Goal: Task Accomplishment & Management: Manage account settings

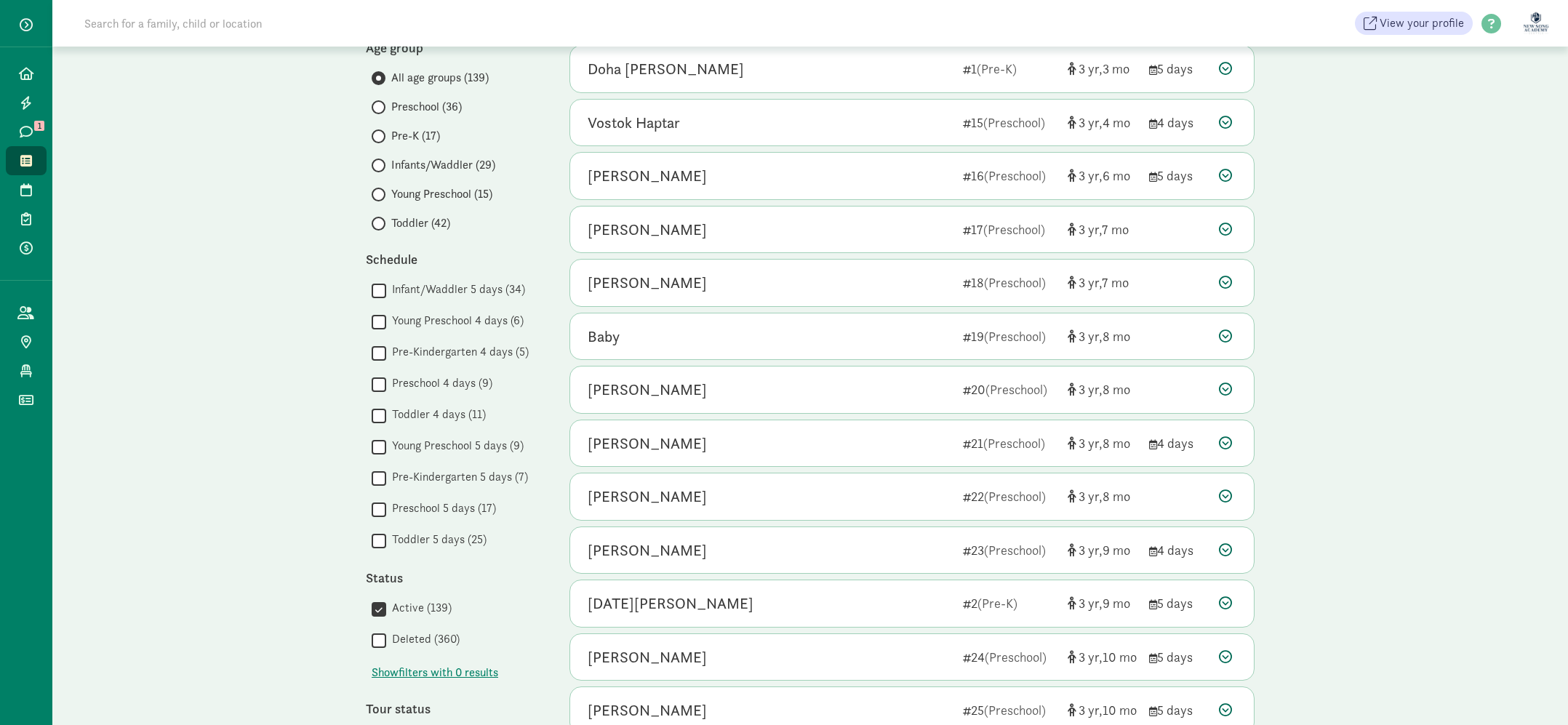
scroll to position [183, 0]
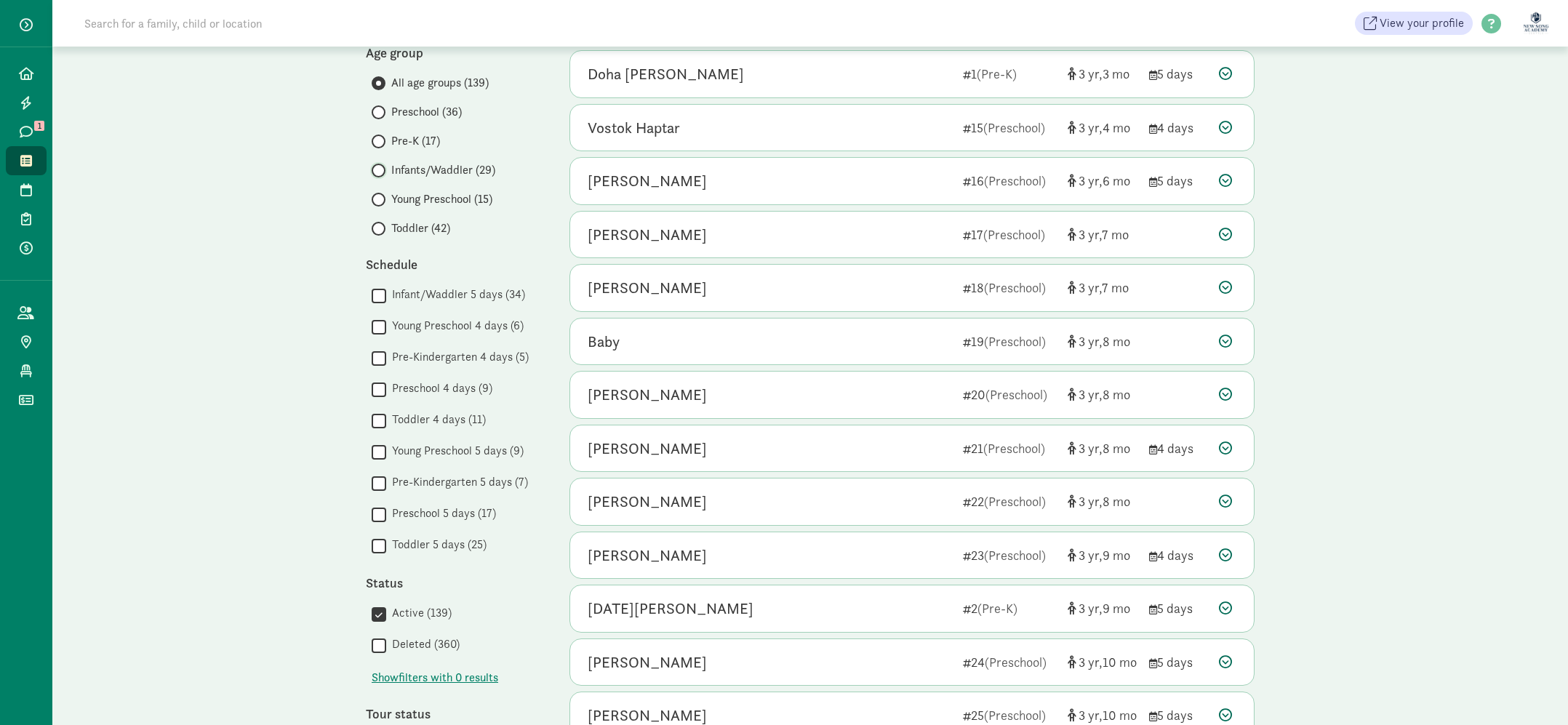
click at [373, 173] on input "Infants/Waddler (29)" at bounding box center [376, 170] width 10 height 10
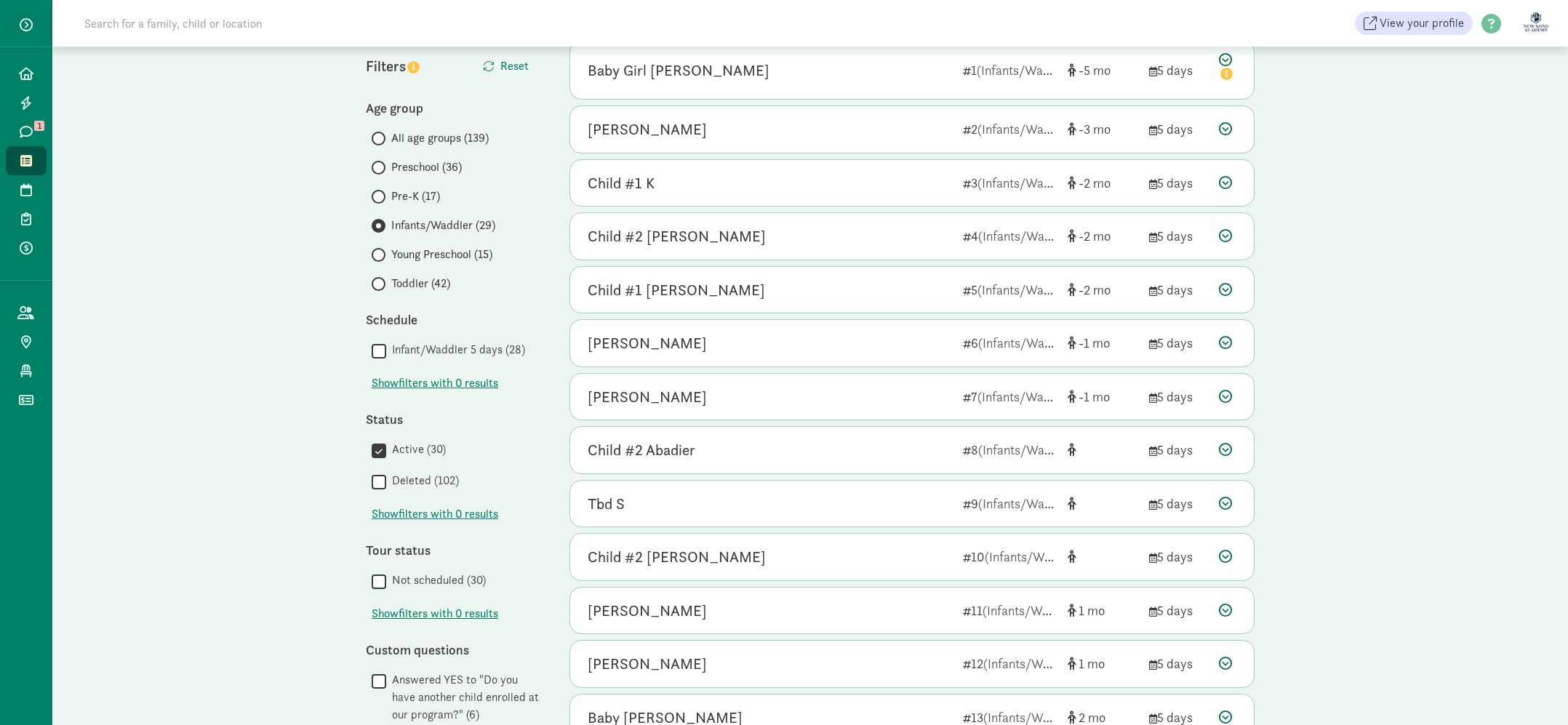
scroll to position [89, 0]
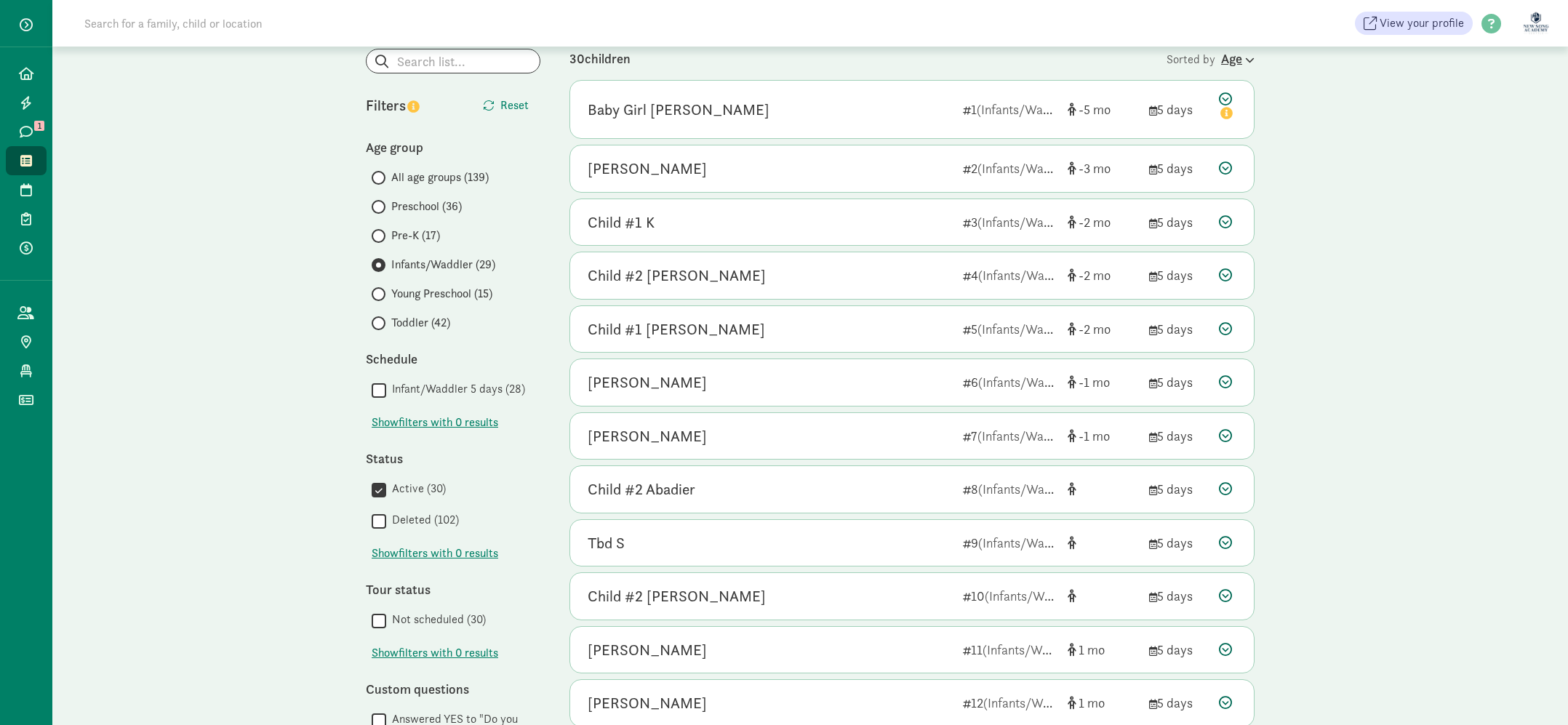
click at [1246, 63] on icon at bounding box center [1248, 60] width 13 height 10
click at [1131, 79] on span "(longest to shortest)" at bounding box center [1158, 78] width 100 height 16
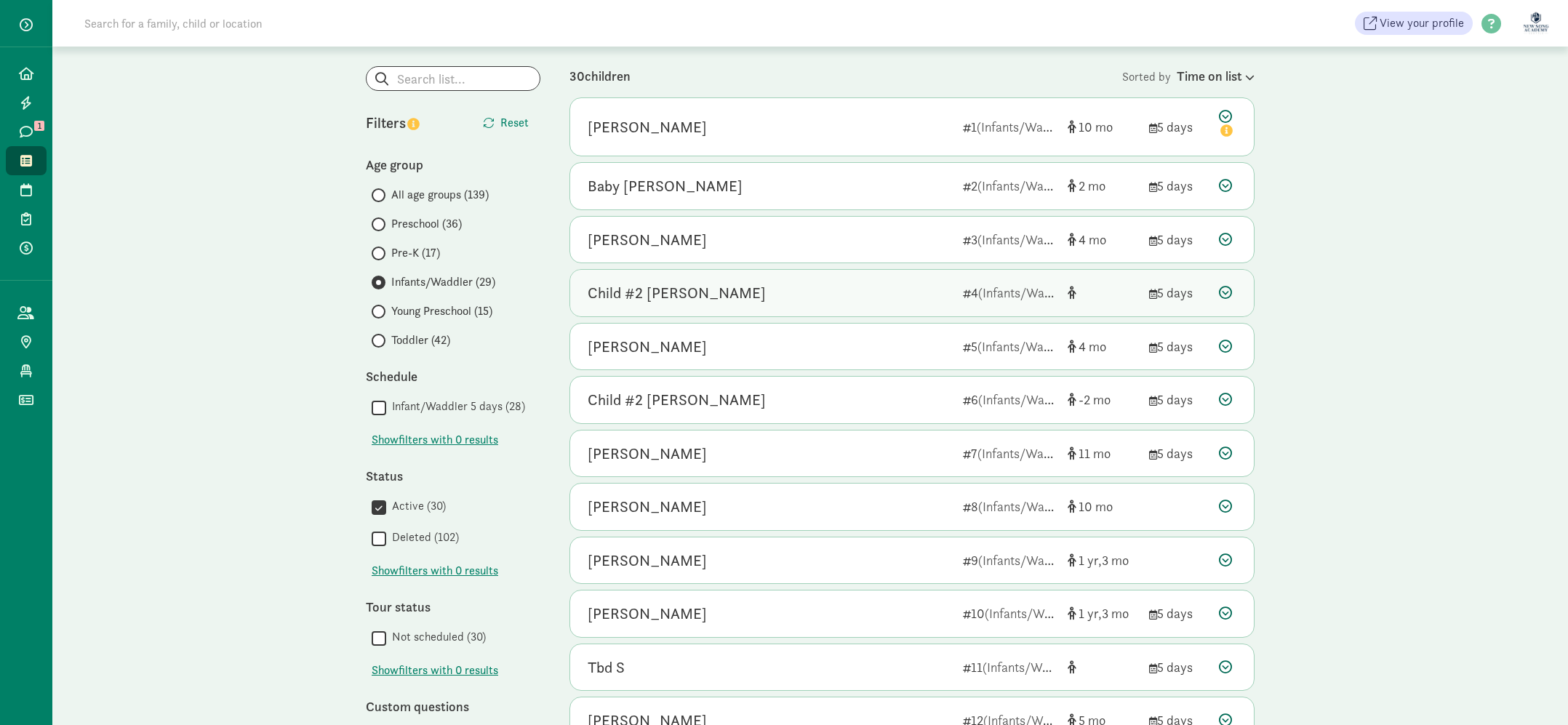
scroll to position [0, 0]
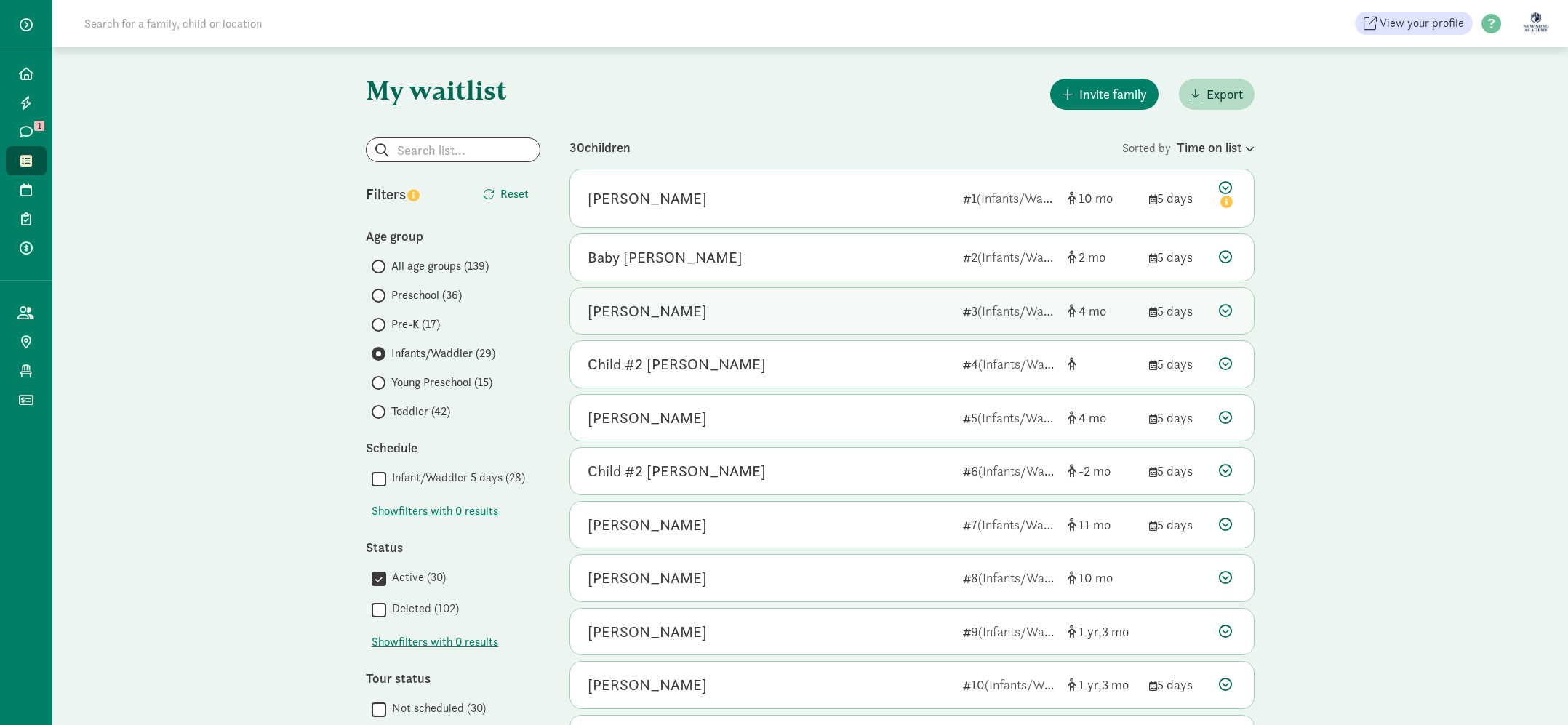
click at [862, 313] on div "[PERSON_NAME]" at bounding box center [769, 311] width 363 height 23
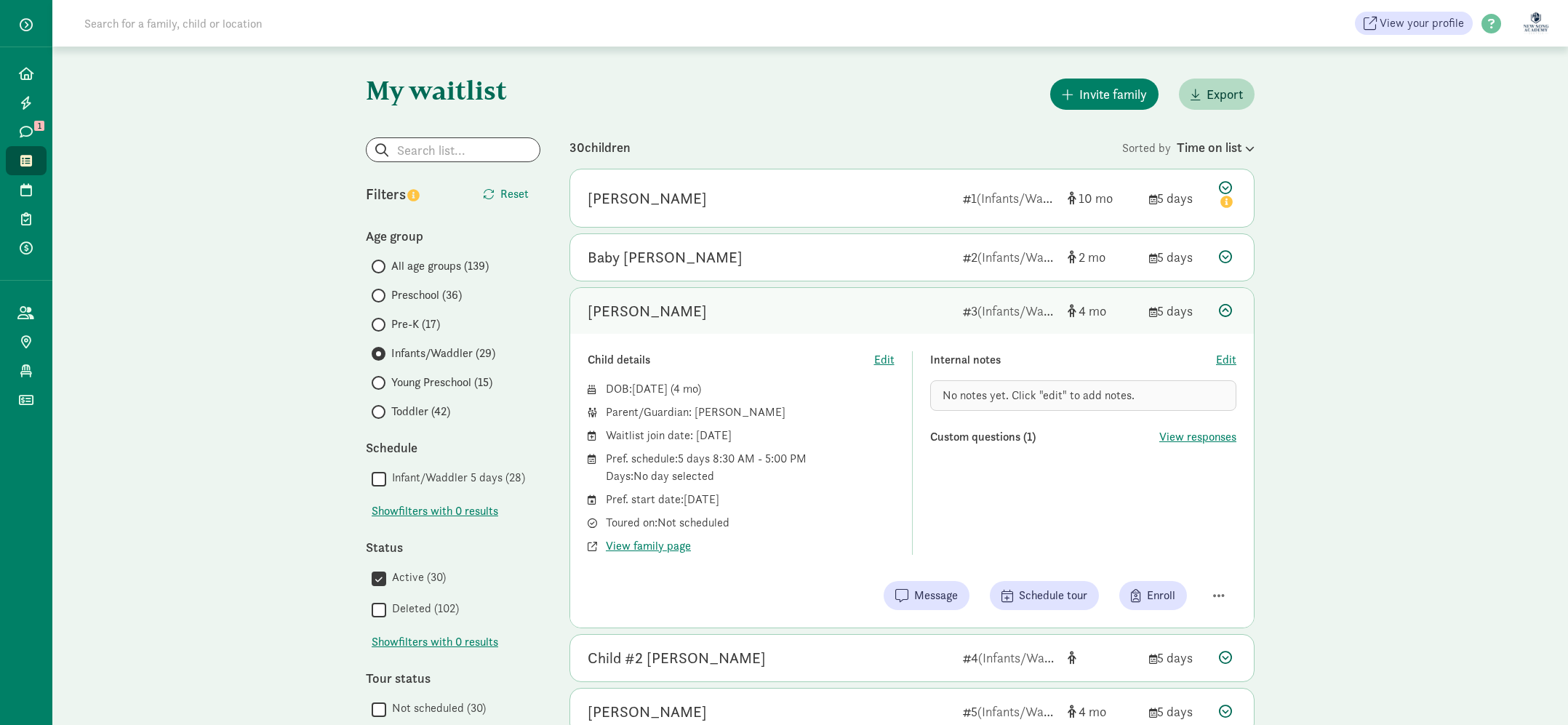
click at [1225, 306] on icon at bounding box center [1225, 311] width 13 height 13
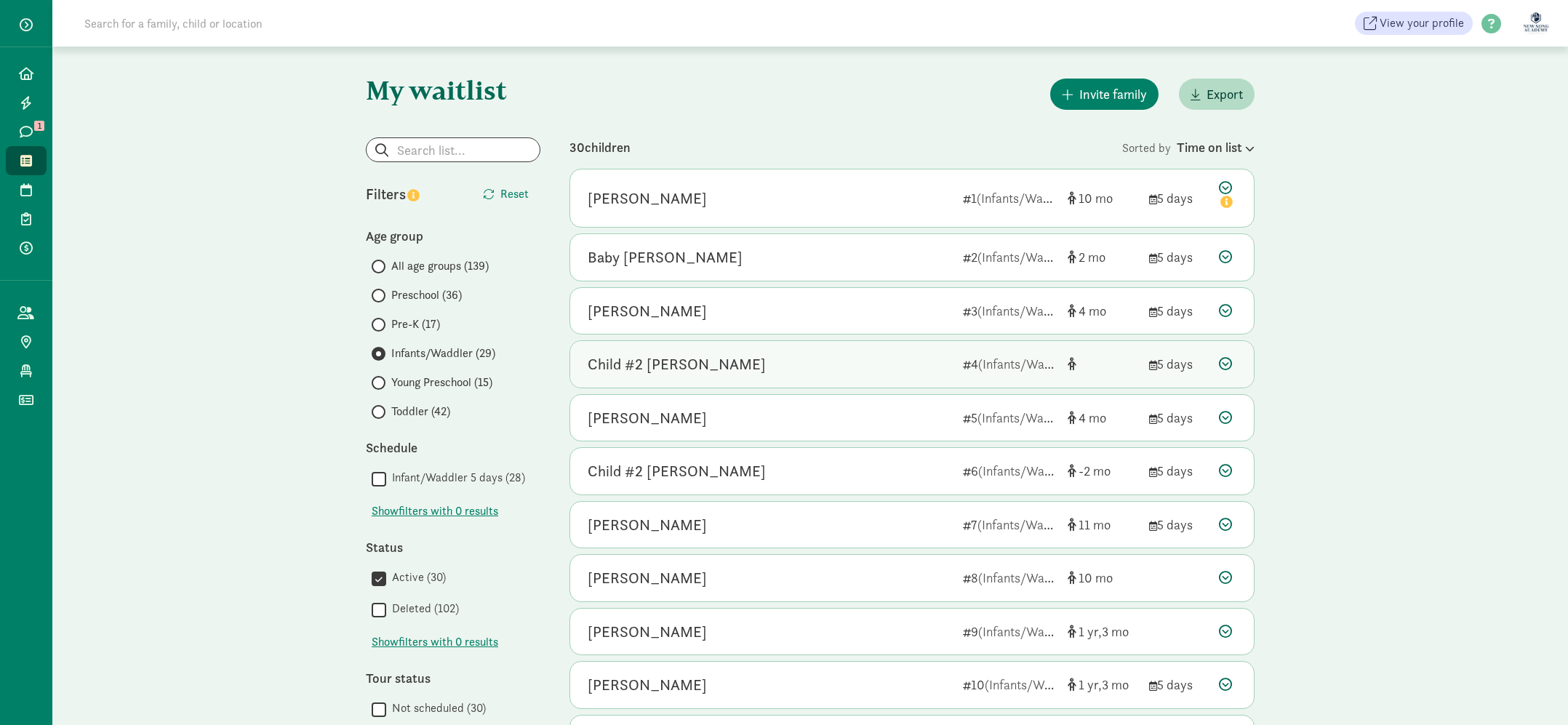
click at [818, 357] on div "Child #2 [PERSON_NAME]" at bounding box center [769, 364] width 363 height 23
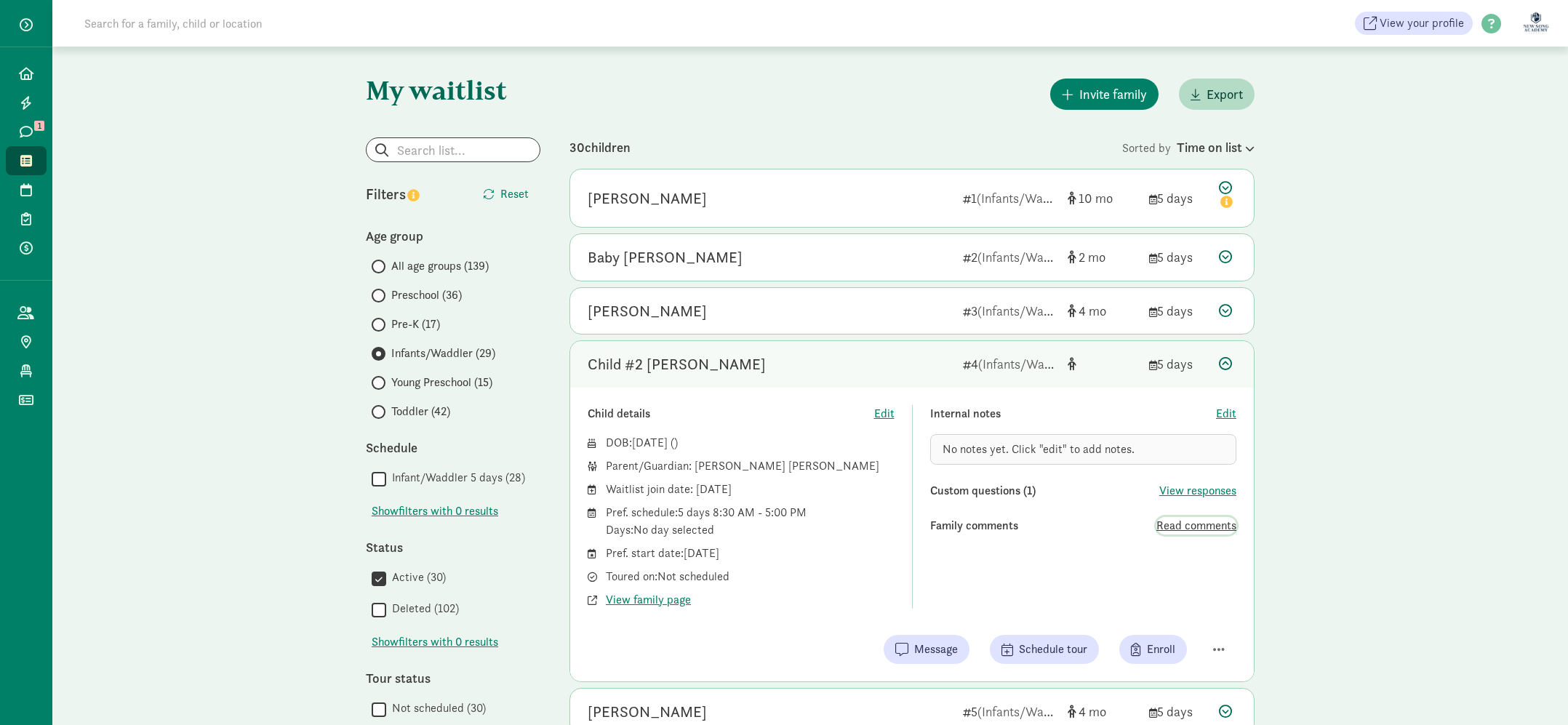
click at [1172, 527] on span "Read comments" at bounding box center [1197, 526] width 80 height 18
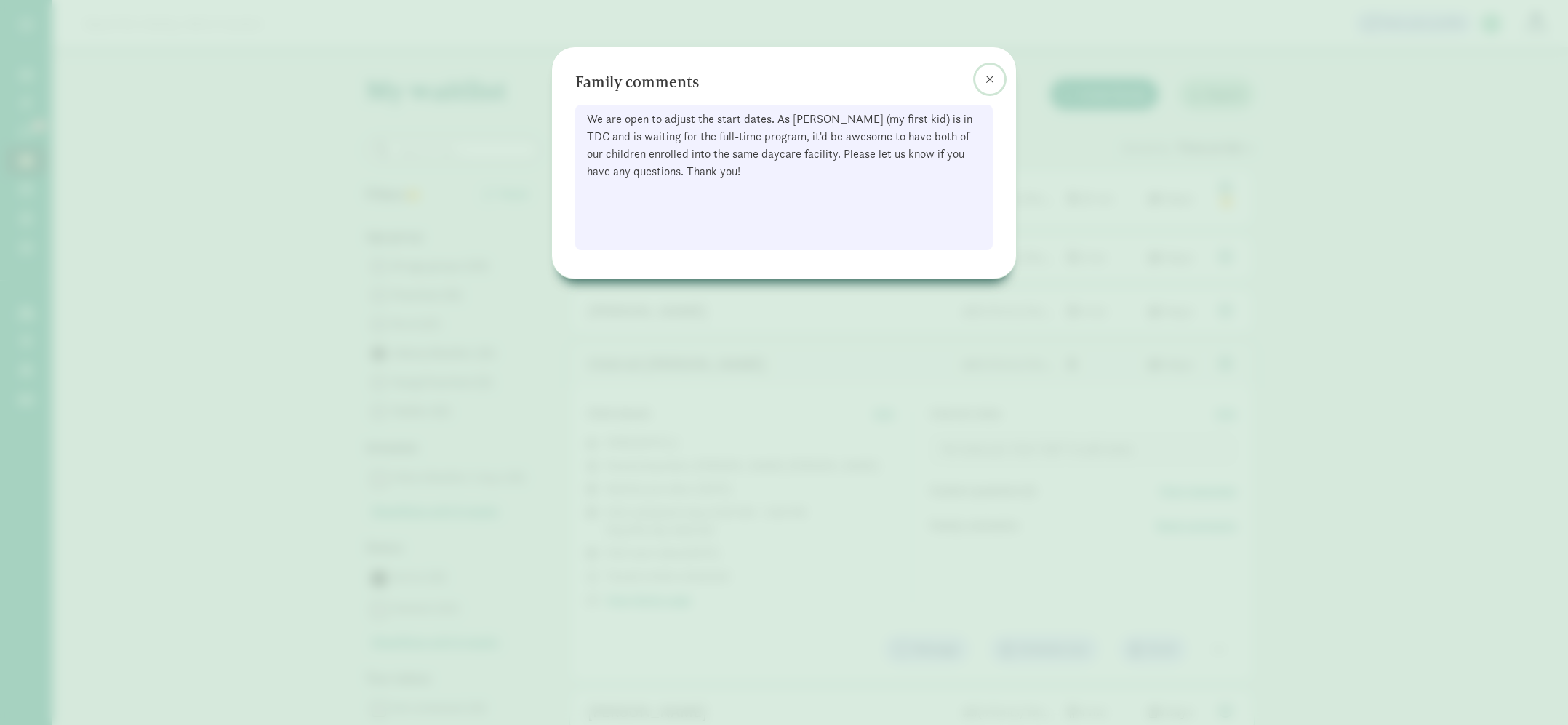
click at [996, 72] on button at bounding box center [989, 78] width 29 height 29
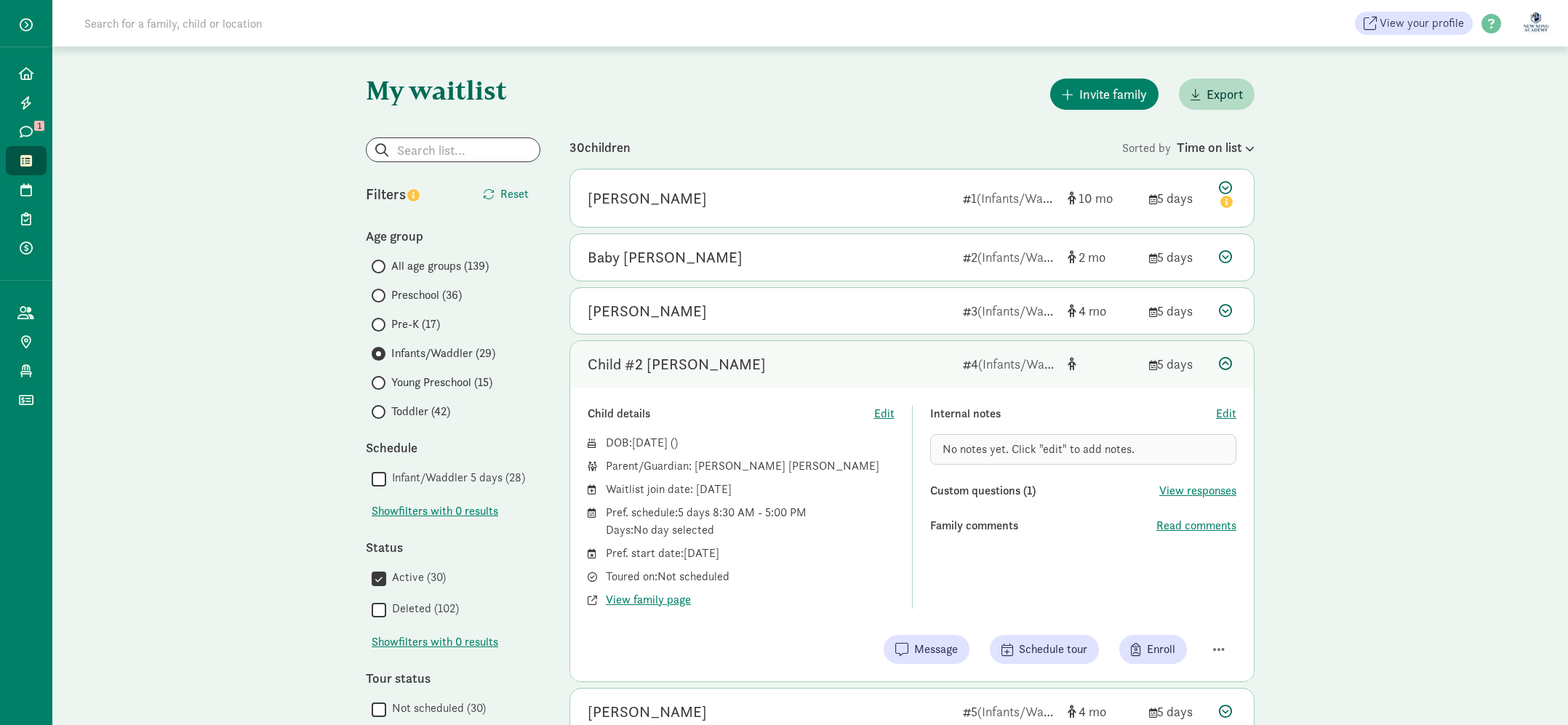
click at [855, 370] on div "Child #2 [PERSON_NAME]" at bounding box center [769, 364] width 363 height 23
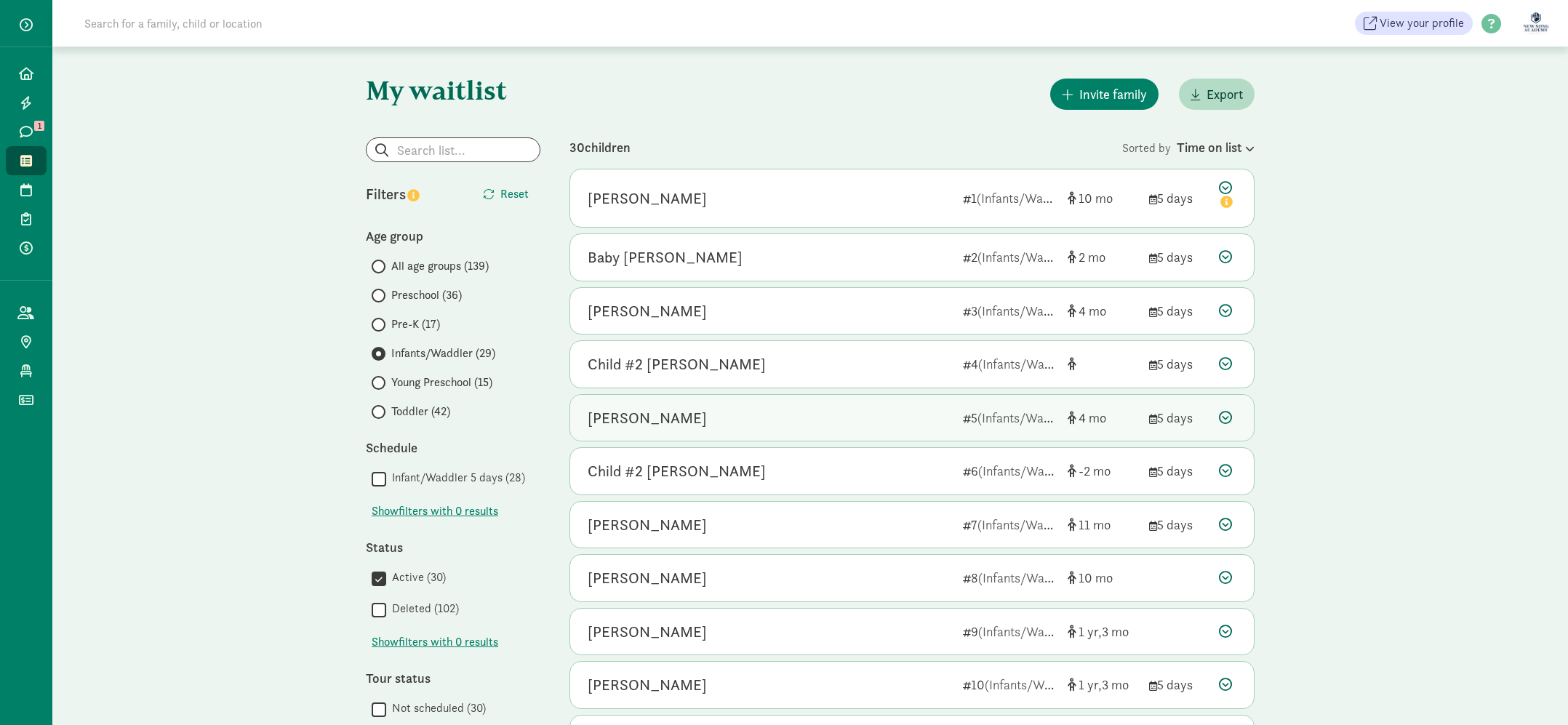
click at [883, 411] on div "Michaela Ju" at bounding box center [769, 417] width 363 height 23
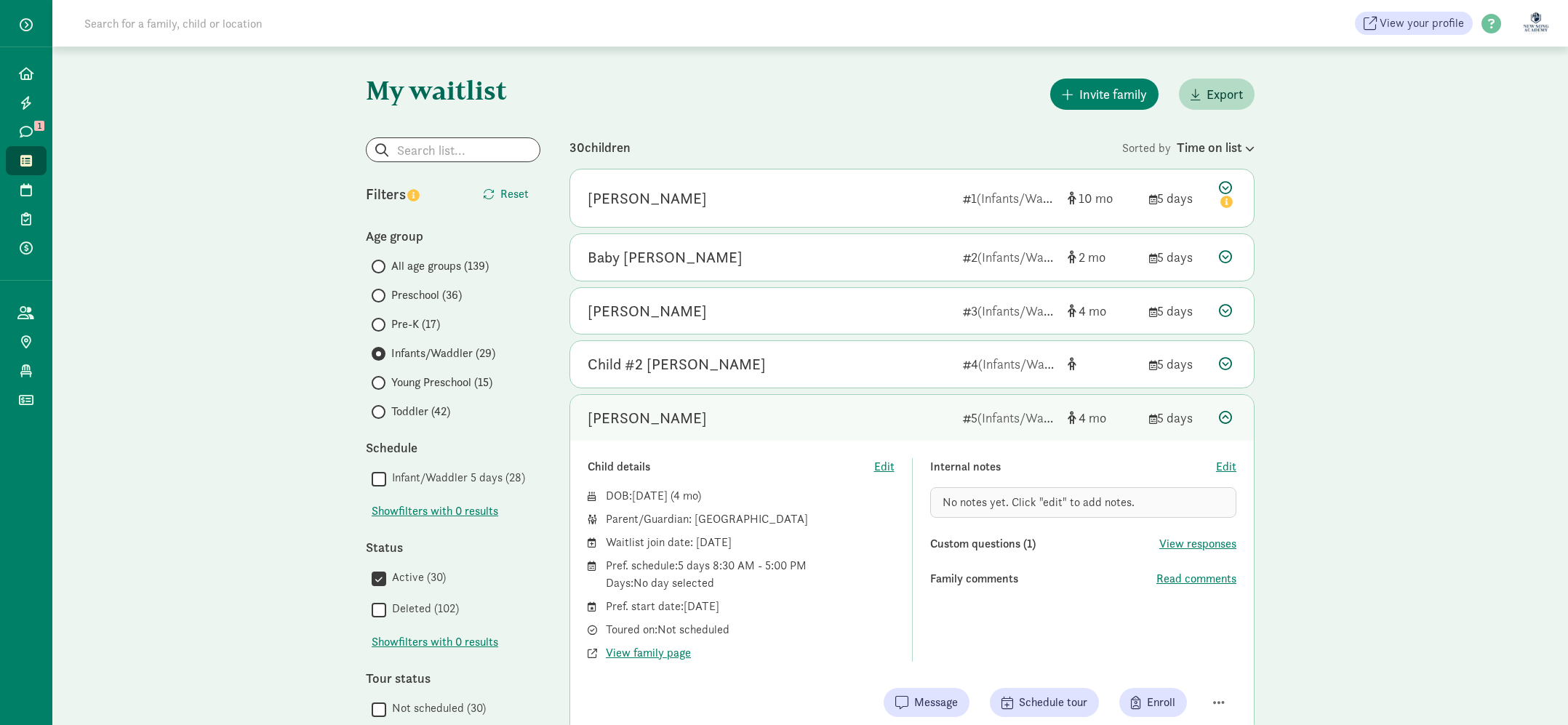
click at [883, 411] on div "Michaela Ju" at bounding box center [769, 417] width 363 height 23
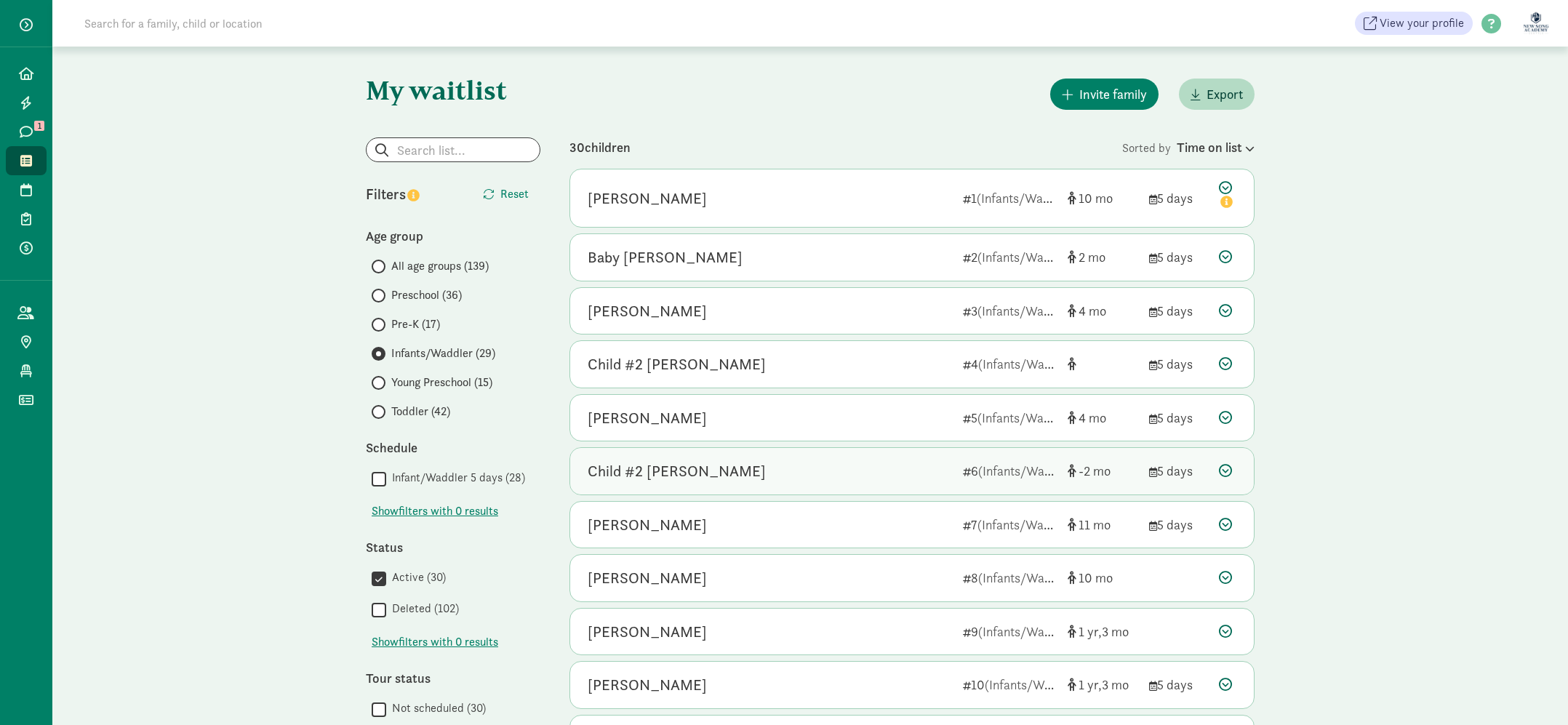
click at [870, 471] on div "Child #2 Salib" at bounding box center [769, 471] width 363 height 23
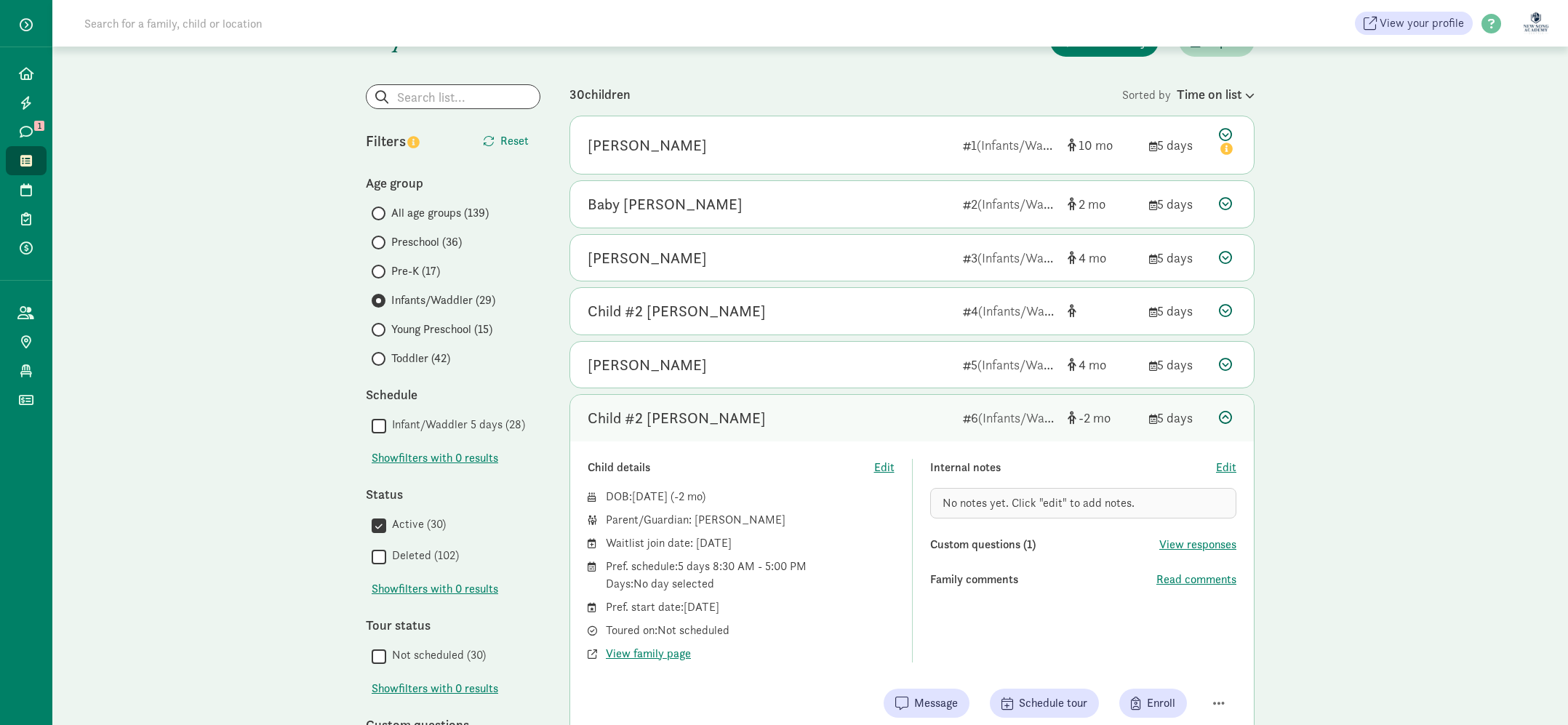
scroll to position [56, 0]
click at [869, 417] on div "Child #2 Salib" at bounding box center [769, 414] width 363 height 23
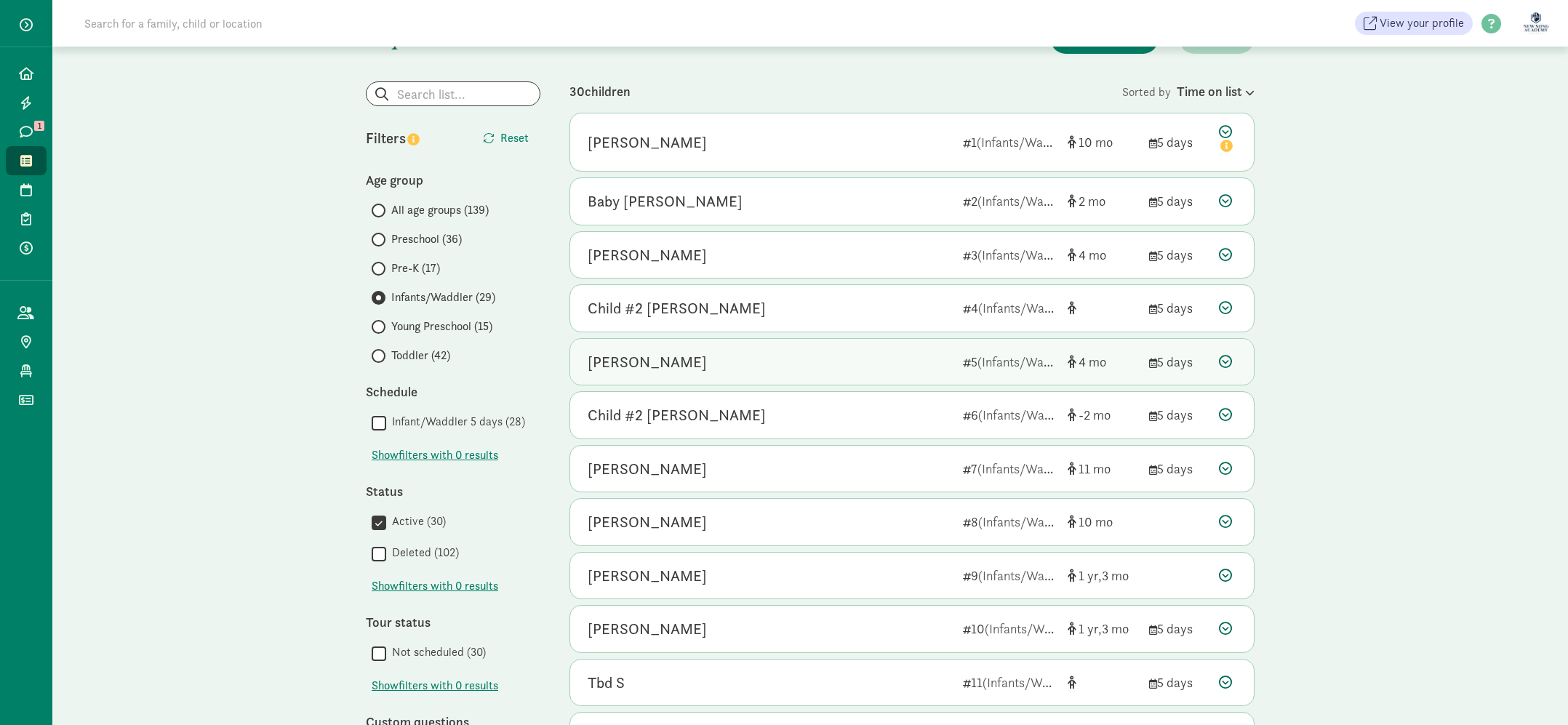
click at [875, 360] on div "Michaela Ju" at bounding box center [769, 362] width 363 height 23
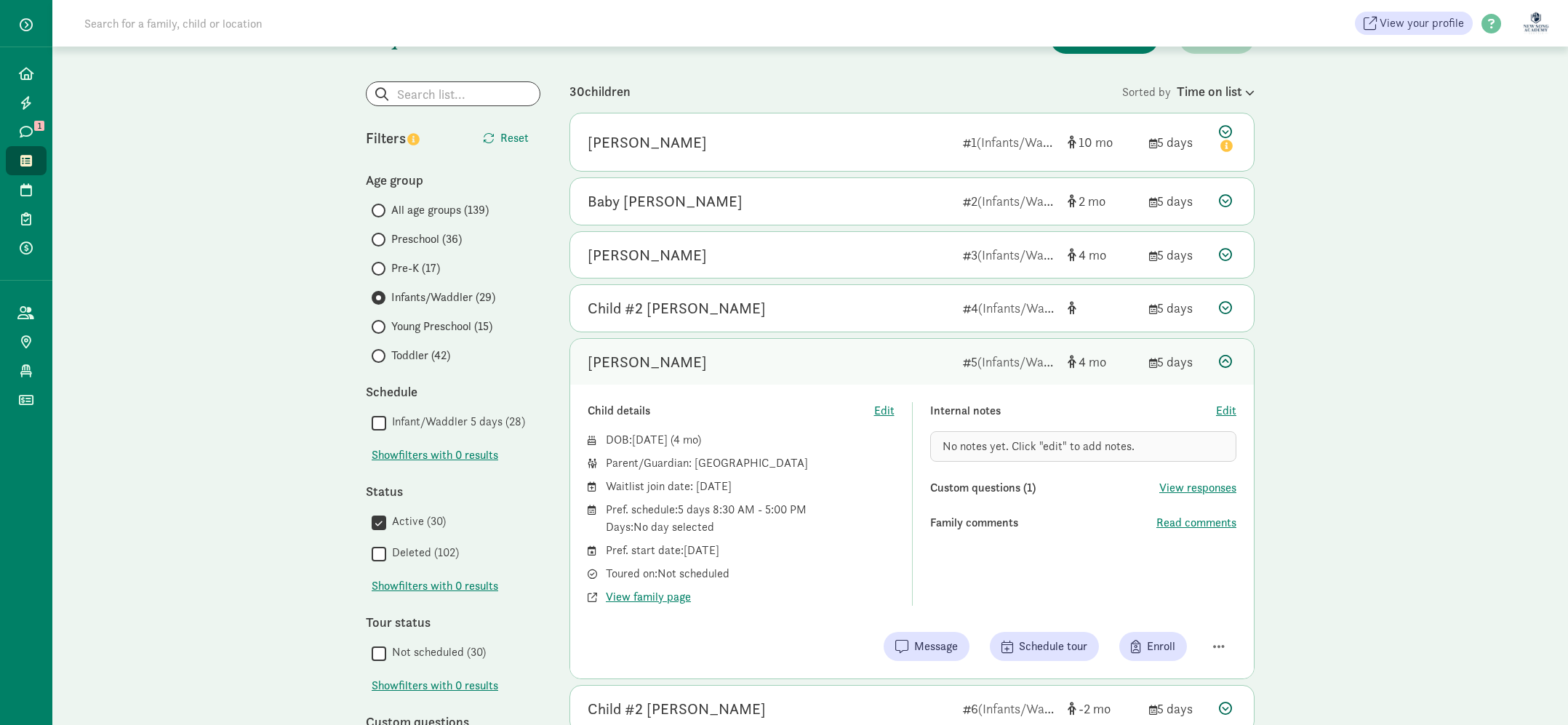
click at [875, 360] on div "Michaela Ju" at bounding box center [769, 362] width 363 height 23
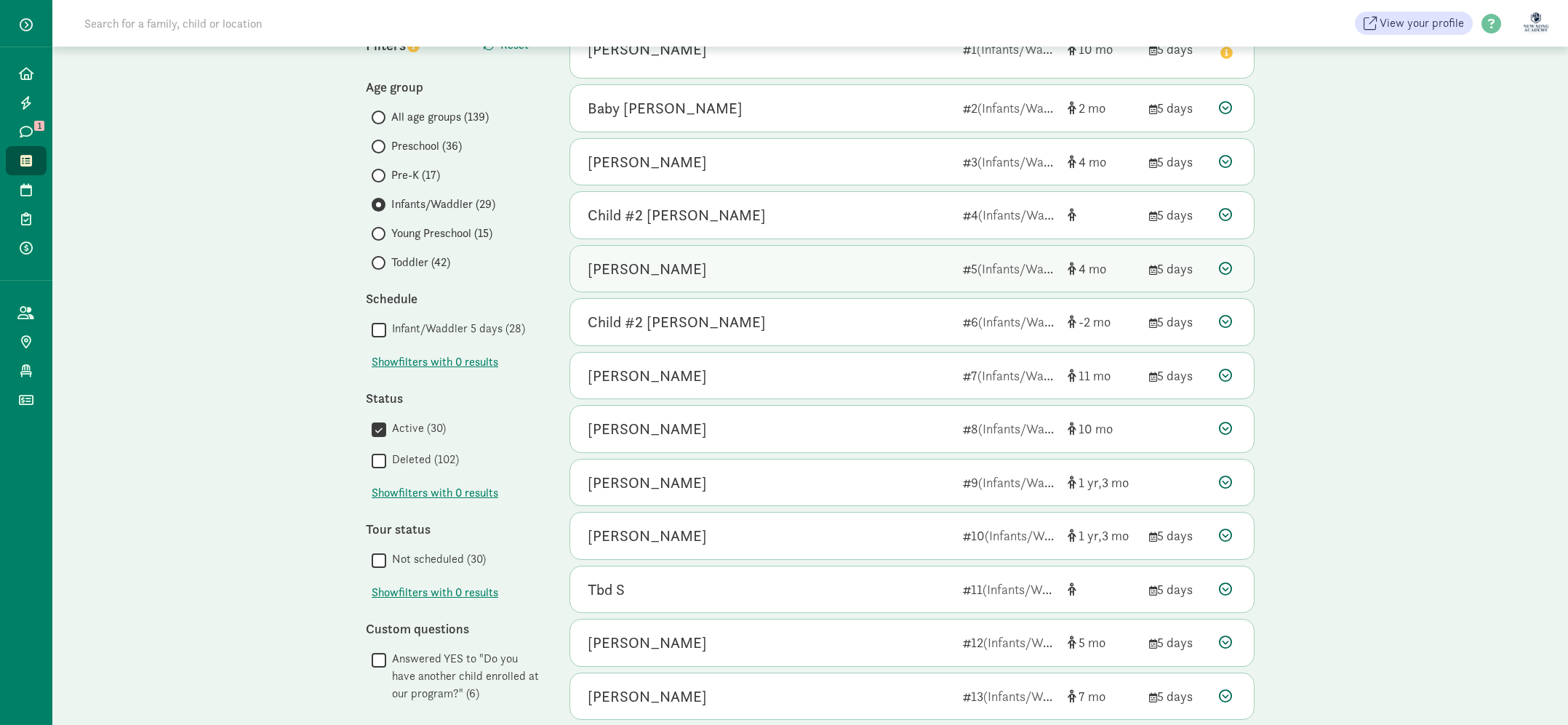
scroll to position [152, 0]
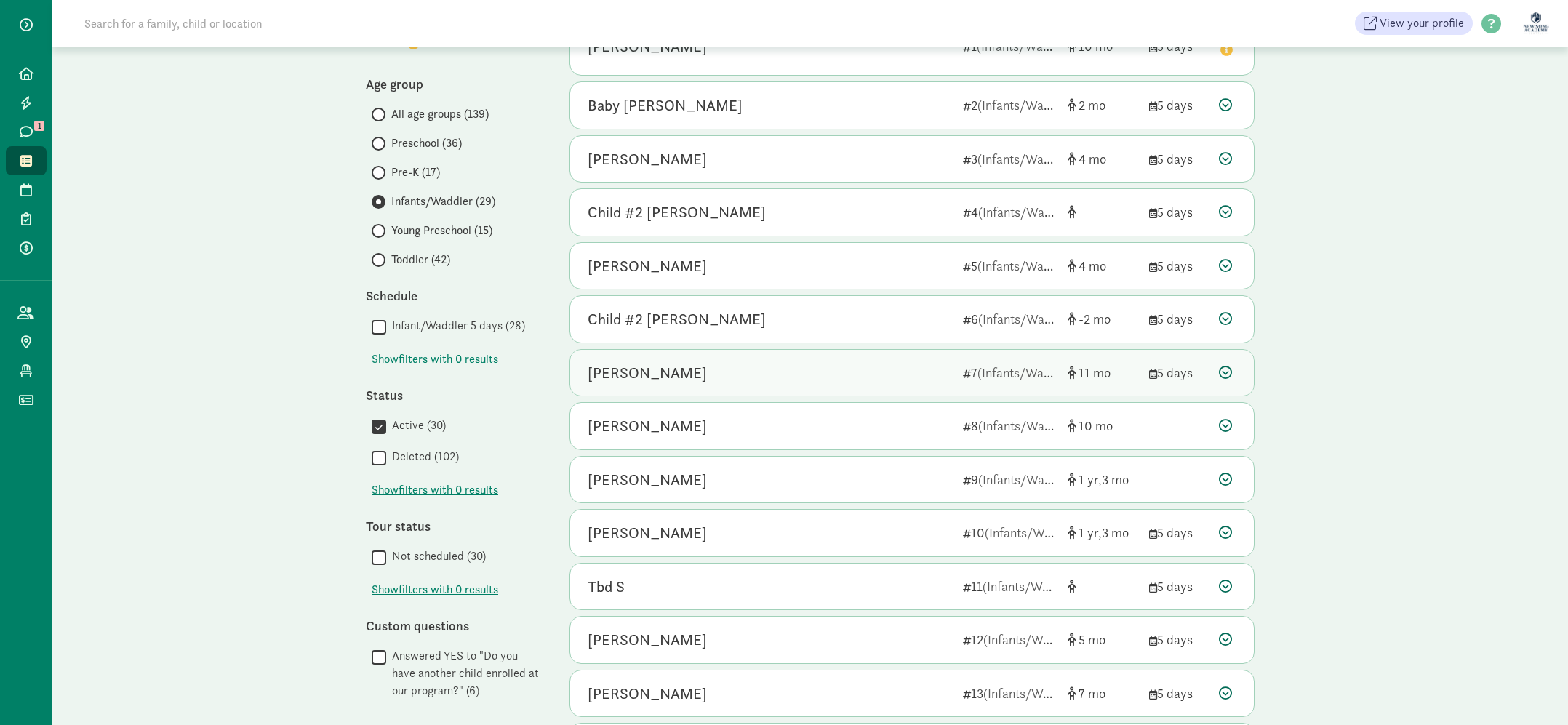
click at [875, 365] on div "June Kwok-Lee" at bounding box center [769, 372] width 363 height 23
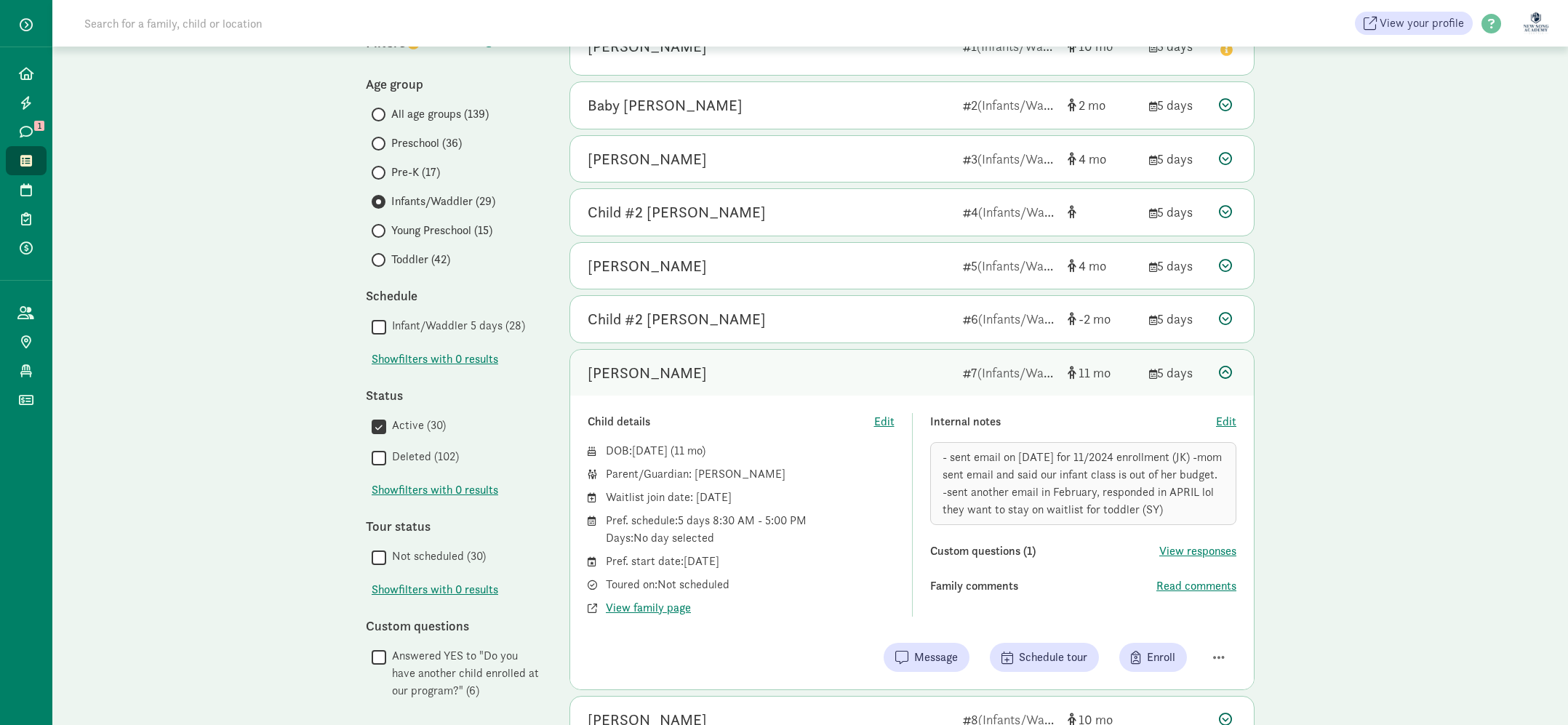
click at [879, 365] on div "June Kwok-Lee" at bounding box center [769, 372] width 363 height 23
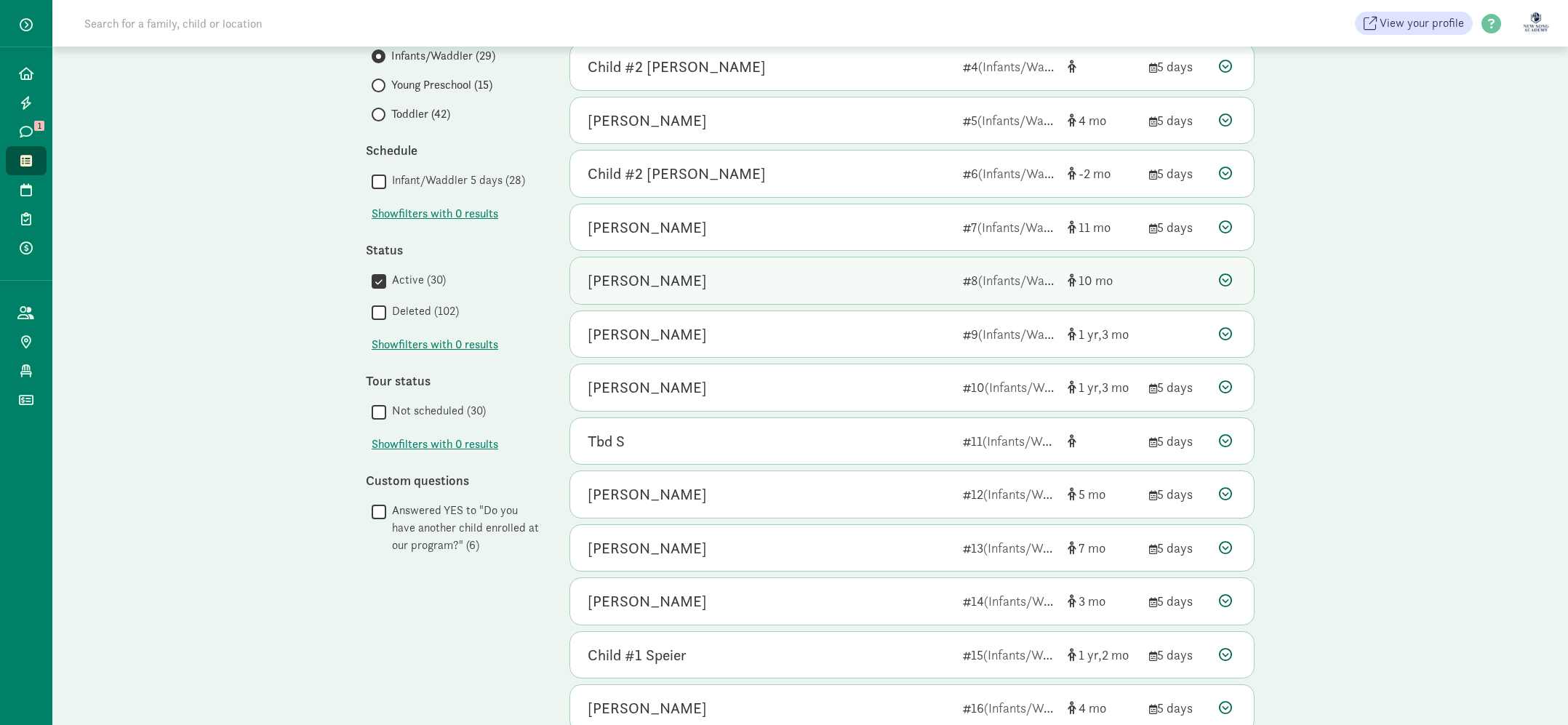
scroll to position [300, 0]
click at [863, 431] on div "Tbd S" at bounding box center [769, 439] width 363 height 23
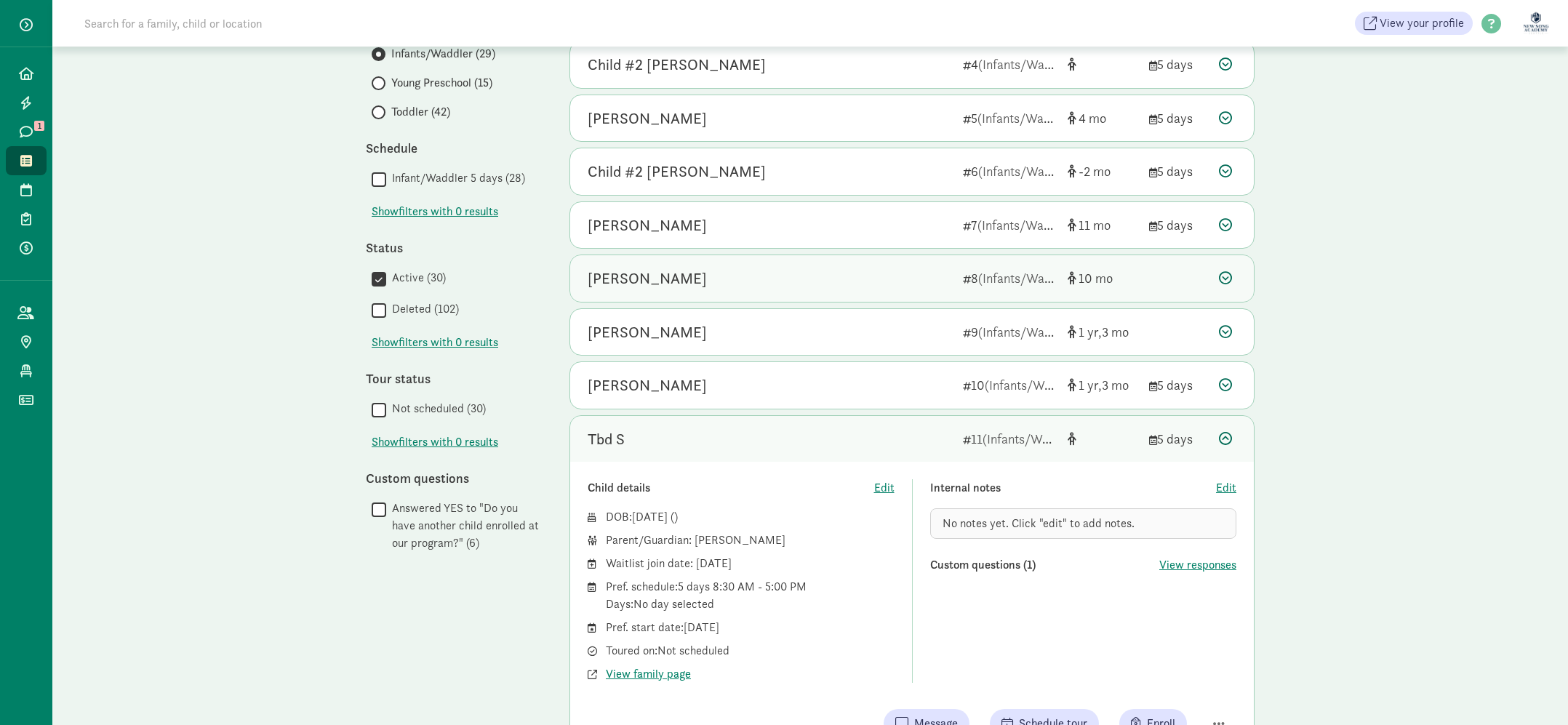
click at [863, 431] on div "Tbd S" at bounding box center [769, 439] width 363 height 23
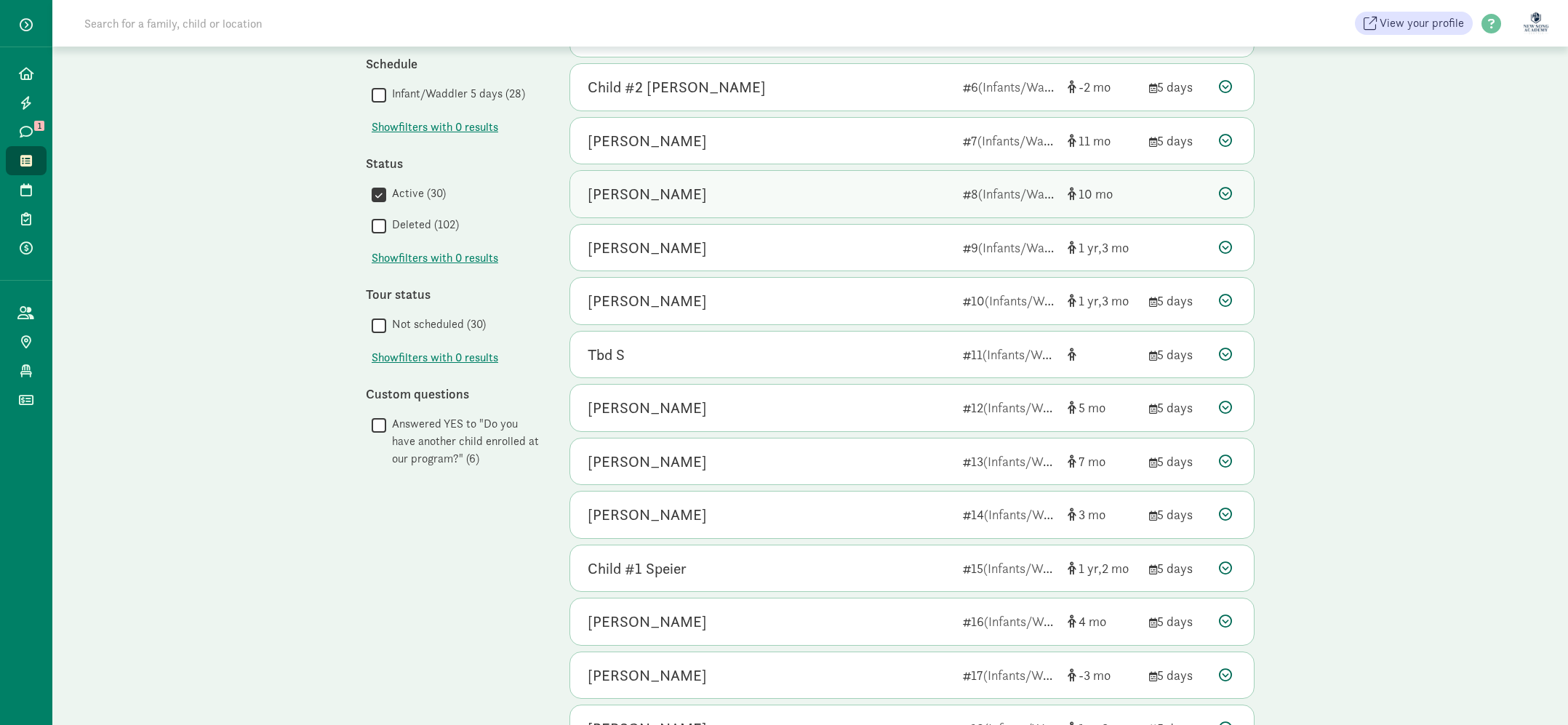
scroll to position [391, 0]
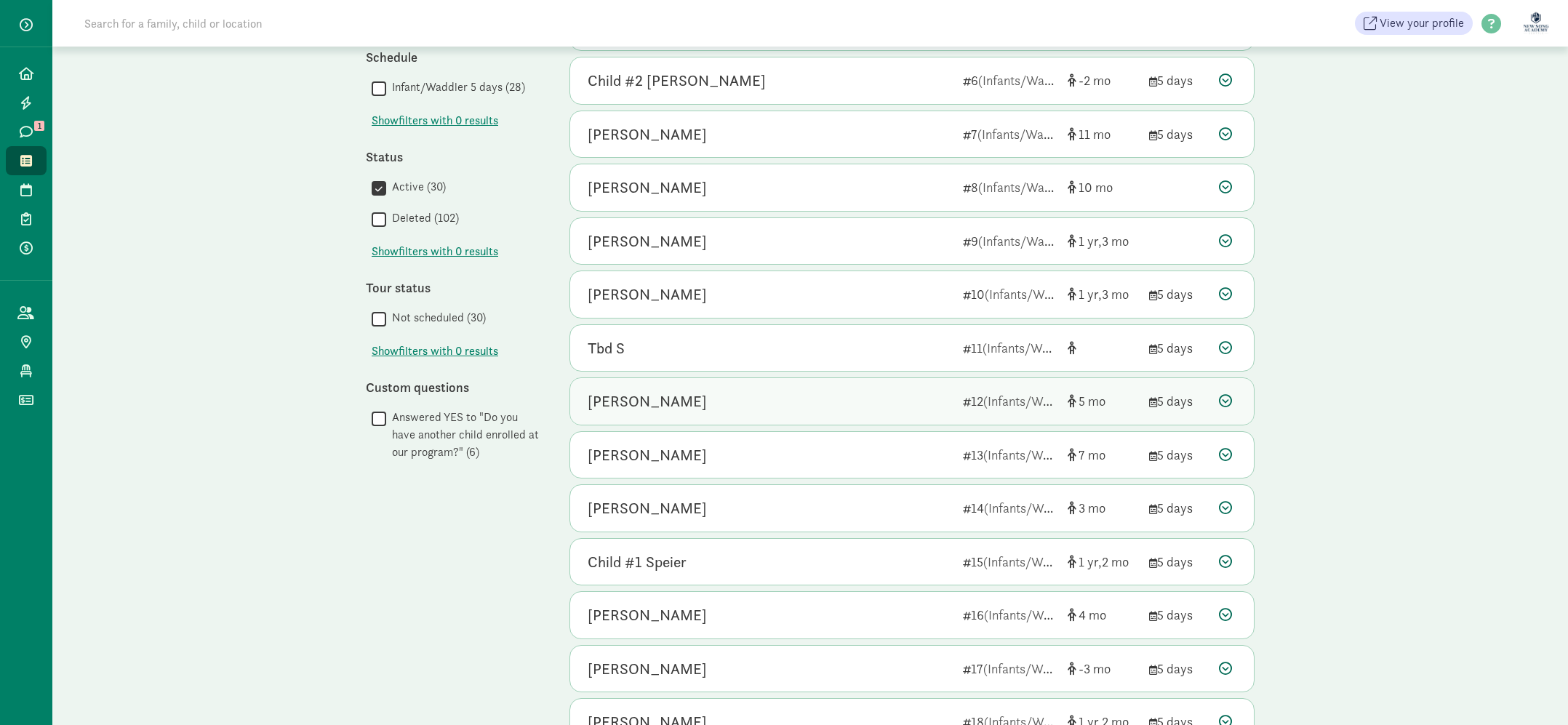
click at [875, 399] on div "Conan Nakagawa" at bounding box center [769, 401] width 363 height 23
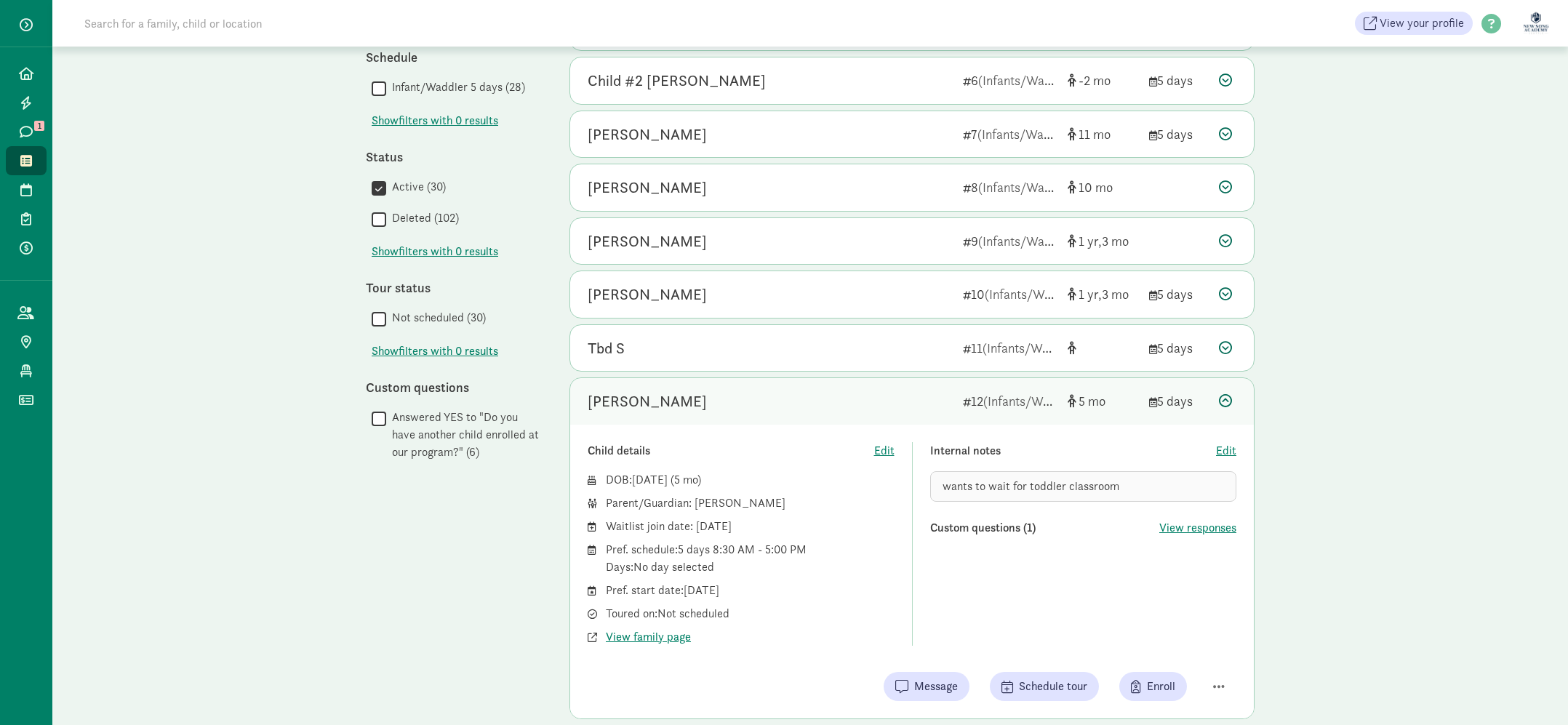
click at [890, 399] on div "Conan Nakagawa" at bounding box center [769, 401] width 363 height 23
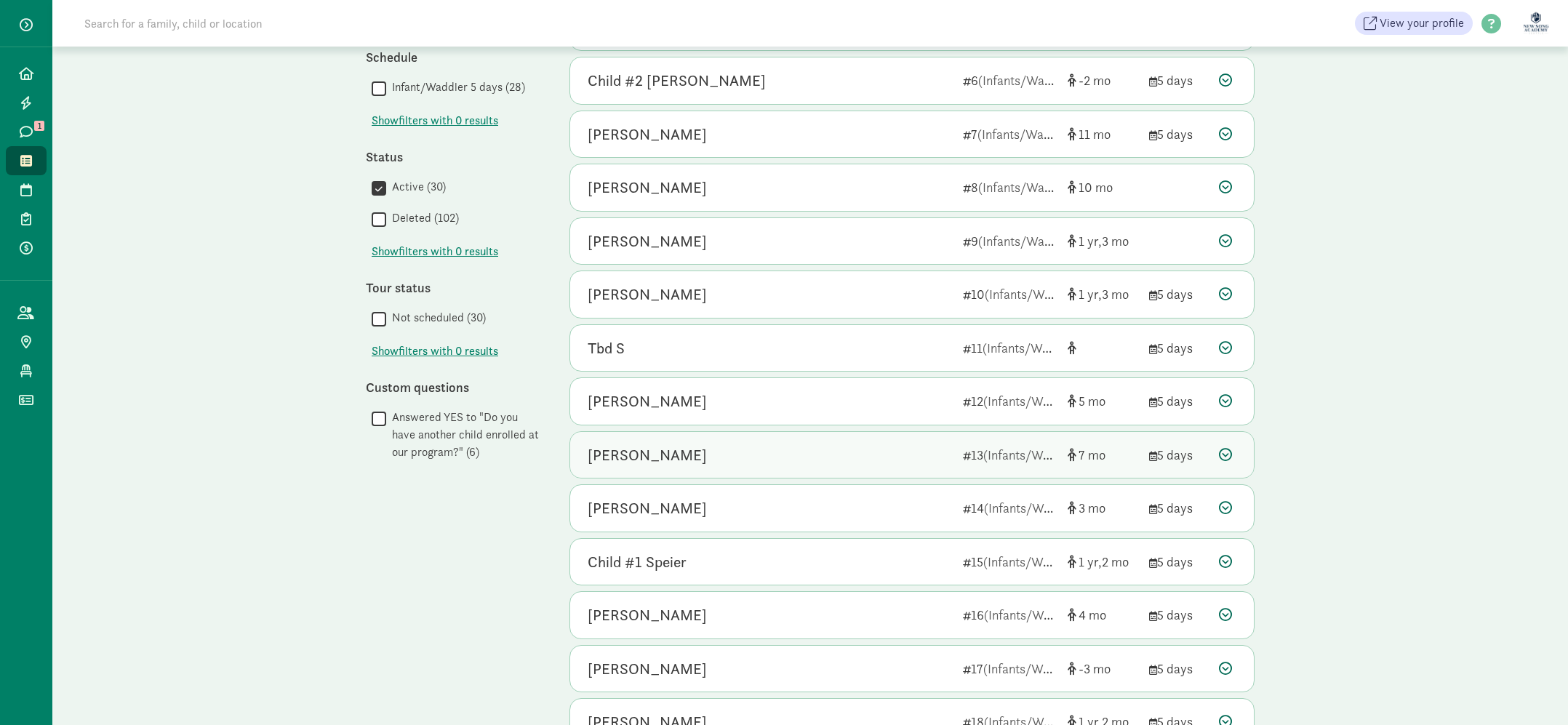
click at [901, 458] on div "Noah Kim" at bounding box center [769, 455] width 363 height 23
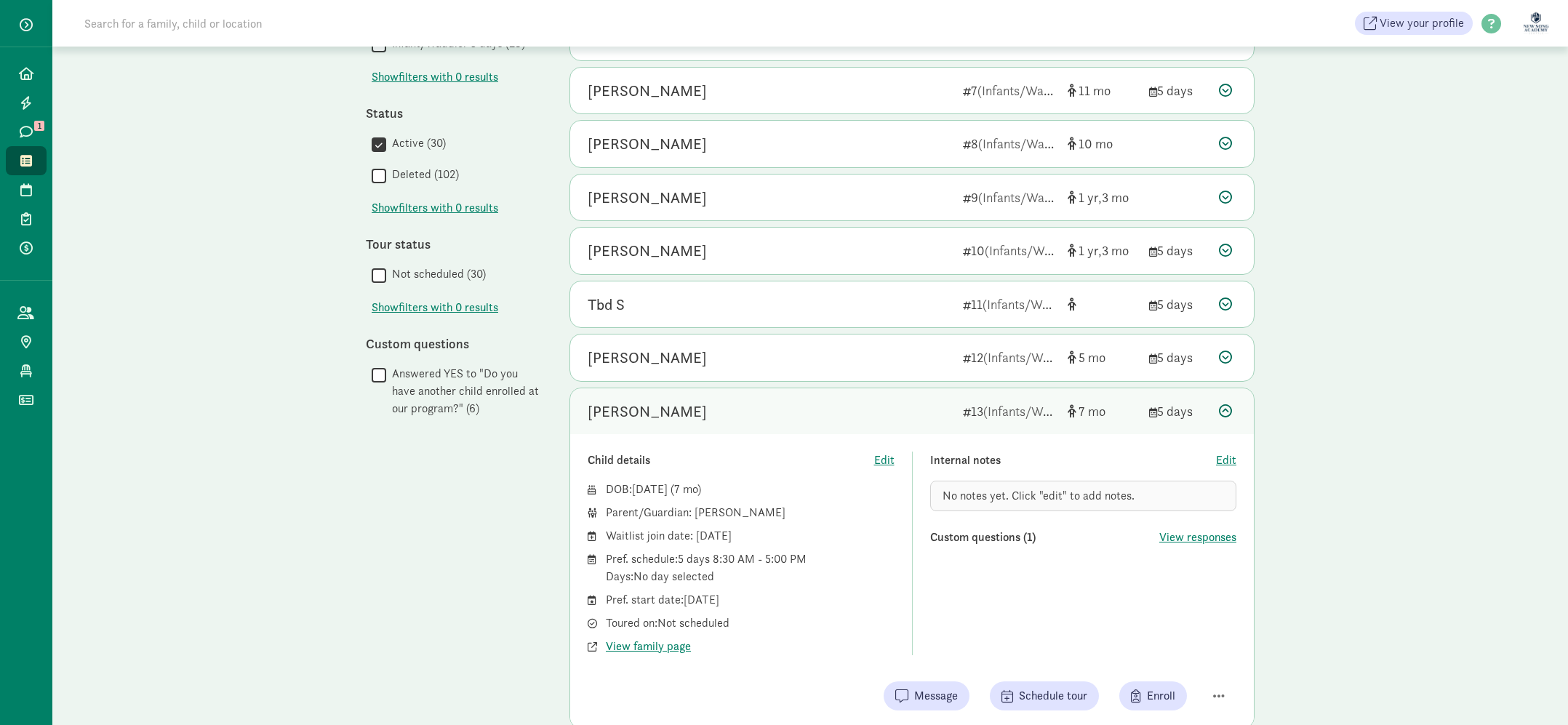
scroll to position [442, 0]
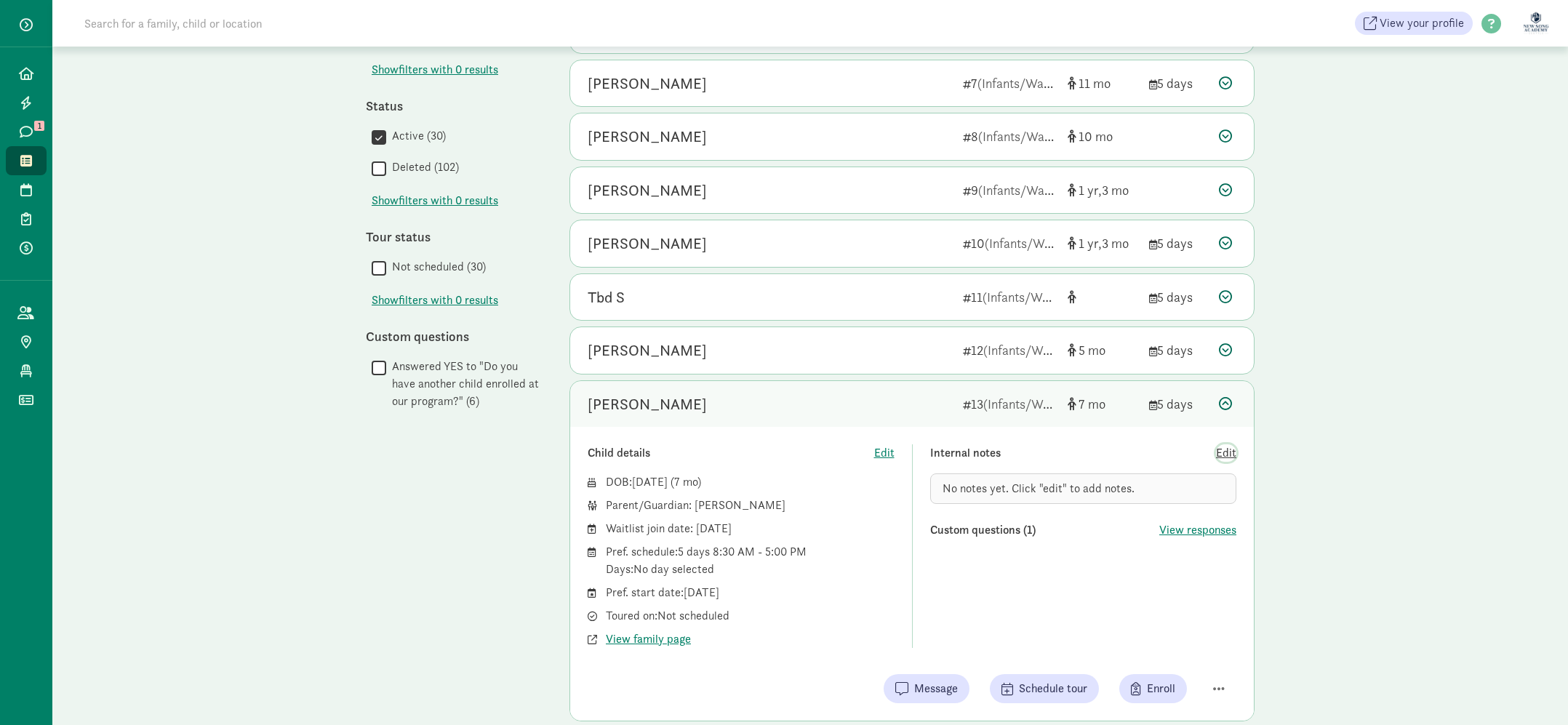
click at [1234, 453] on span "Edit" at bounding box center [1226, 453] width 21 height 18
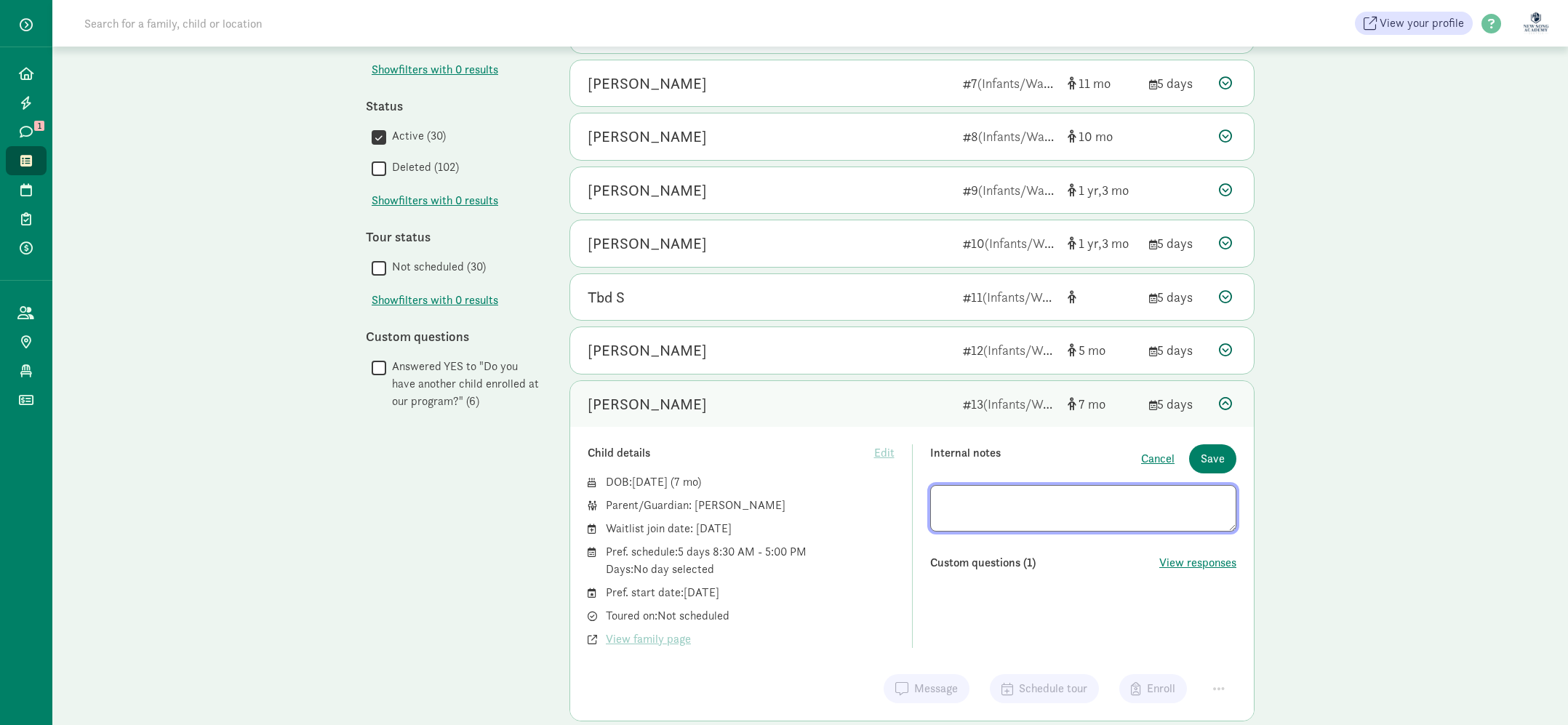
click at [1091, 500] on textarea at bounding box center [1083, 508] width 307 height 47
type textarea "declined Nov 2026 spot"
click at [1228, 455] on button "Save" at bounding box center [1213, 459] width 47 height 29
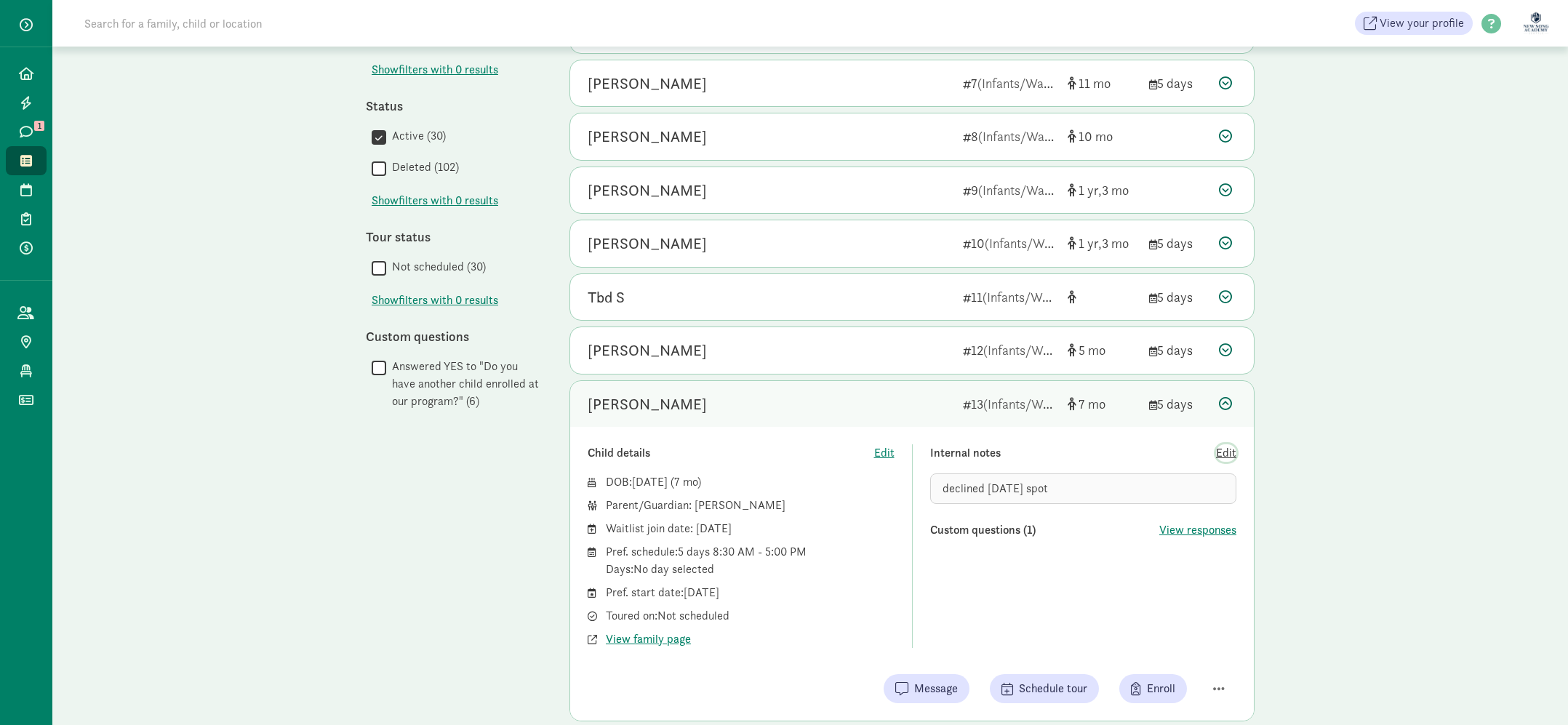
click at [1226, 453] on span "Edit" at bounding box center [1226, 453] width 21 height 18
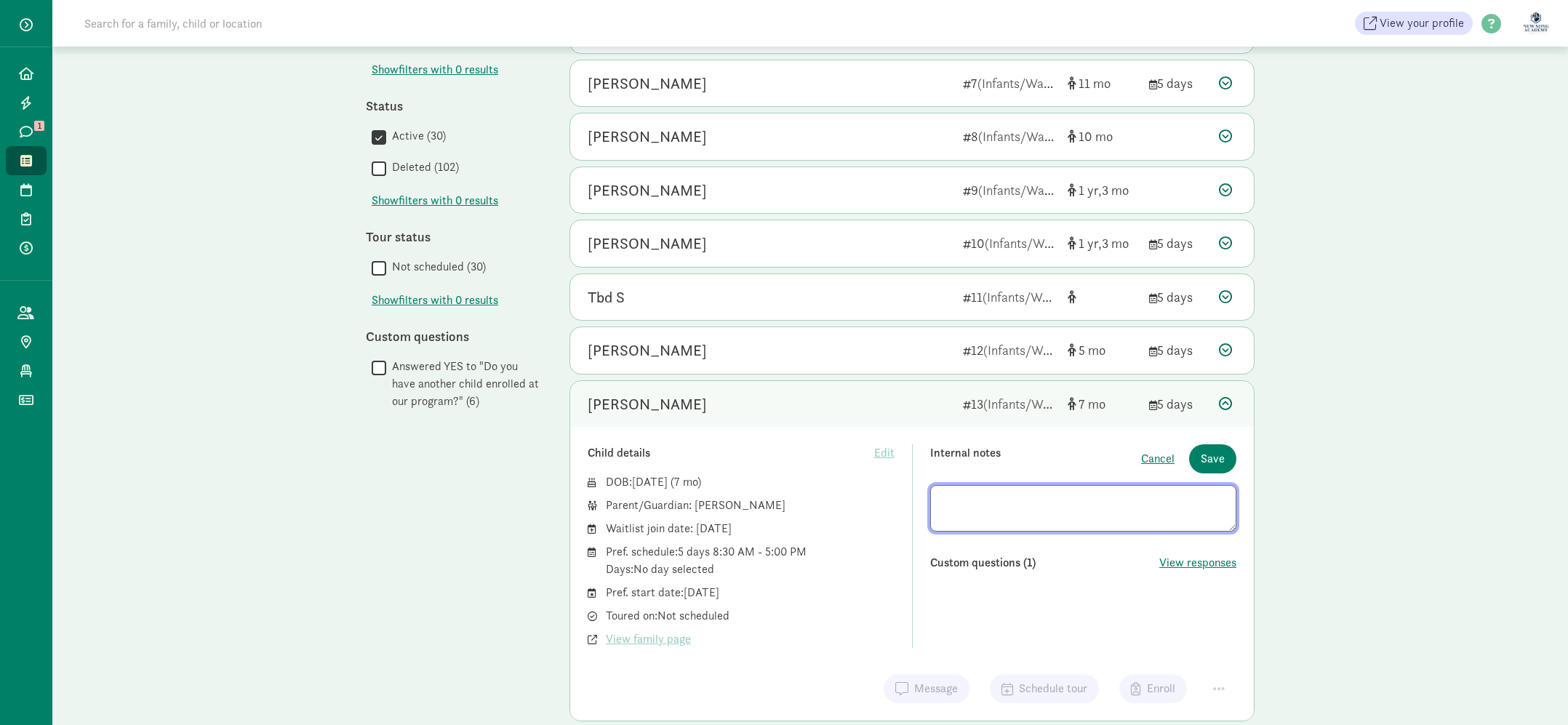
click at [1032, 498] on textarea at bounding box center [1083, 508] width 307 height 47
type textarea "declined Nov 2025 spot"
click at [1215, 457] on span "Save" at bounding box center [1213, 459] width 24 height 18
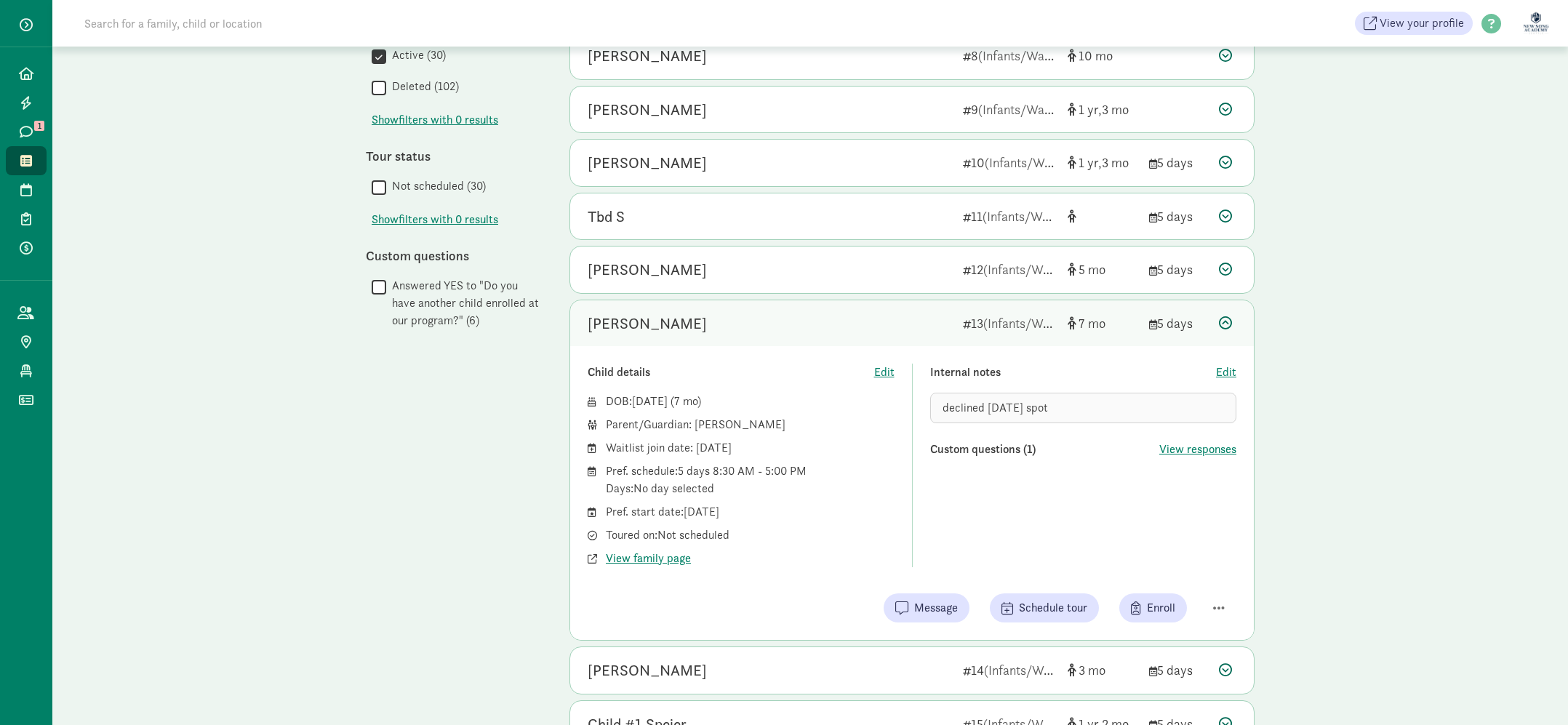
scroll to position [576, 0]
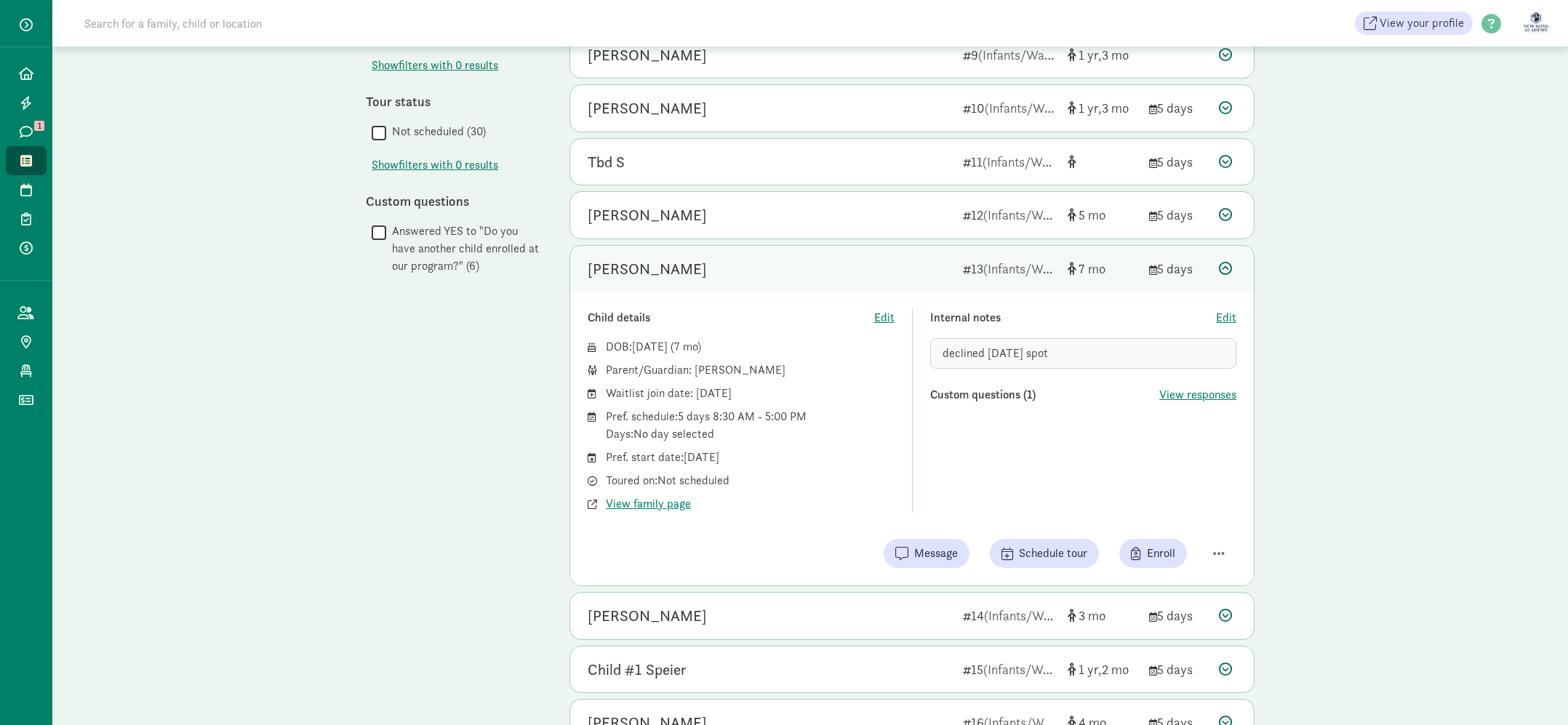
click at [776, 271] on div "Noah Kim" at bounding box center [769, 269] width 363 height 23
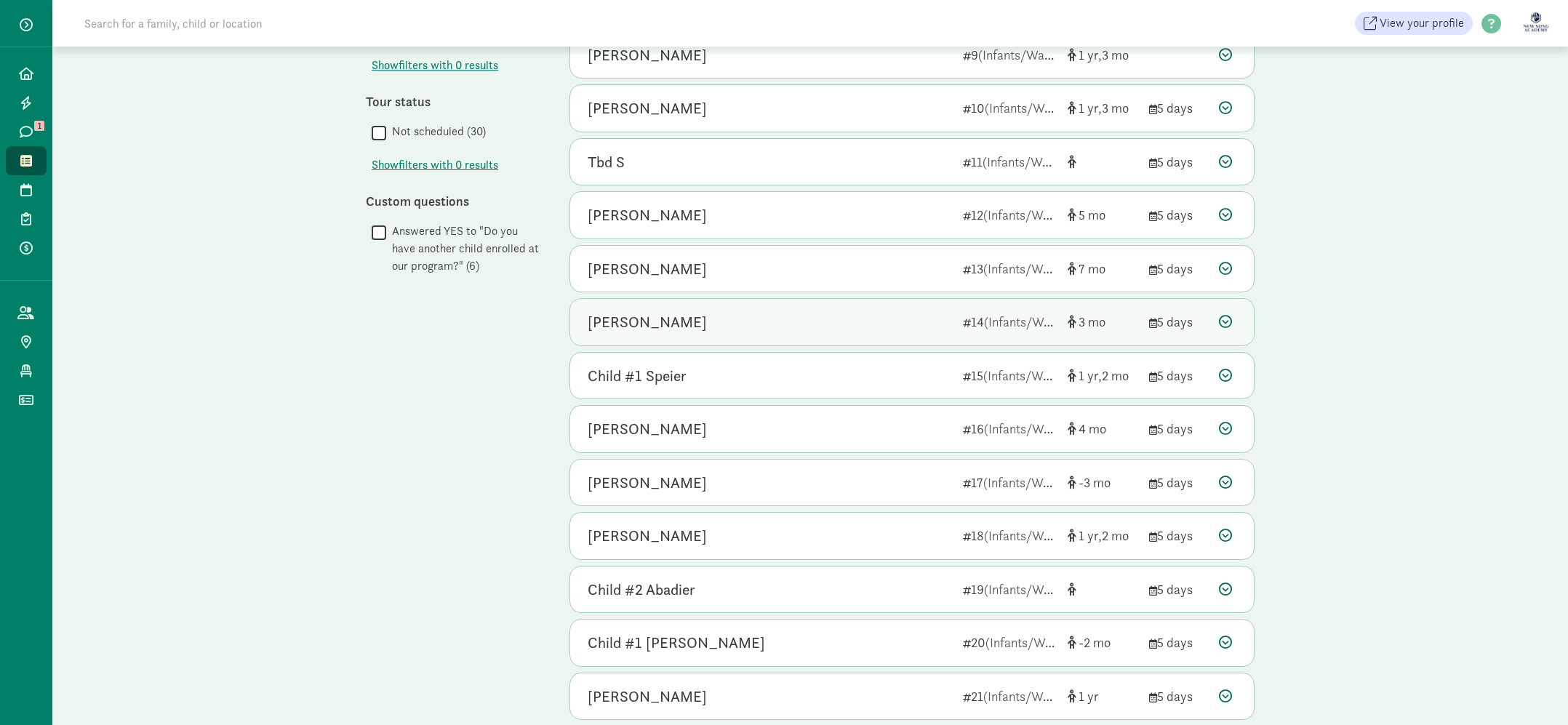
click at [778, 337] on div "Theodore Kim 14 (Infants/Waddler) 3 5 days" at bounding box center [912, 322] width 684 height 47
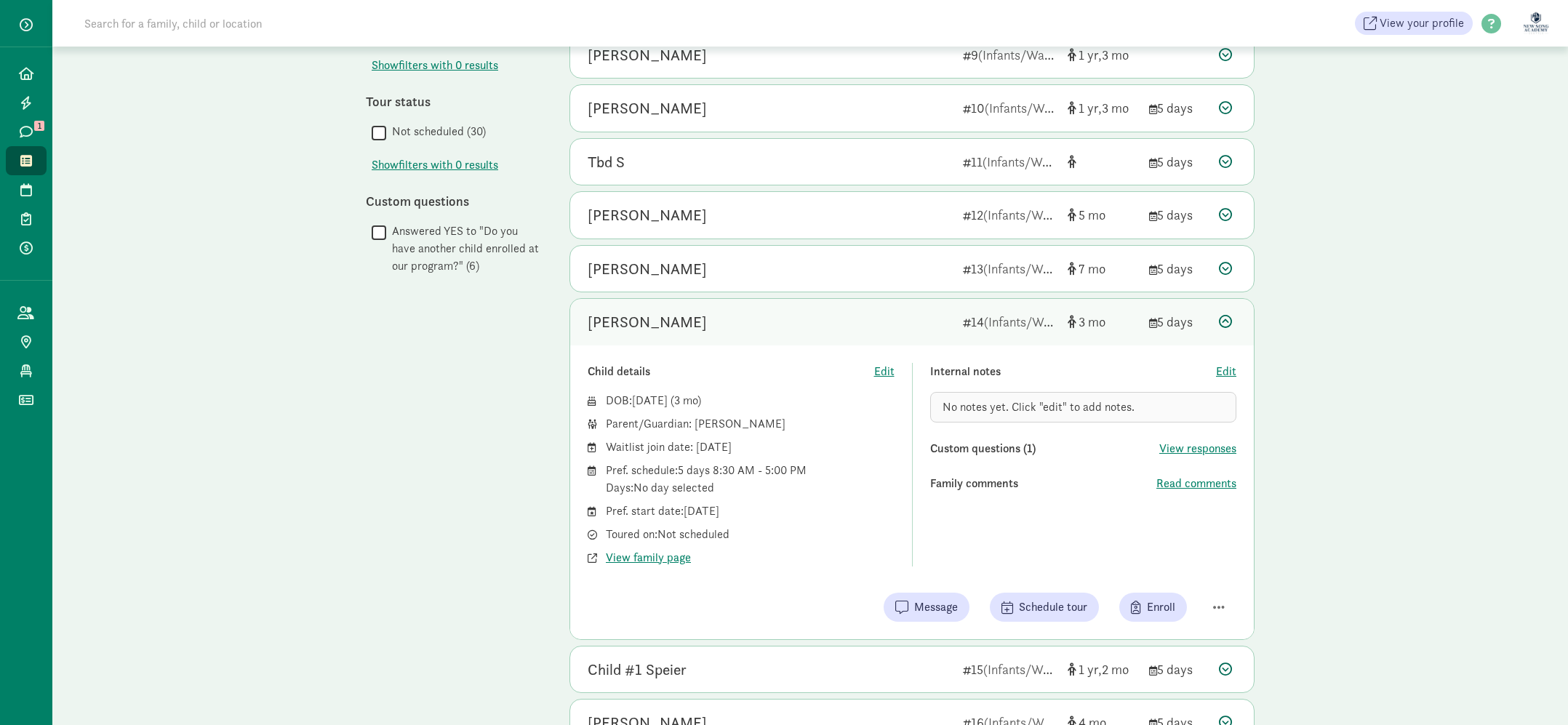
click at [778, 337] on div "Theodore Kim 14 (Infants/Waddler) 3 5 days" at bounding box center [912, 322] width 684 height 47
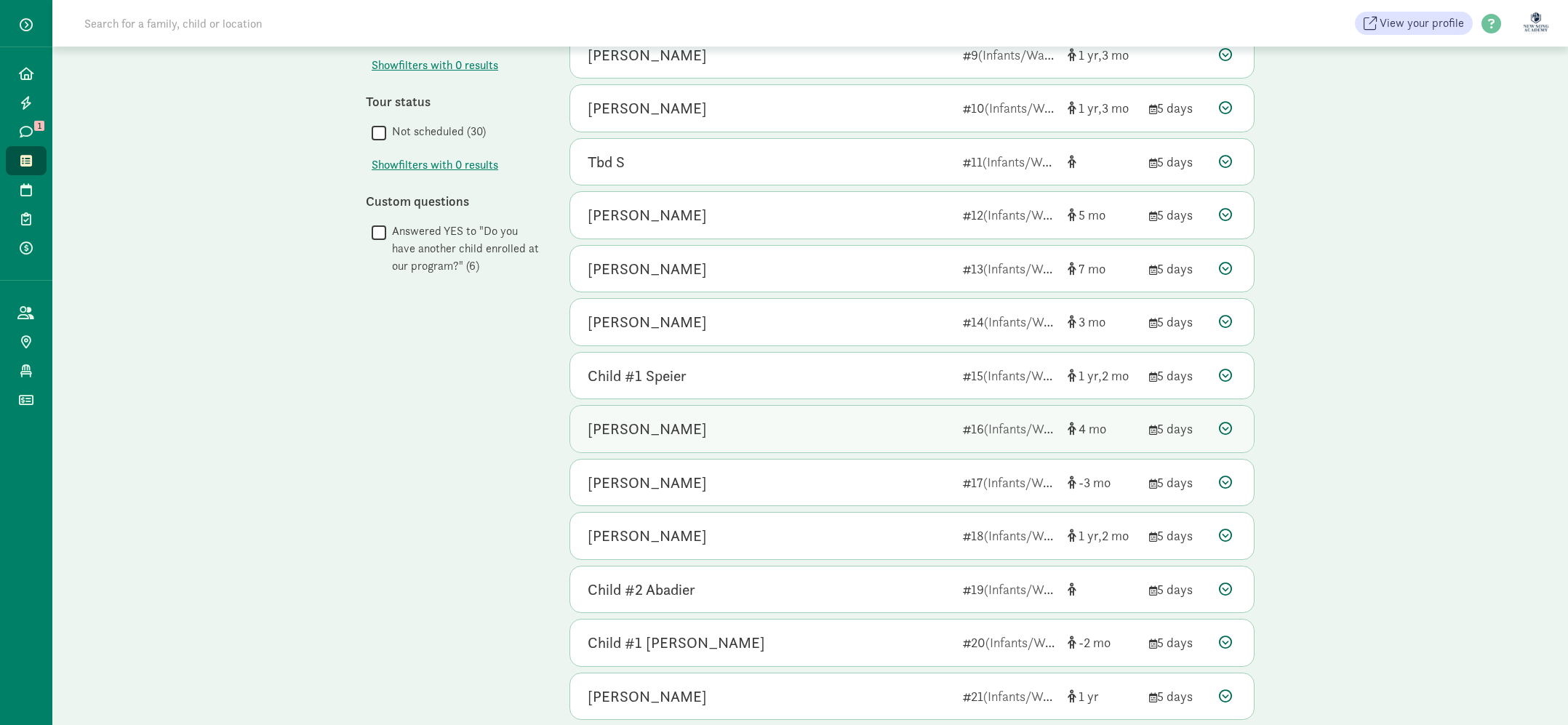
click at [791, 429] on div "Neve Schumaker" at bounding box center [769, 428] width 363 height 23
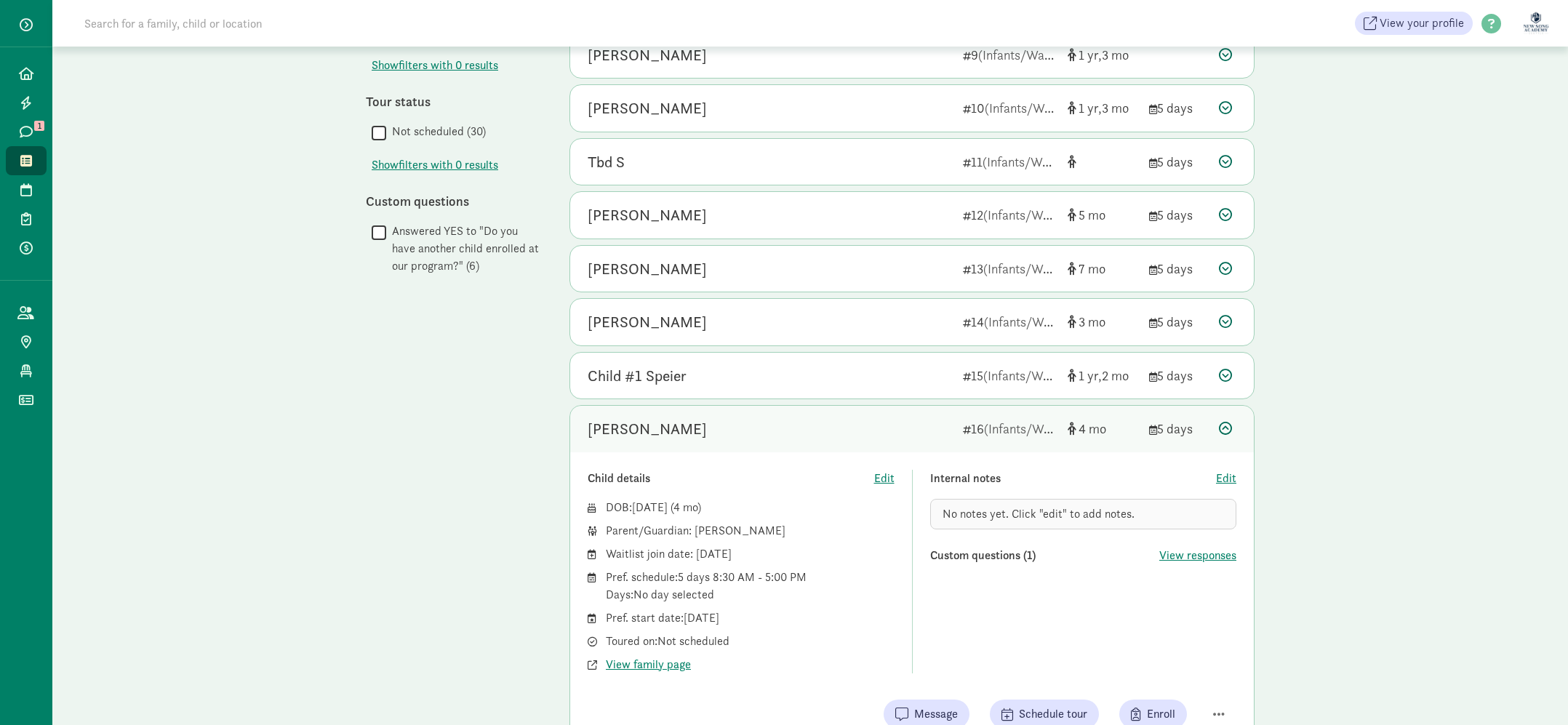
click at [791, 429] on div "Neve Schumaker" at bounding box center [769, 428] width 363 height 23
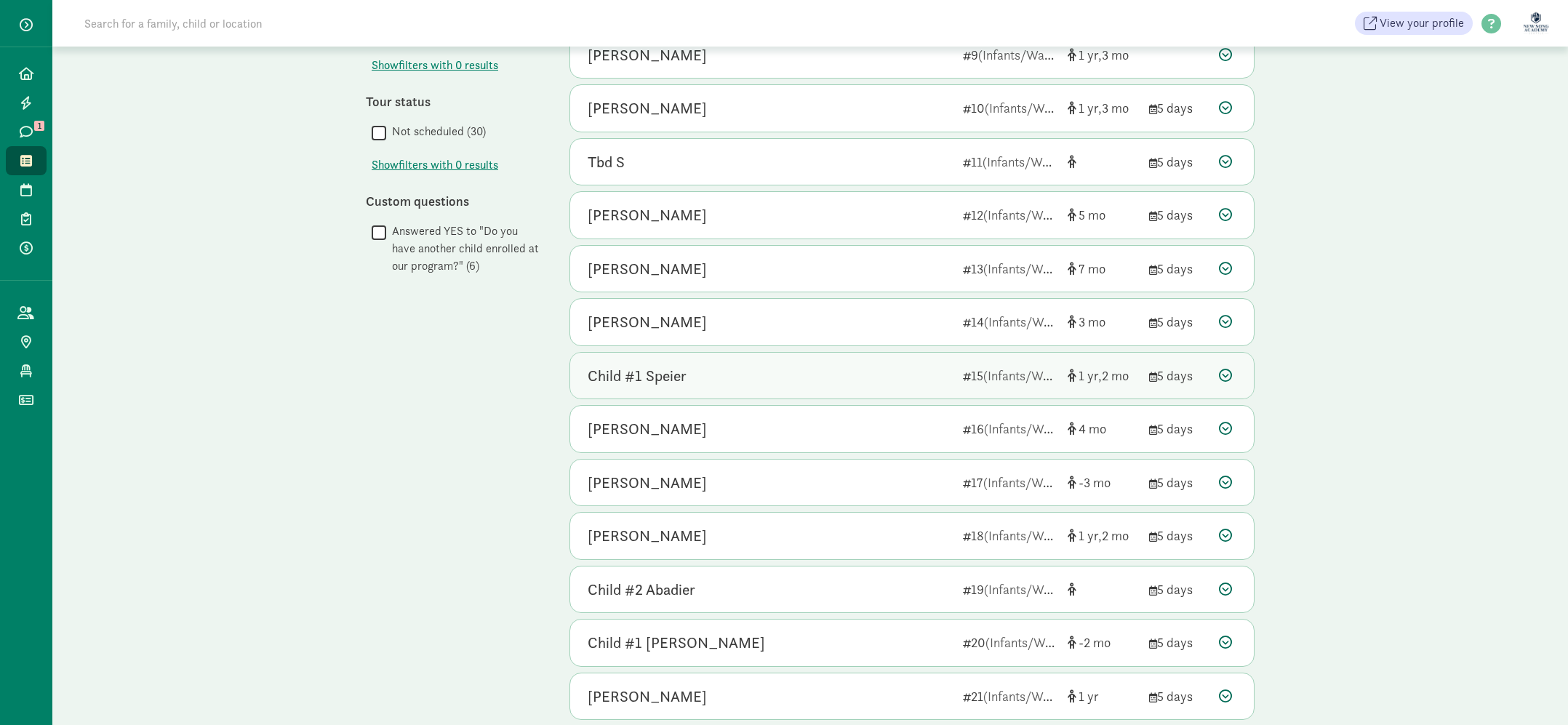
click at [778, 386] on div "Child #1 Speier" at bounding box center [769, 375] width 363 height 23
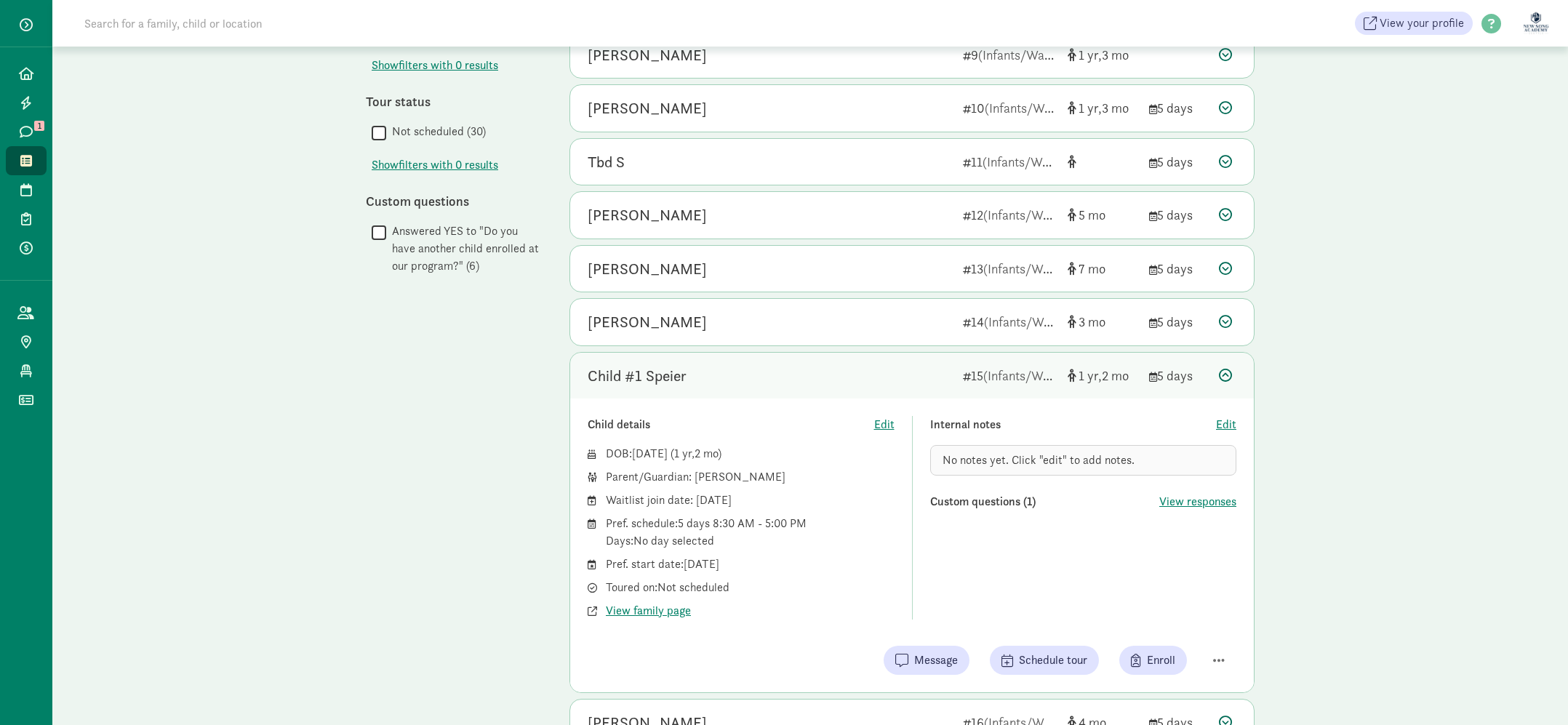
click at [796, 370] on div "Child #1 Speier" at bounding box center [769, 375] width 363 height 23
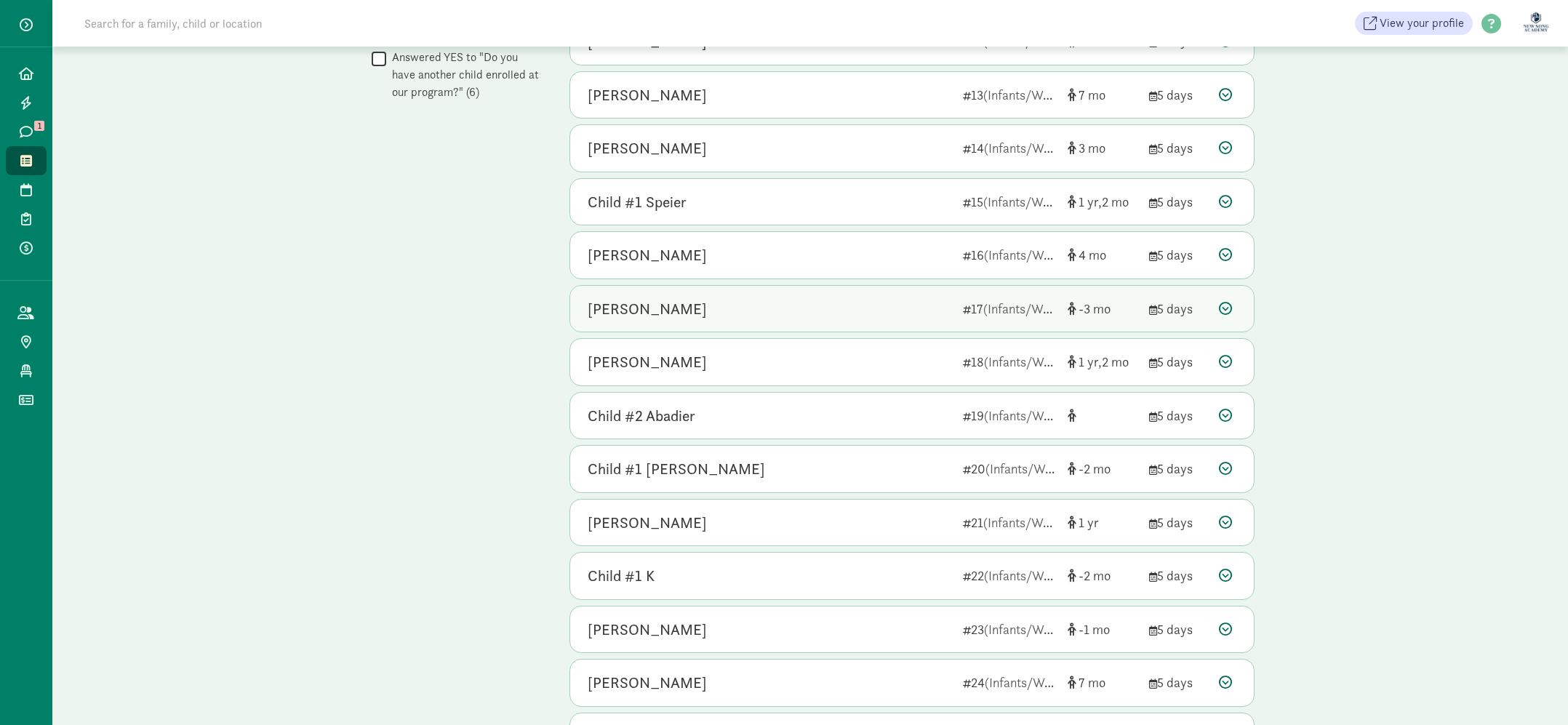
scroll to position [752, 0]
click at [794, 404] on div "Child #2 Abadier" at bounding box center [769, 414] width 363 height 23
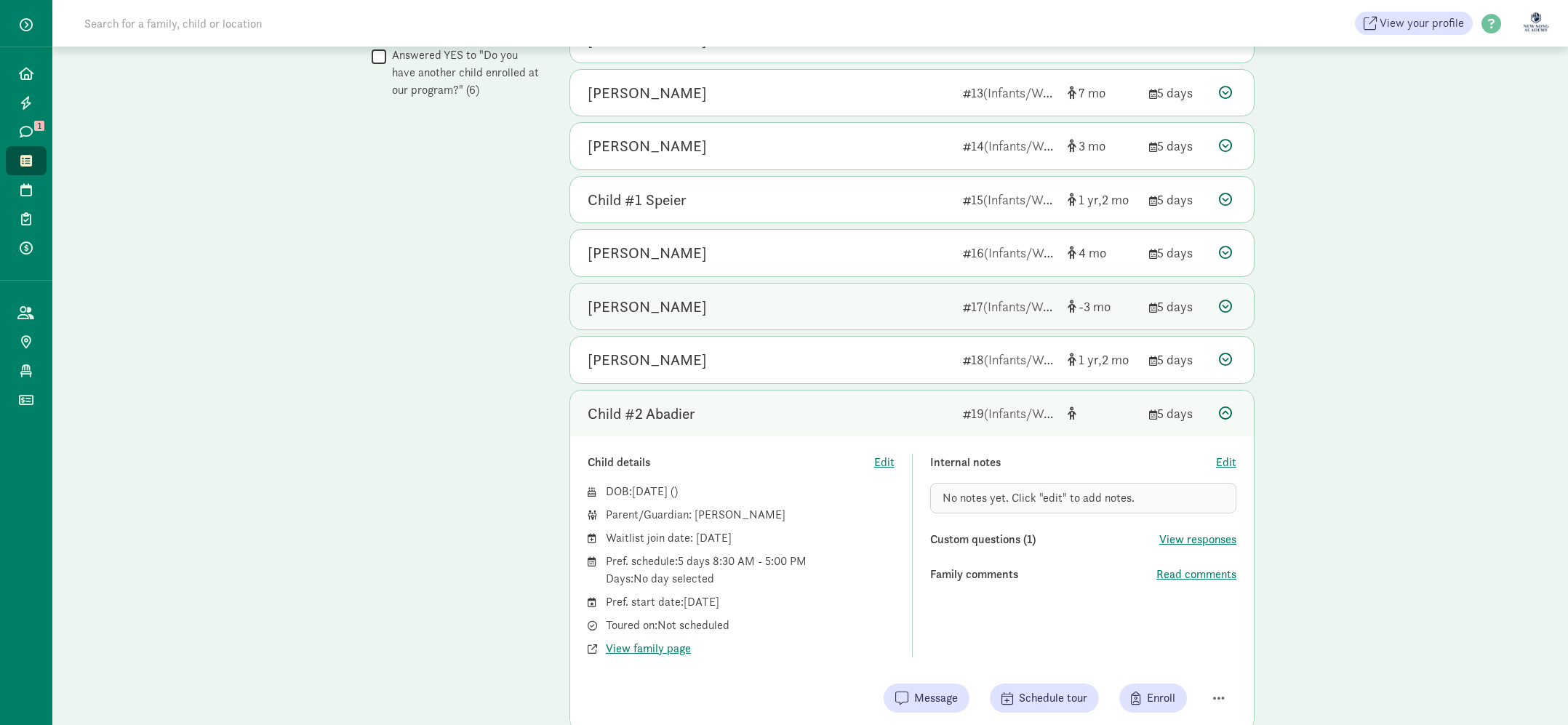
click at [794, 404] on div "Child #2 Abadier" at bounding box center [769, 414] width 363 height 23
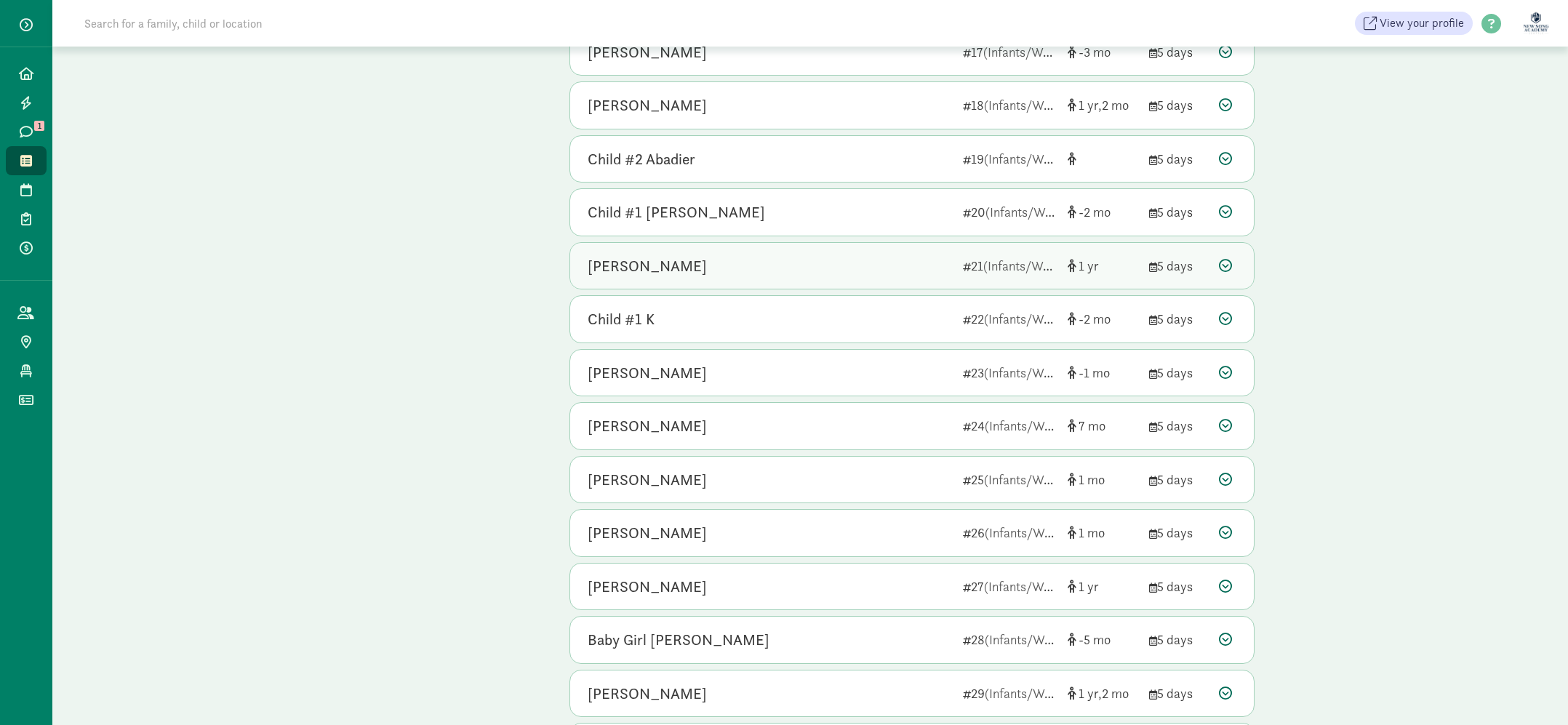
scroll to position [1020, 0]
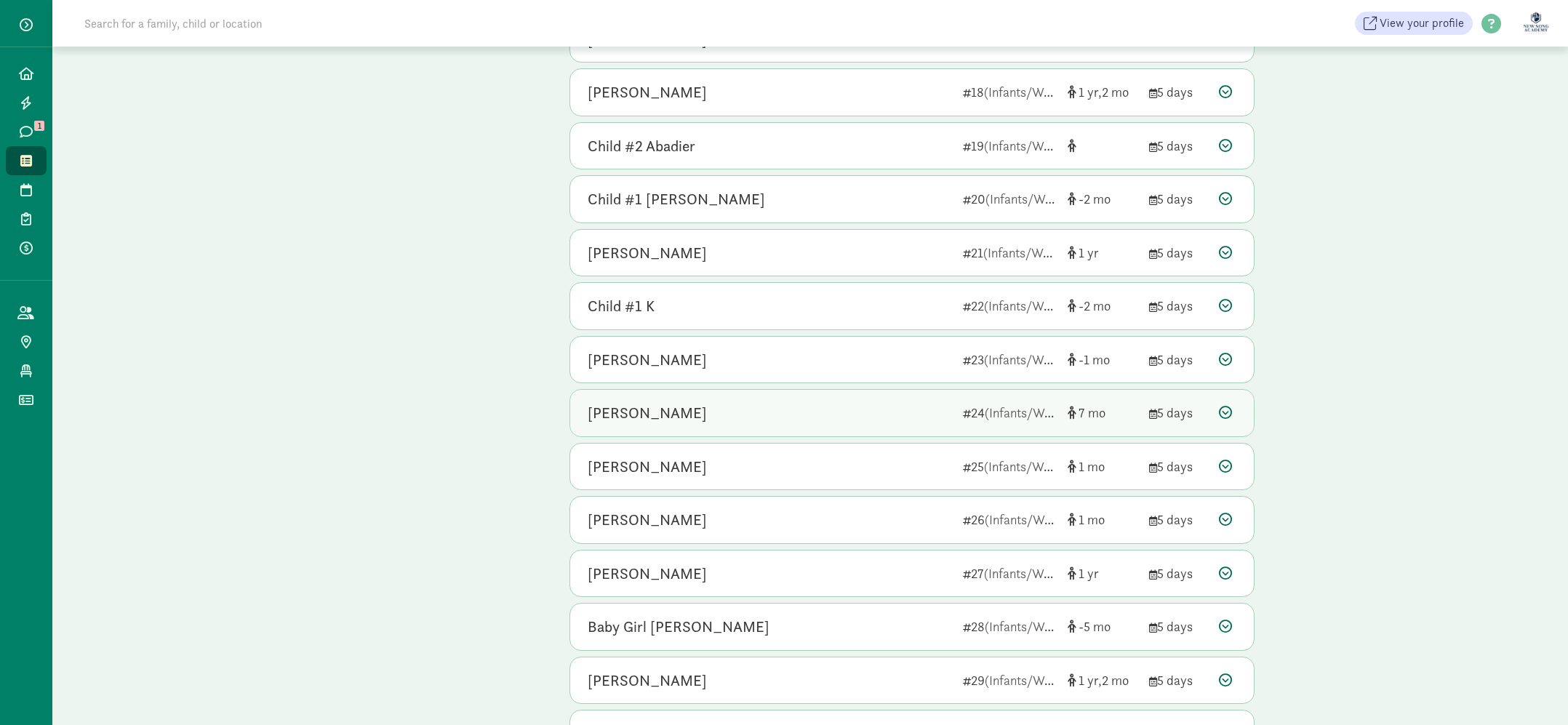
click at [819, 406] on div "Addison Tsuji" at bounding box center [769, 413] width 363 height 23
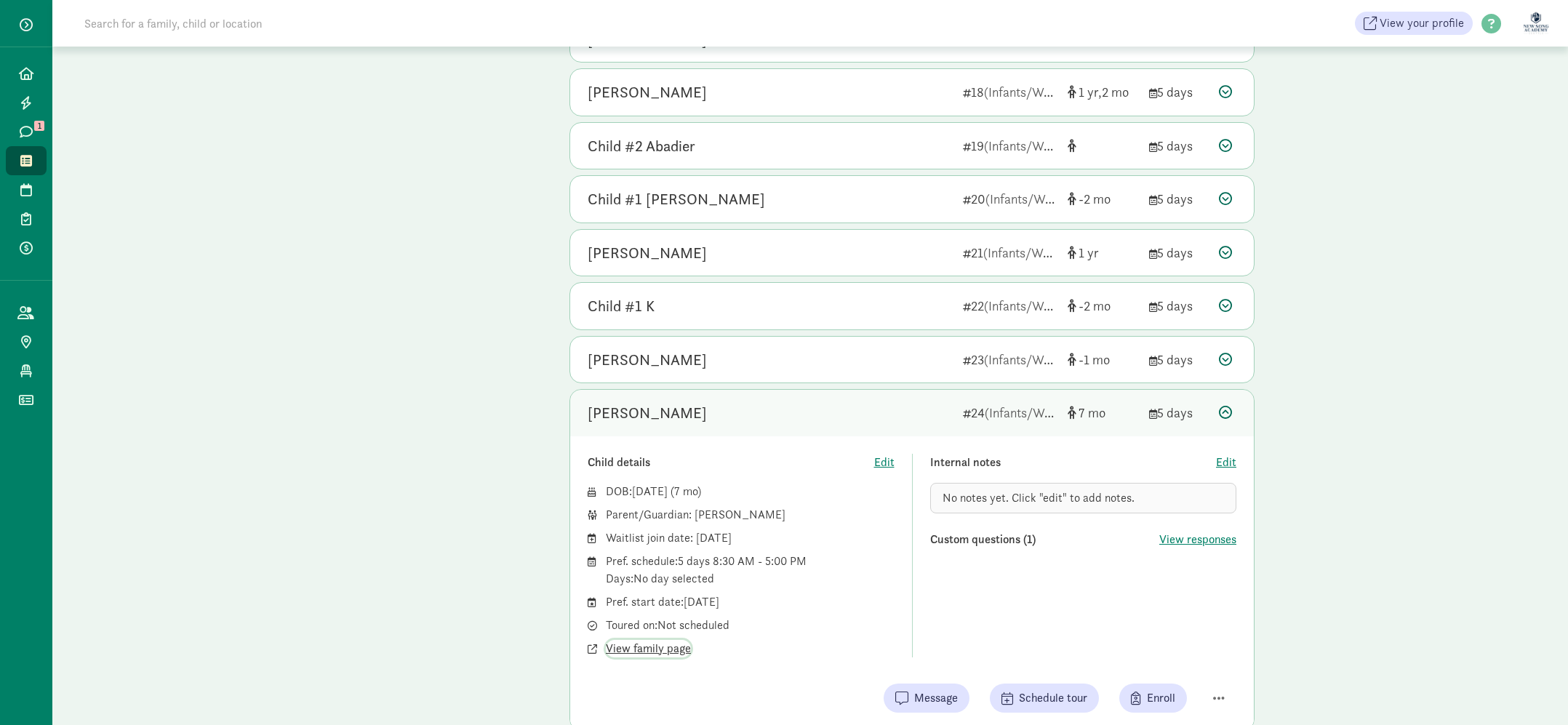
click at [638, 645] on span "View family page" at bounding box center [648, 649] width 85 height 18
click at [679, 414] on div "Addison Tsuji" at bounding box center [769, 413] width 363 height 23
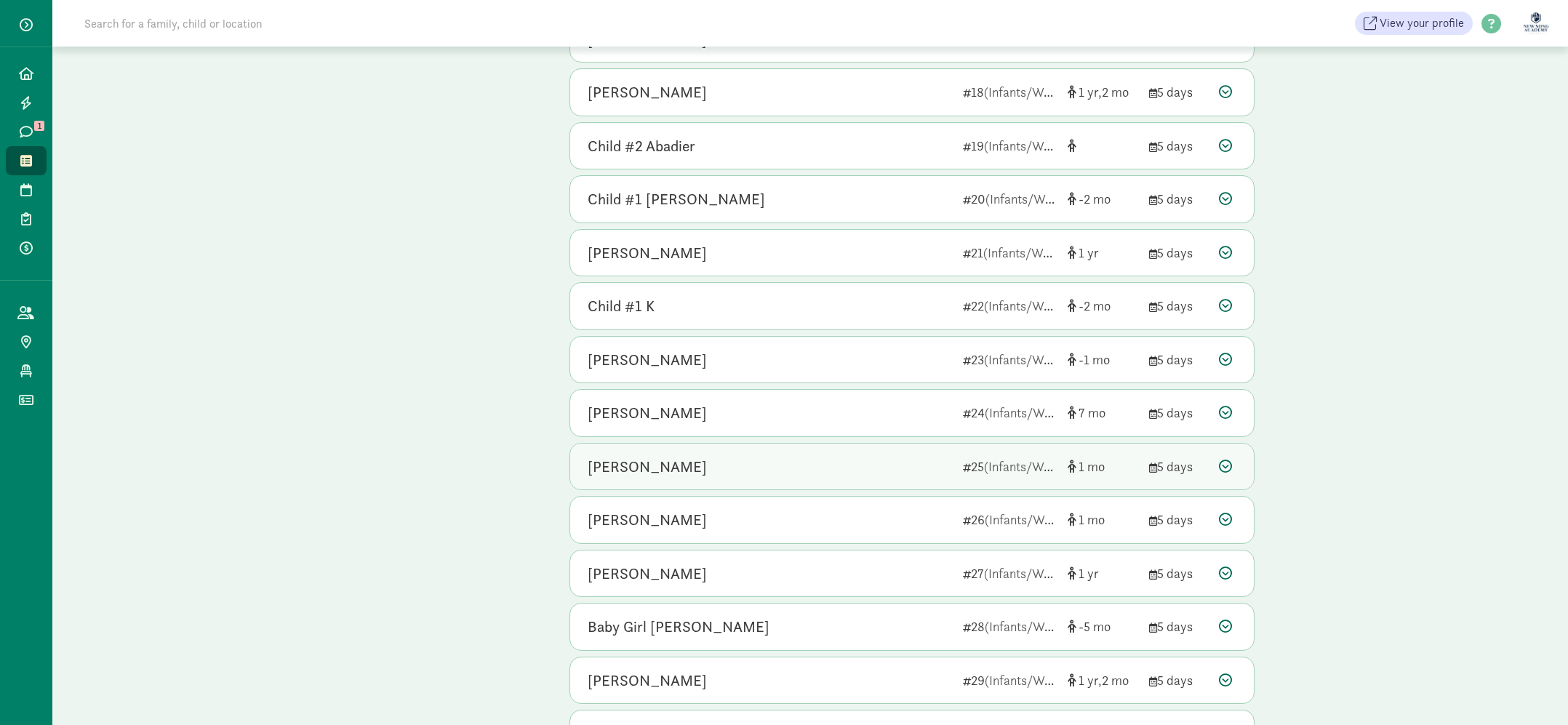
click at [705, 453] on div "Avery Luong 25 (Infants/Waddler) 1 5 days" at bounding box center [912, 467] width 684 height 47
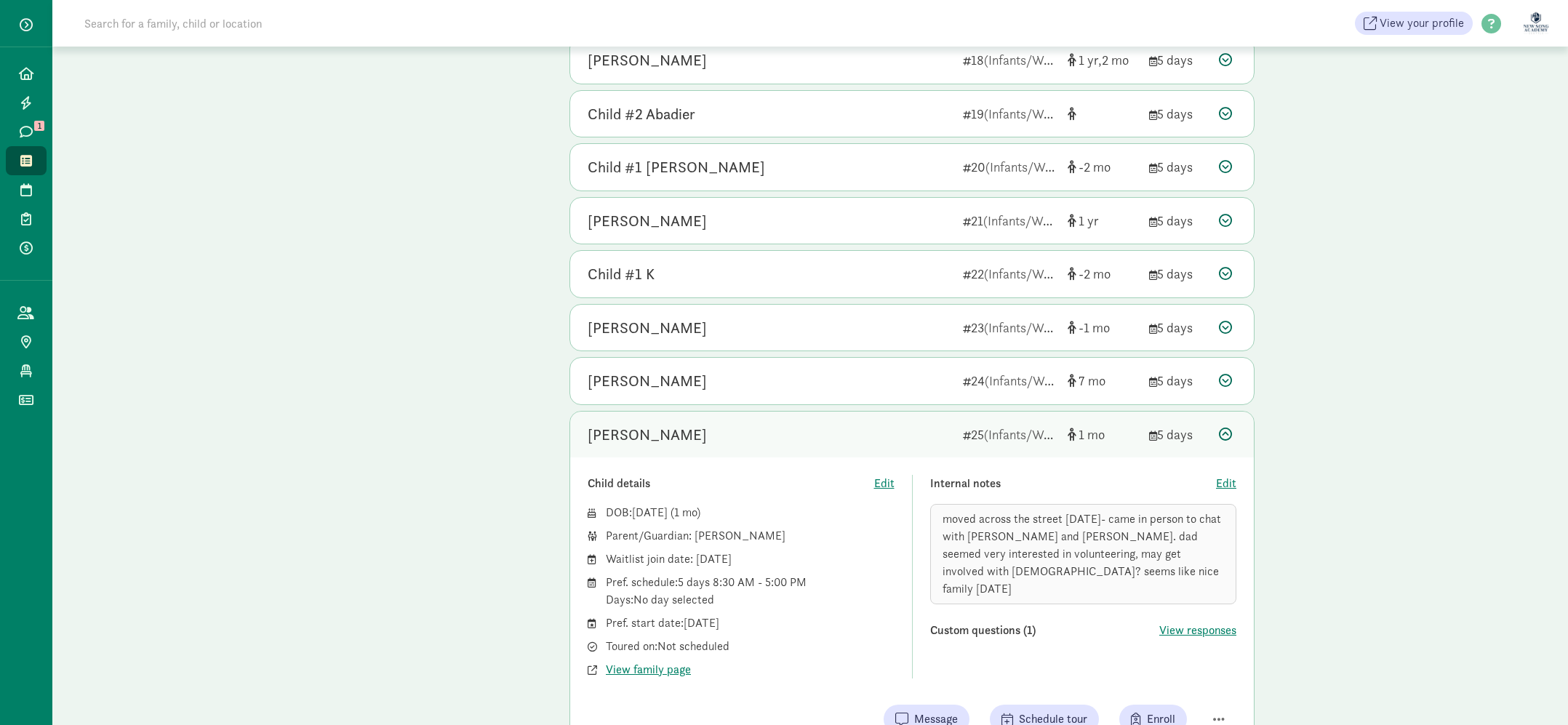
scroll to position [1056, 0]
click at [839, 431] on div "Avery Luong" at bounding box center [769, 430] width 363 height 23
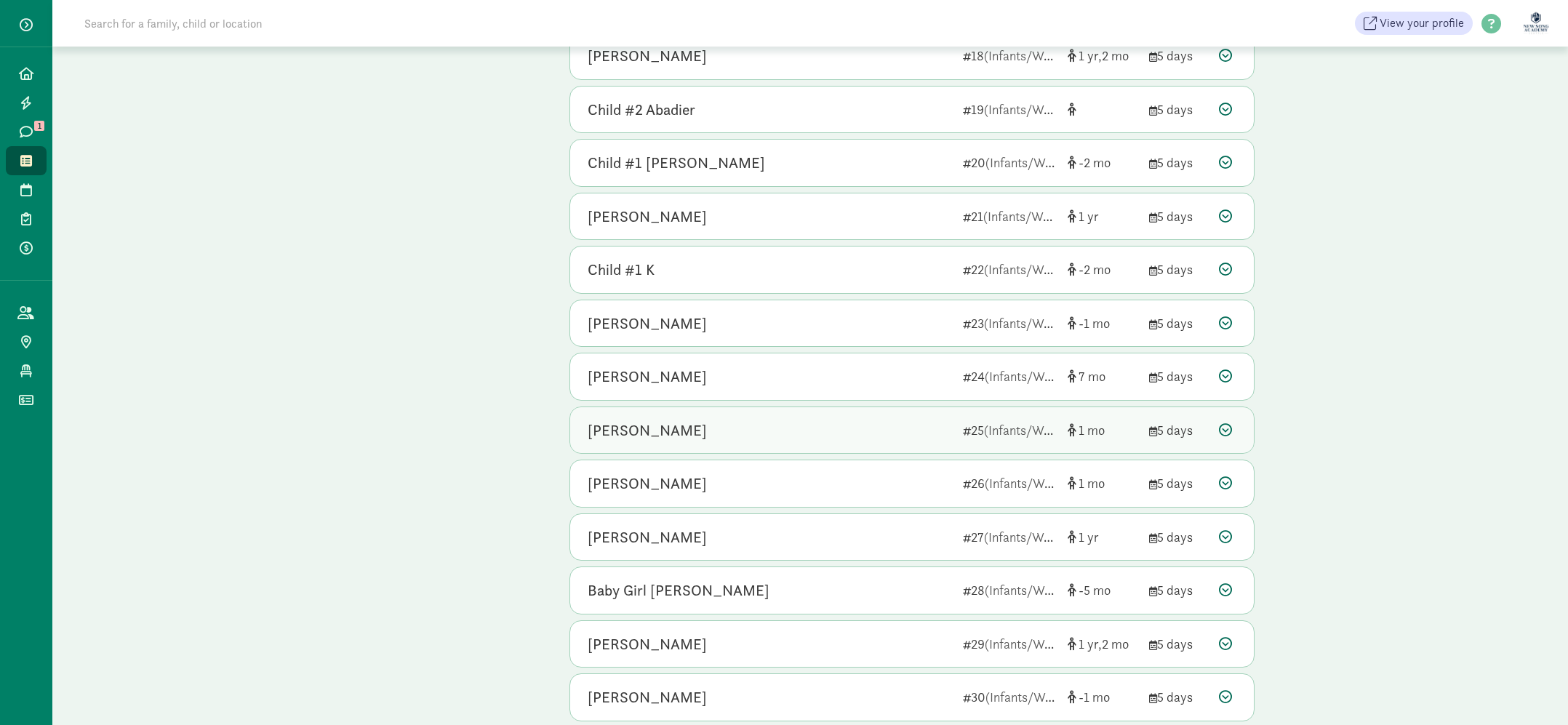
click at [839, 431] on div "Avery Luong" at bounding box center [769, 430] width 363 height 23
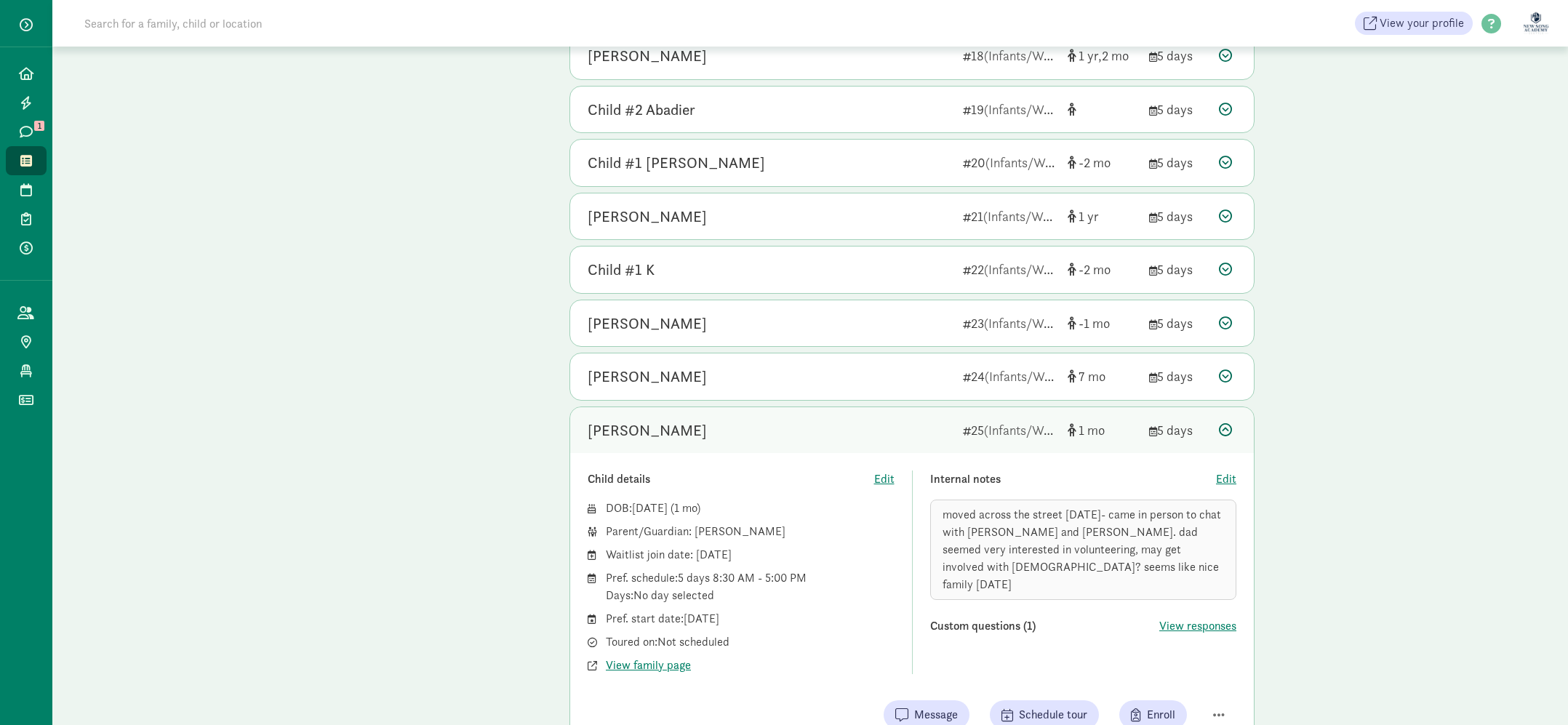
click at [839, 431] on div "Avery Luong" at bounding box center [769, 430] width 363 height 23
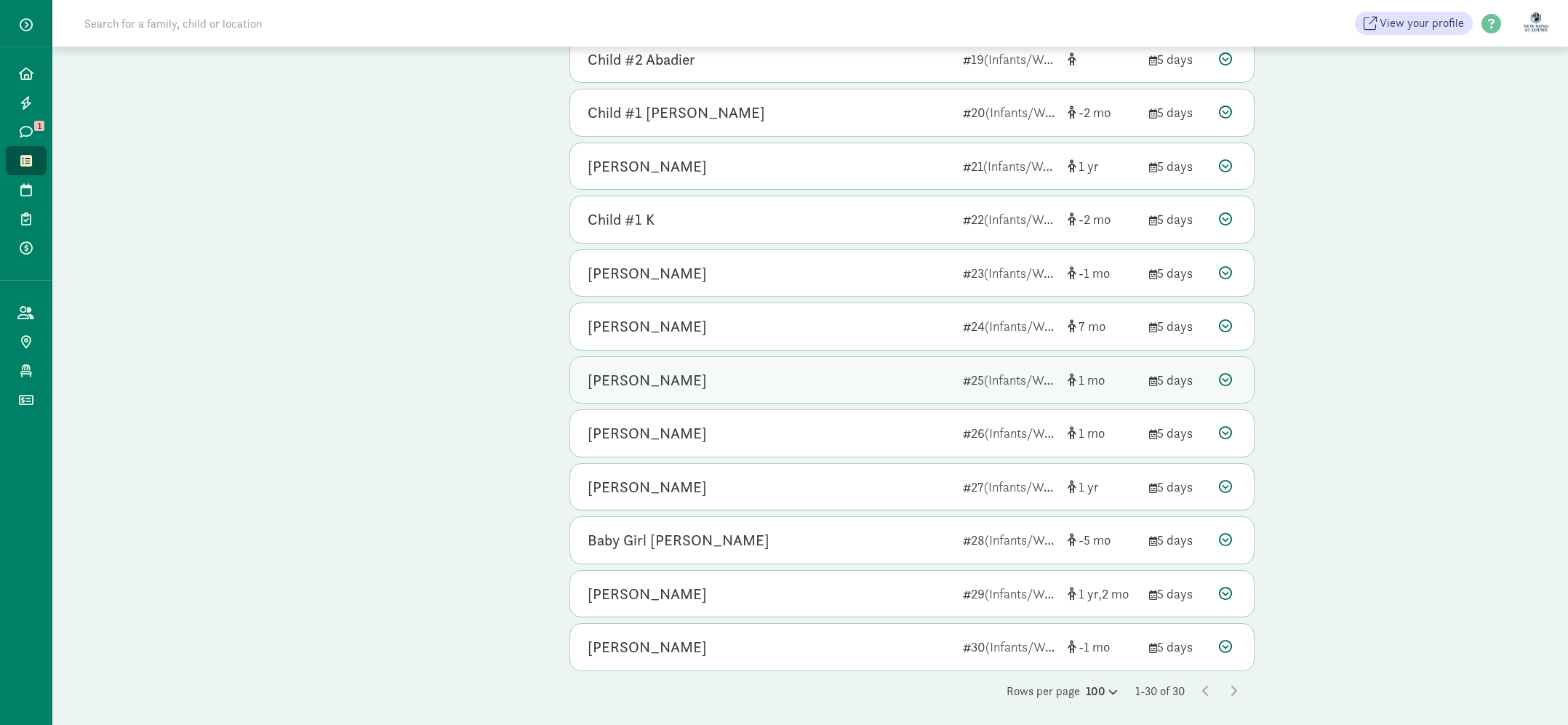
scroll to position [1111, 0]
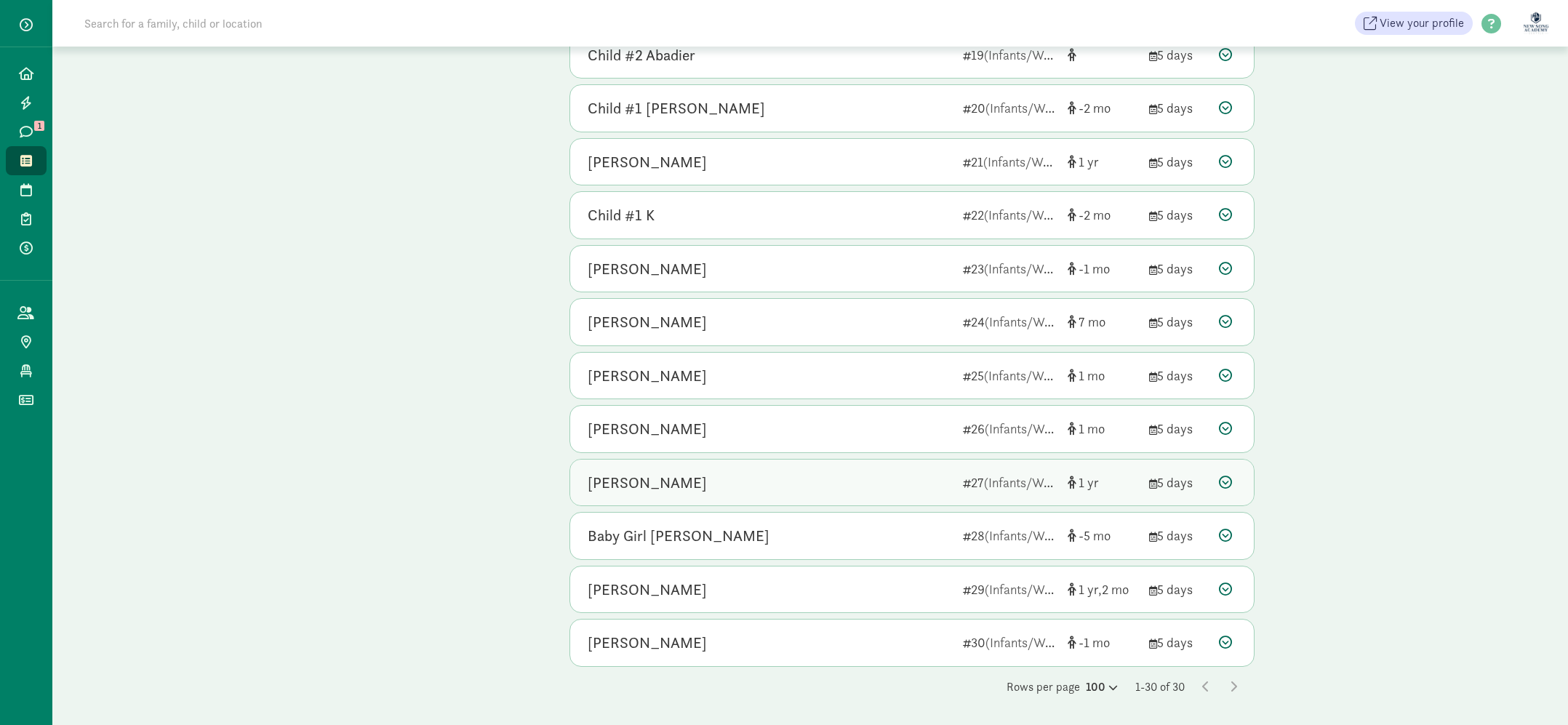
click at [832, 482] on div "Elias Choo" at bounding box center [769, 482] width 363 height 23
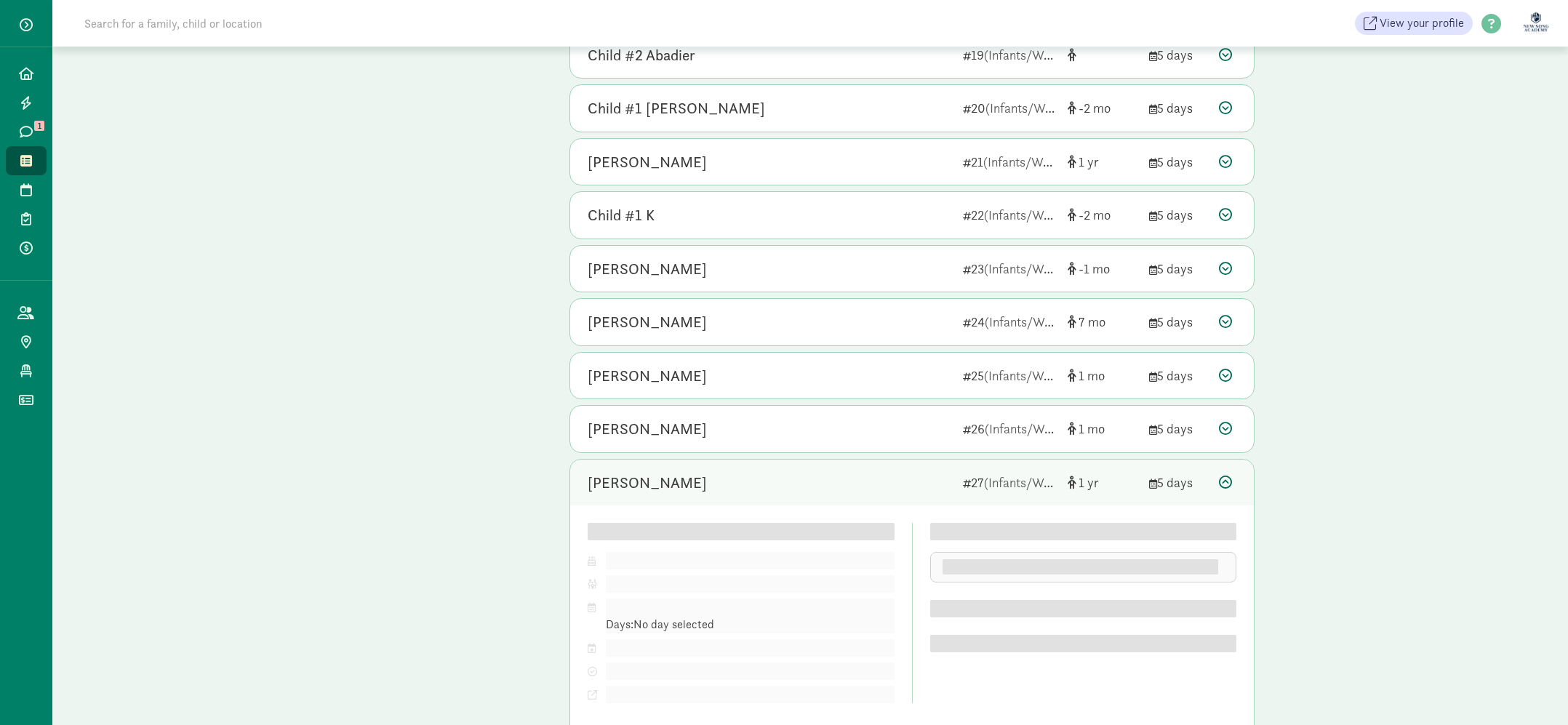
click at [832, 482] on div "Elias Choo" at bounding box center [769, 482] width 363 height 23
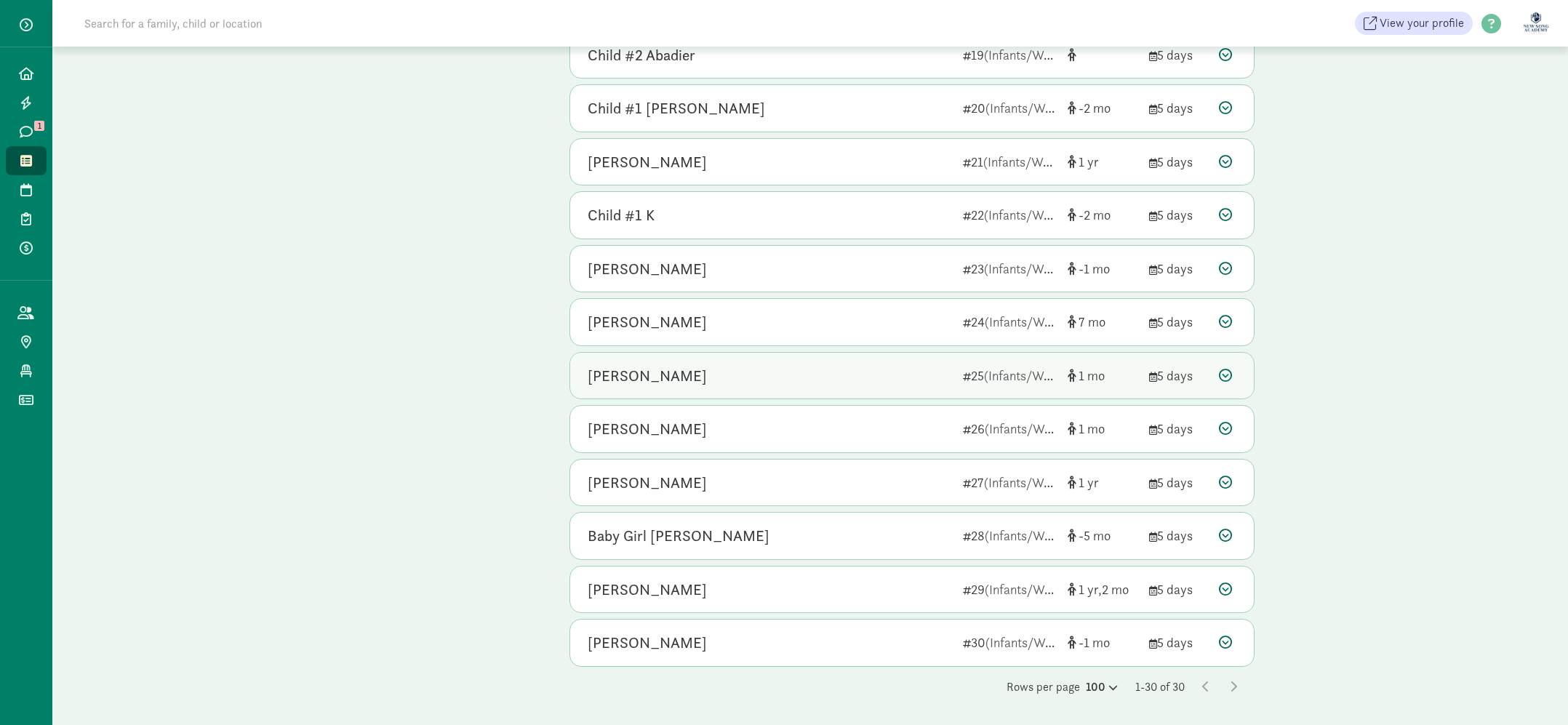
click at [844, 374] on div "Avery Luong" at bounding box center [769, 375] width 363 height 23
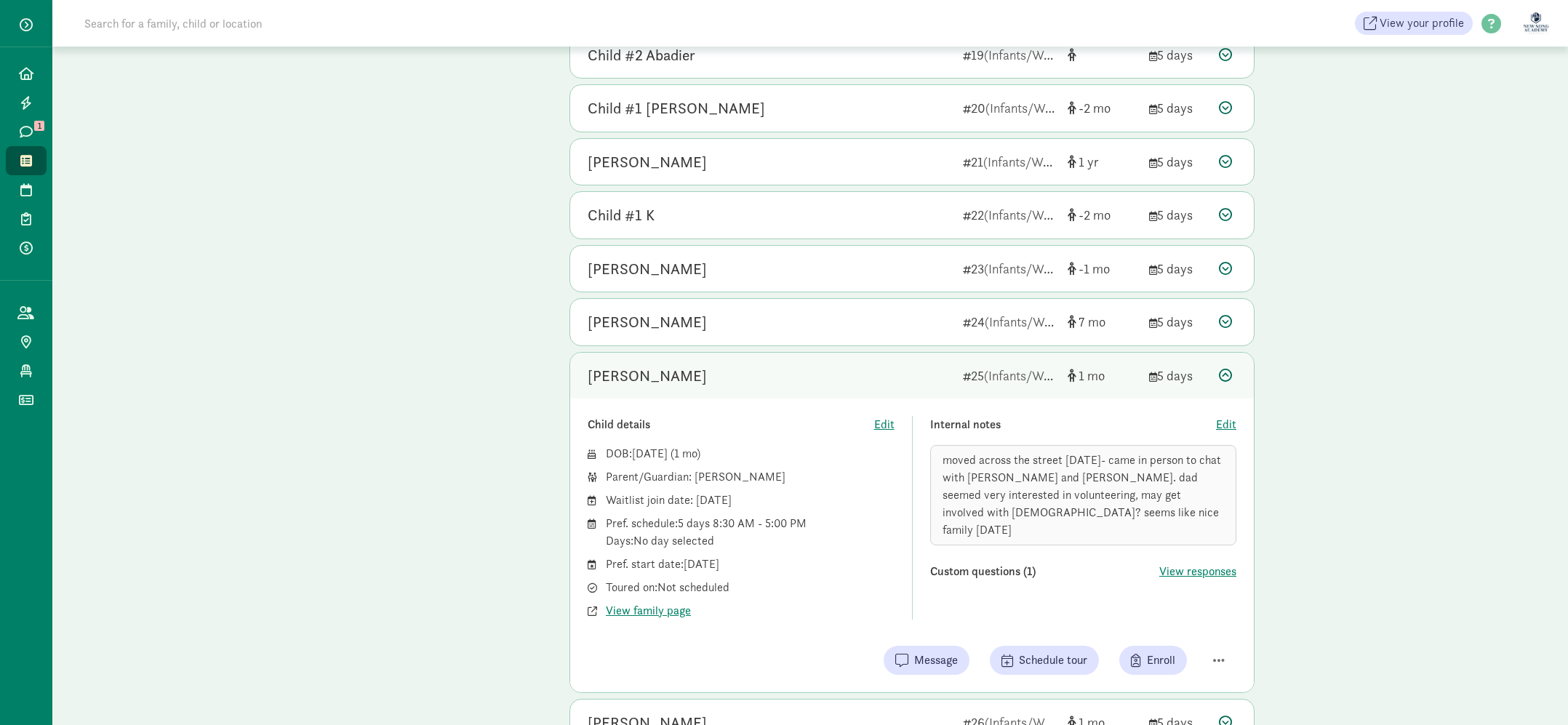
click at [844, 374] on div "Avery Luong" at bounding box center [769, 375] width 363 height 23
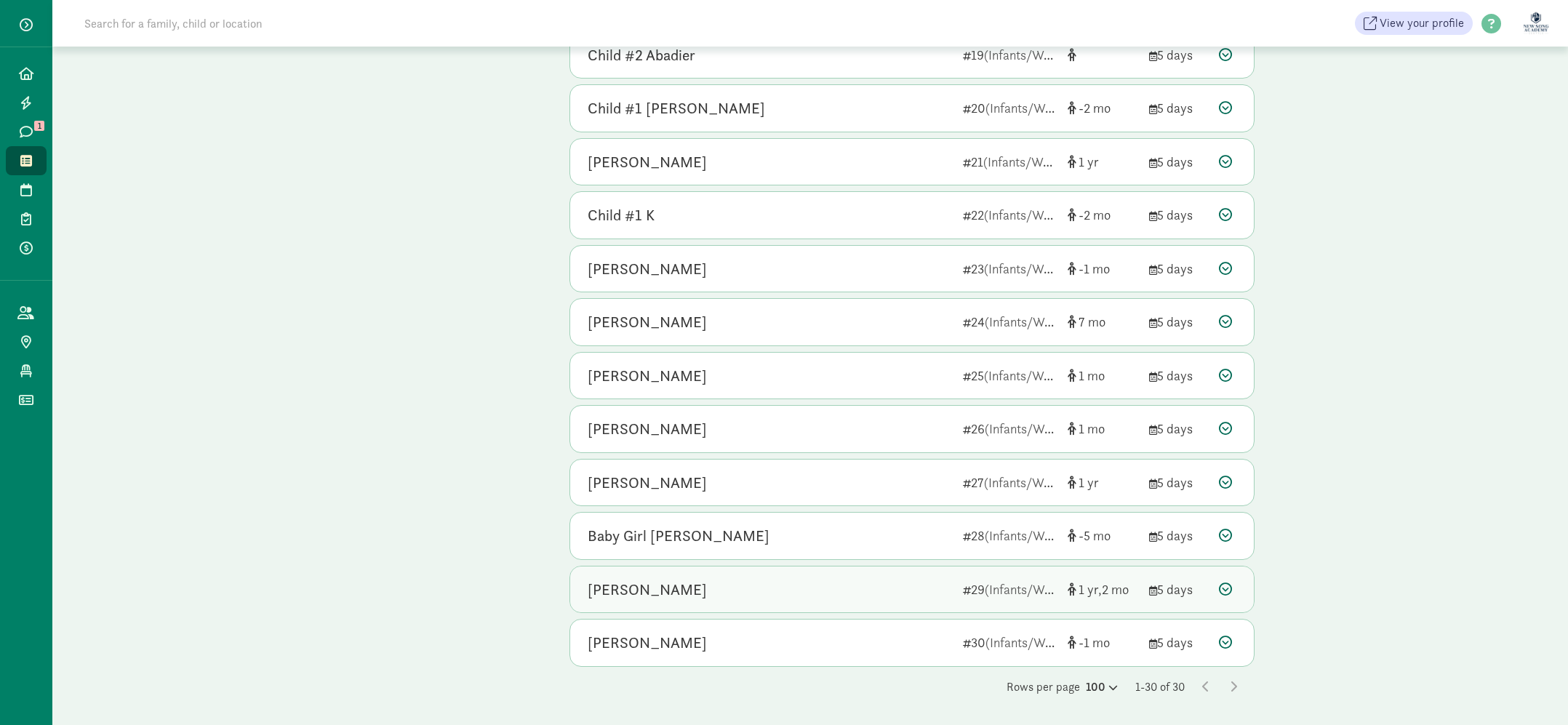
click at [837, 596] on div "Eller Min" at bounding box center [769, 589] width 363 height 23
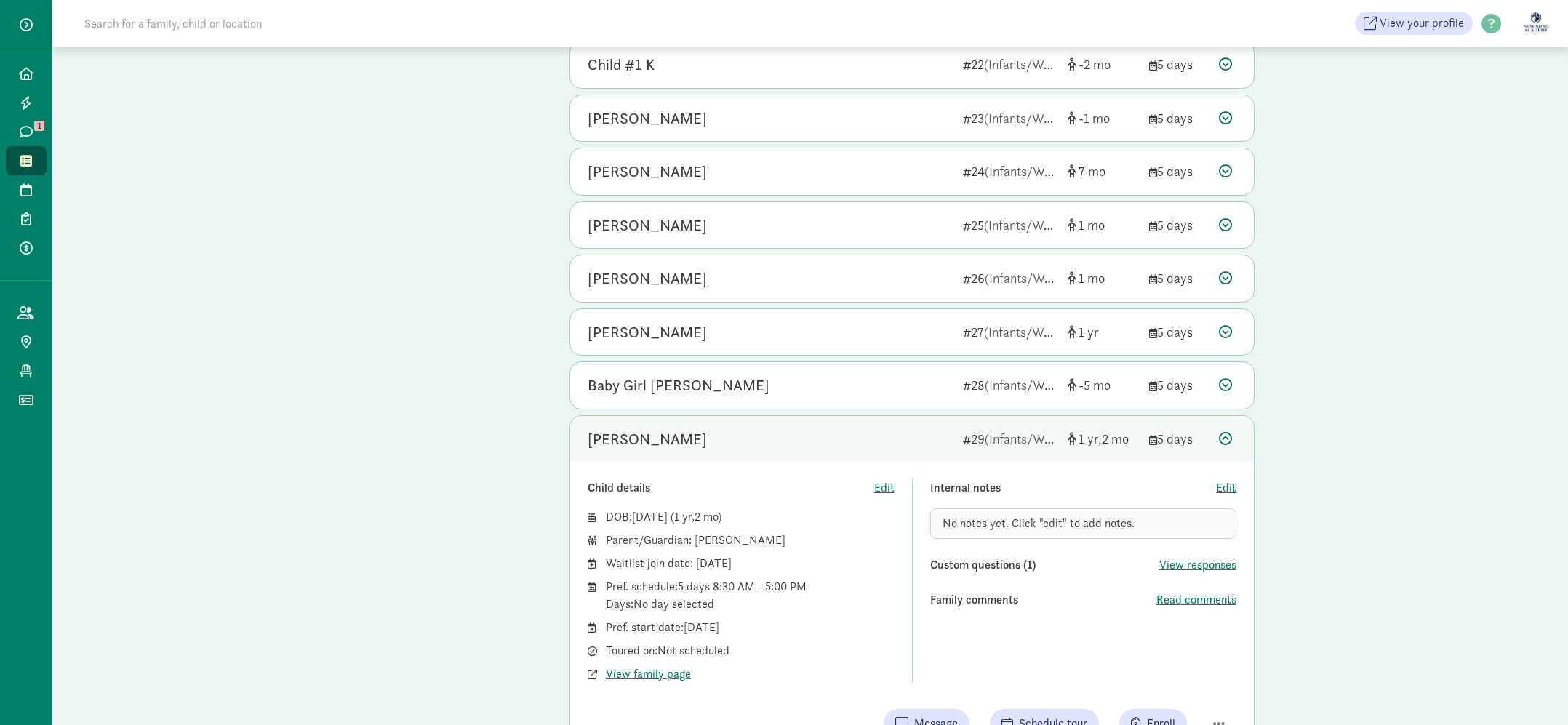
scroll to position [1268, 0]
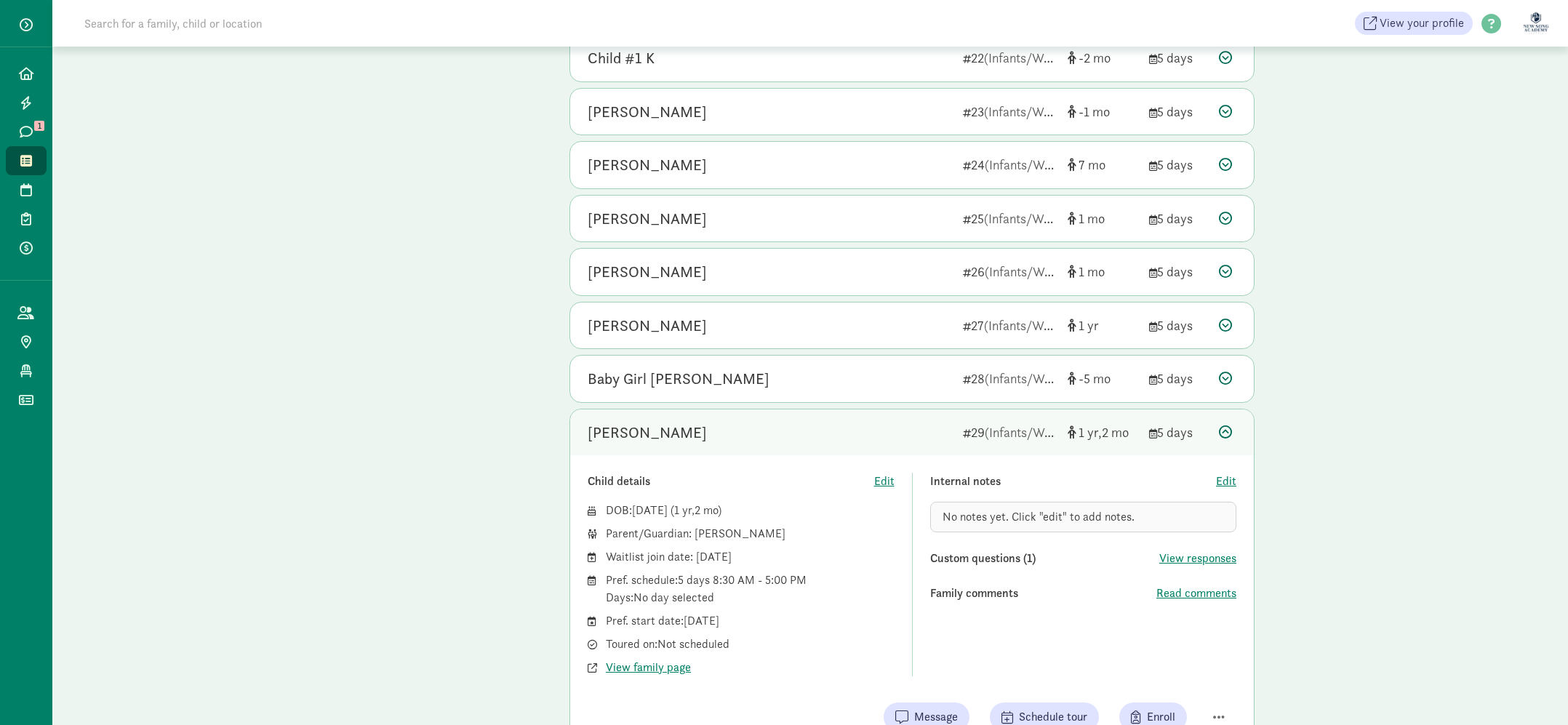
click at [840, 434] on div "Eller Min" at bounding box center [769, 432] width 363 height 23
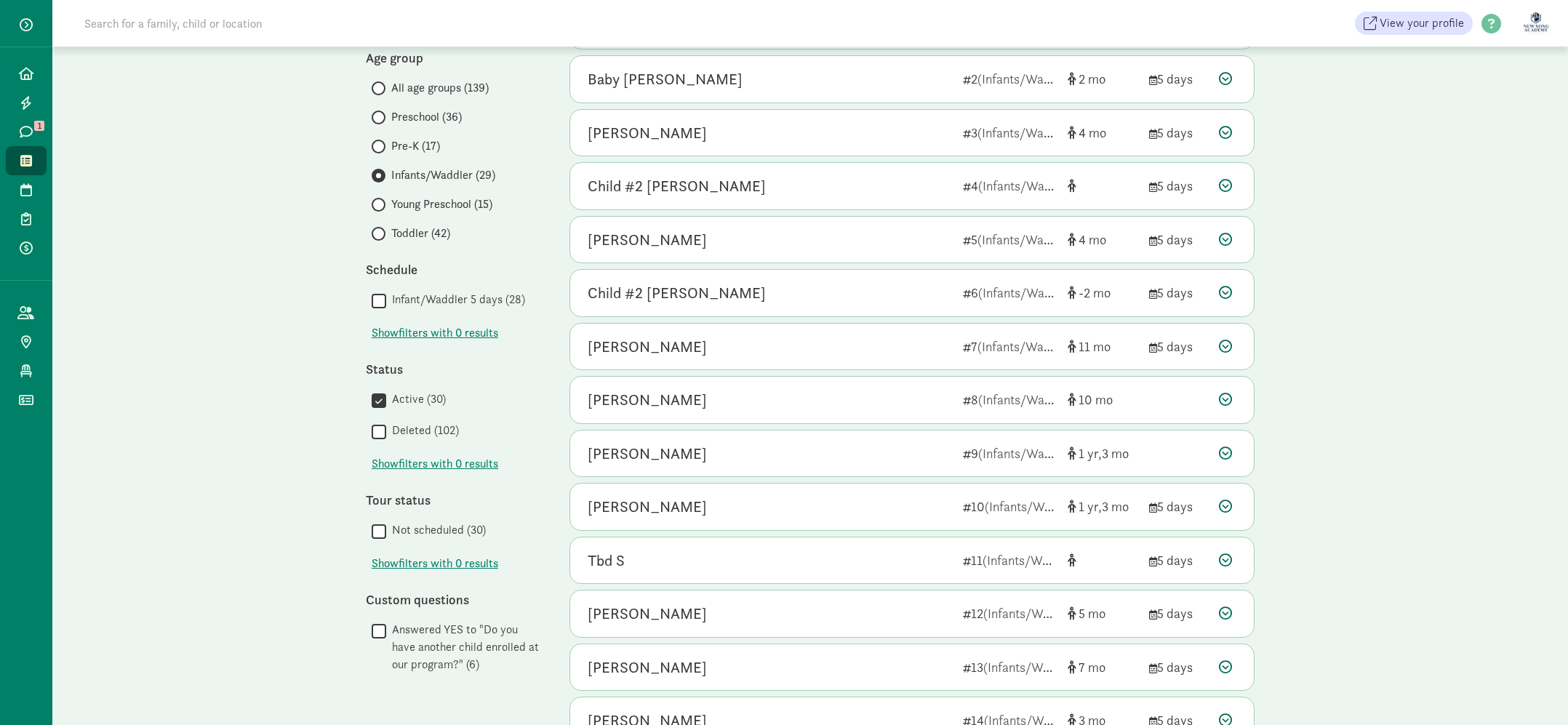
scroll to position [177, 0]
click at [861, 287] on div "Child #2 Salib" at bounding box center [769, 294] width 363 height 23
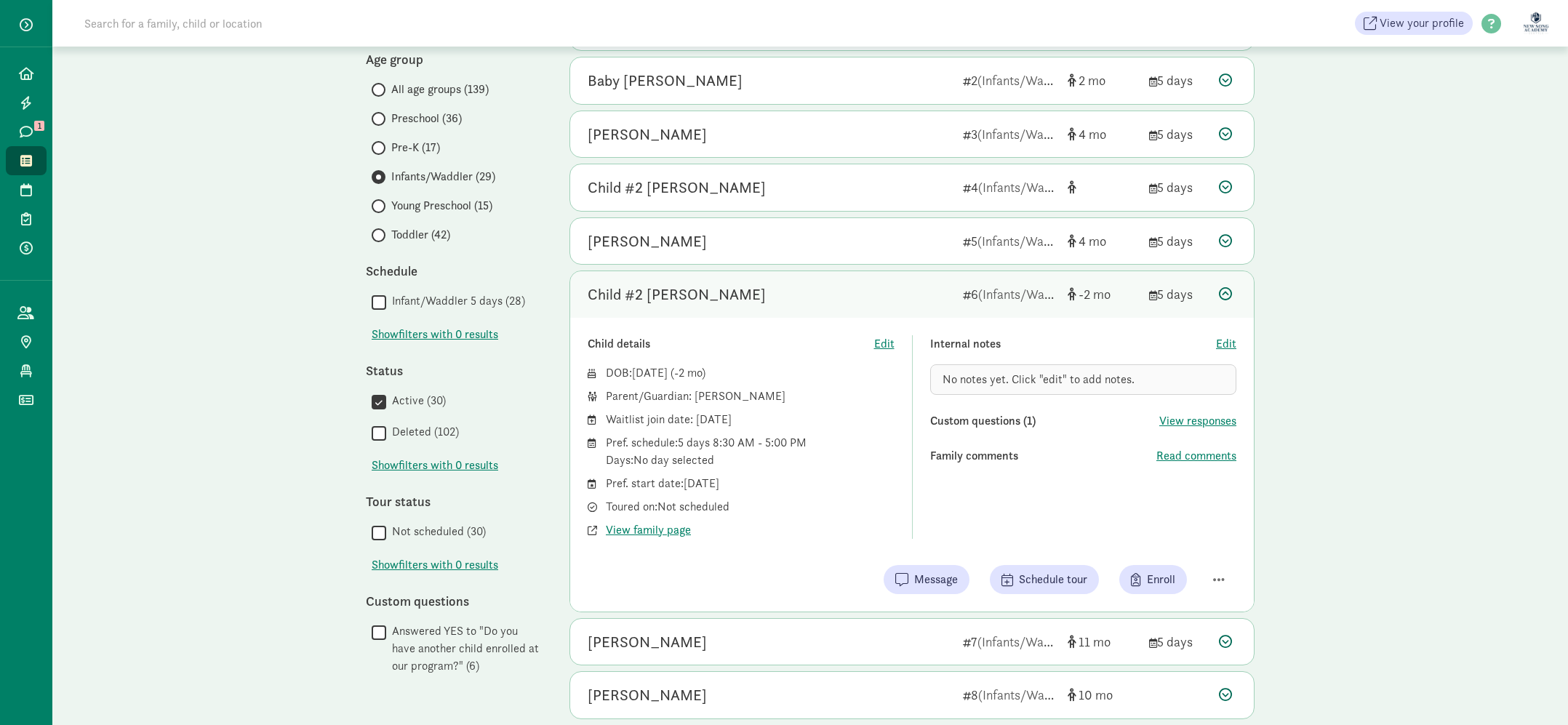
click at [861, 287] on div "Child #2 Salib" at bounding box center [769, 294] width 363 height 23
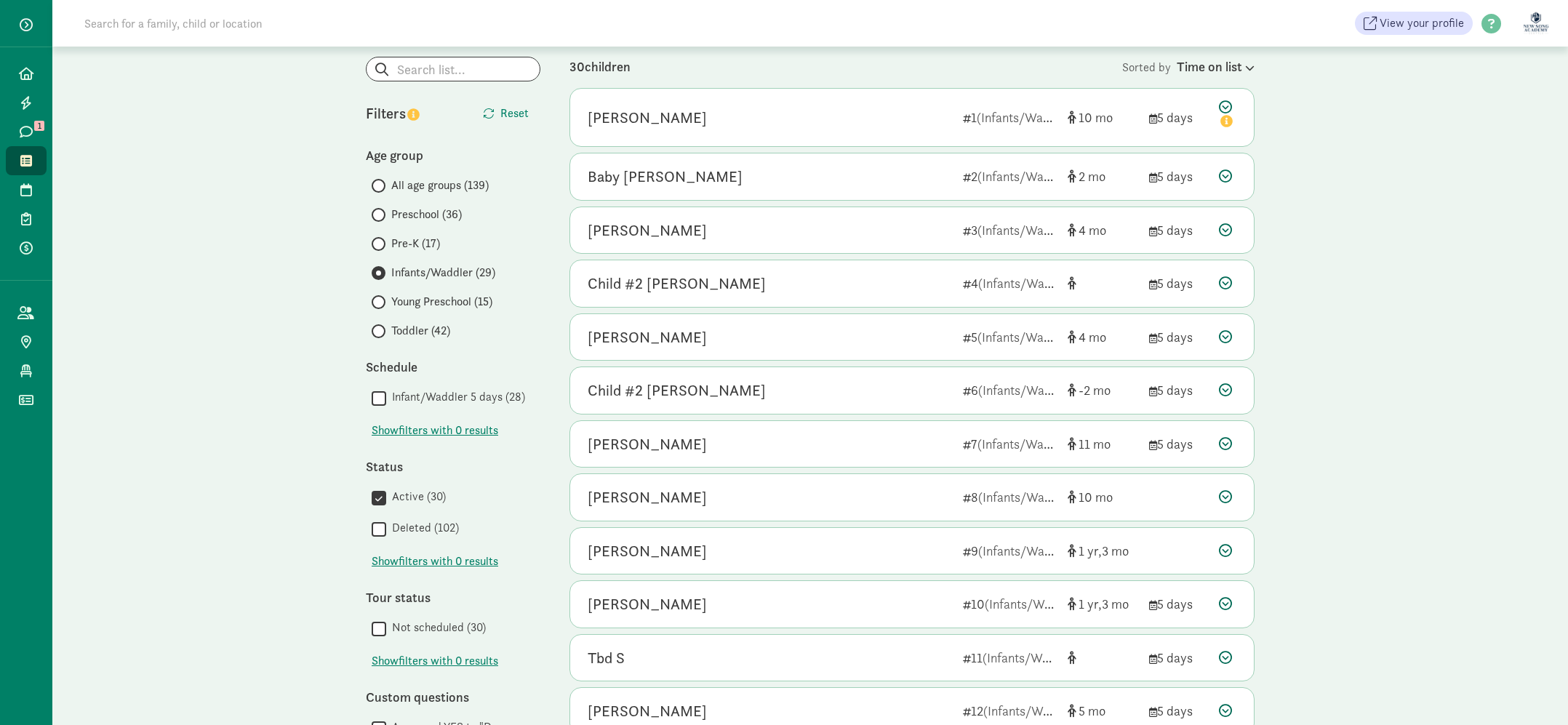
scroll to position [71, 0]
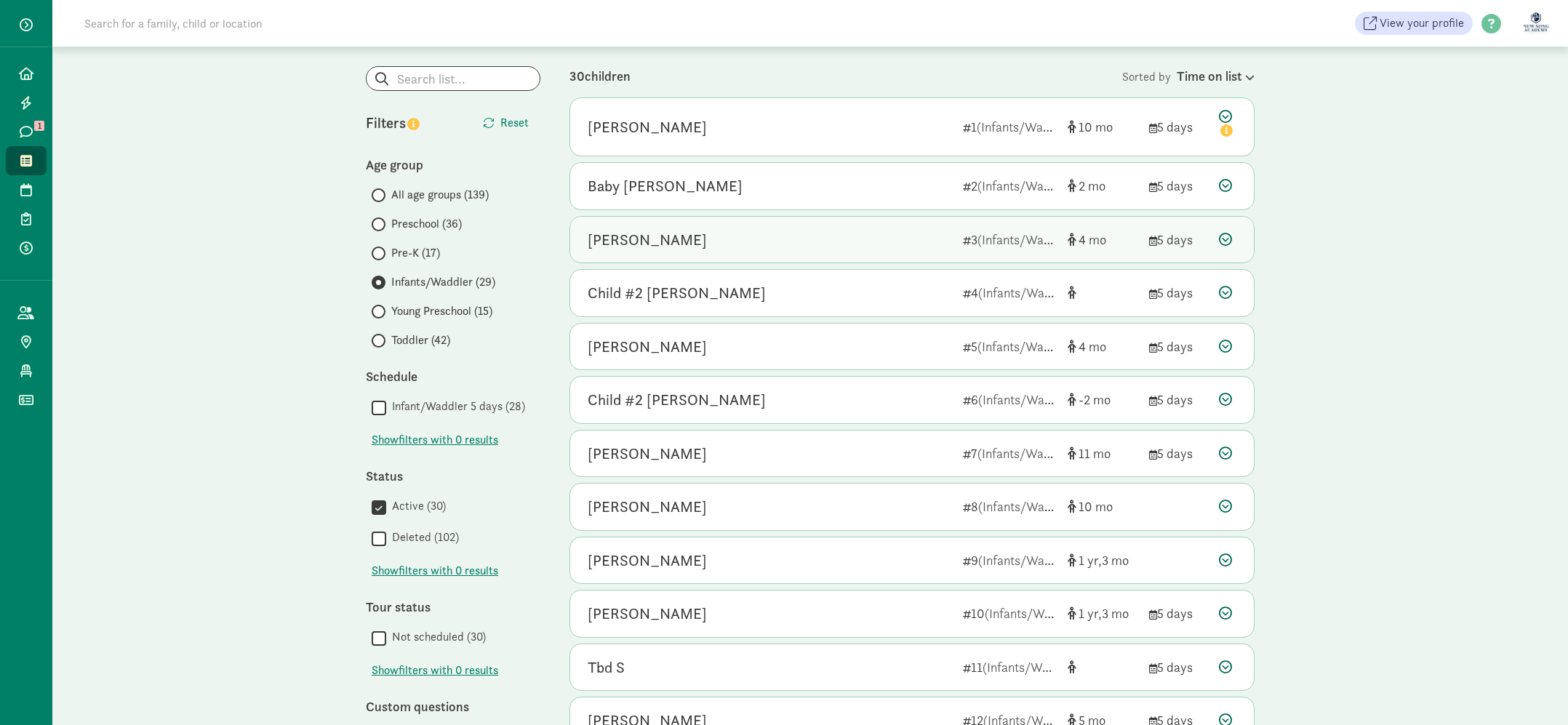
click at [666, 252] on div "Jude Lee 3 (Infants/Waddler) 4 5 days" at bounding box center [912, 240] width 684 height 47
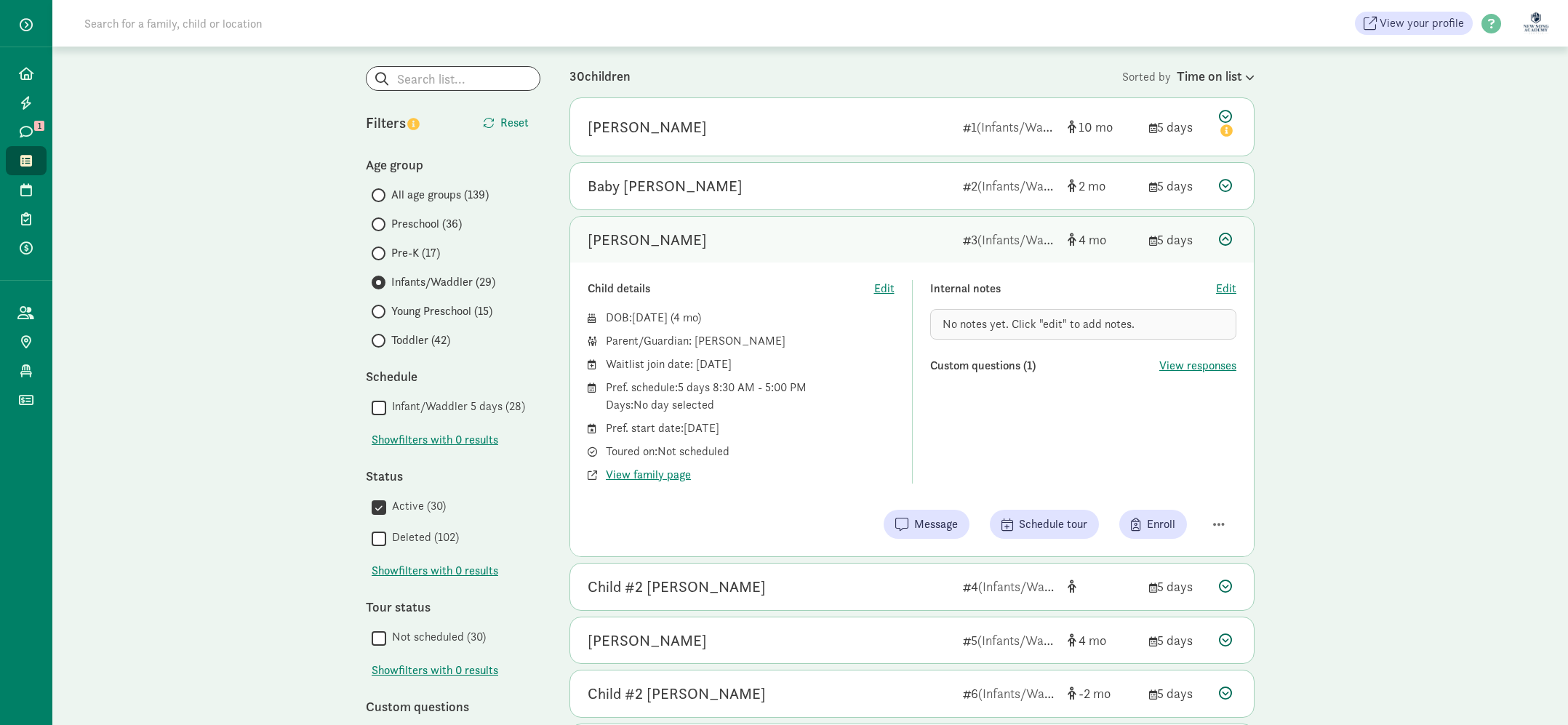
click at [744, 246] on div "[PERSON_NAME]" at bounding box center [769, 240] width 363 height 23
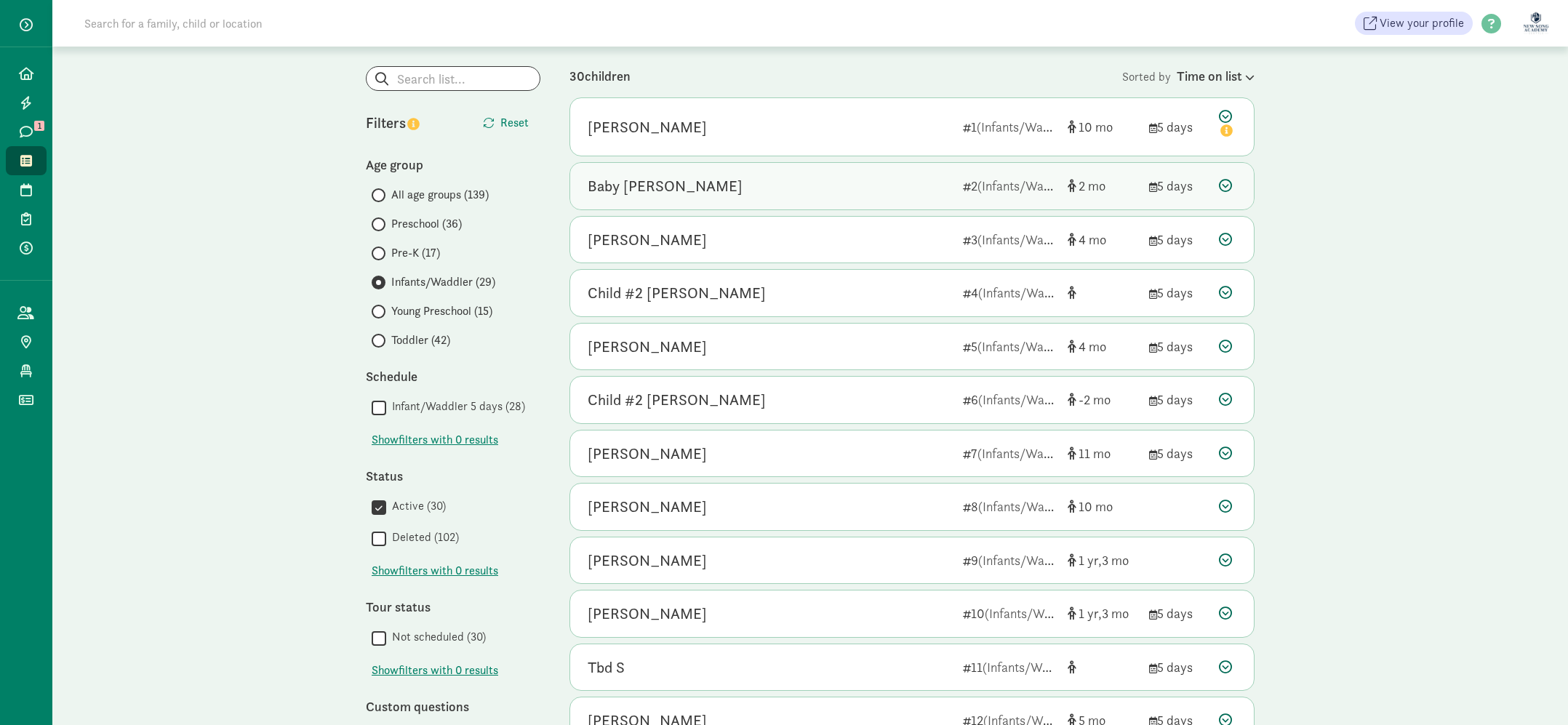
scroll to position [0, 0]
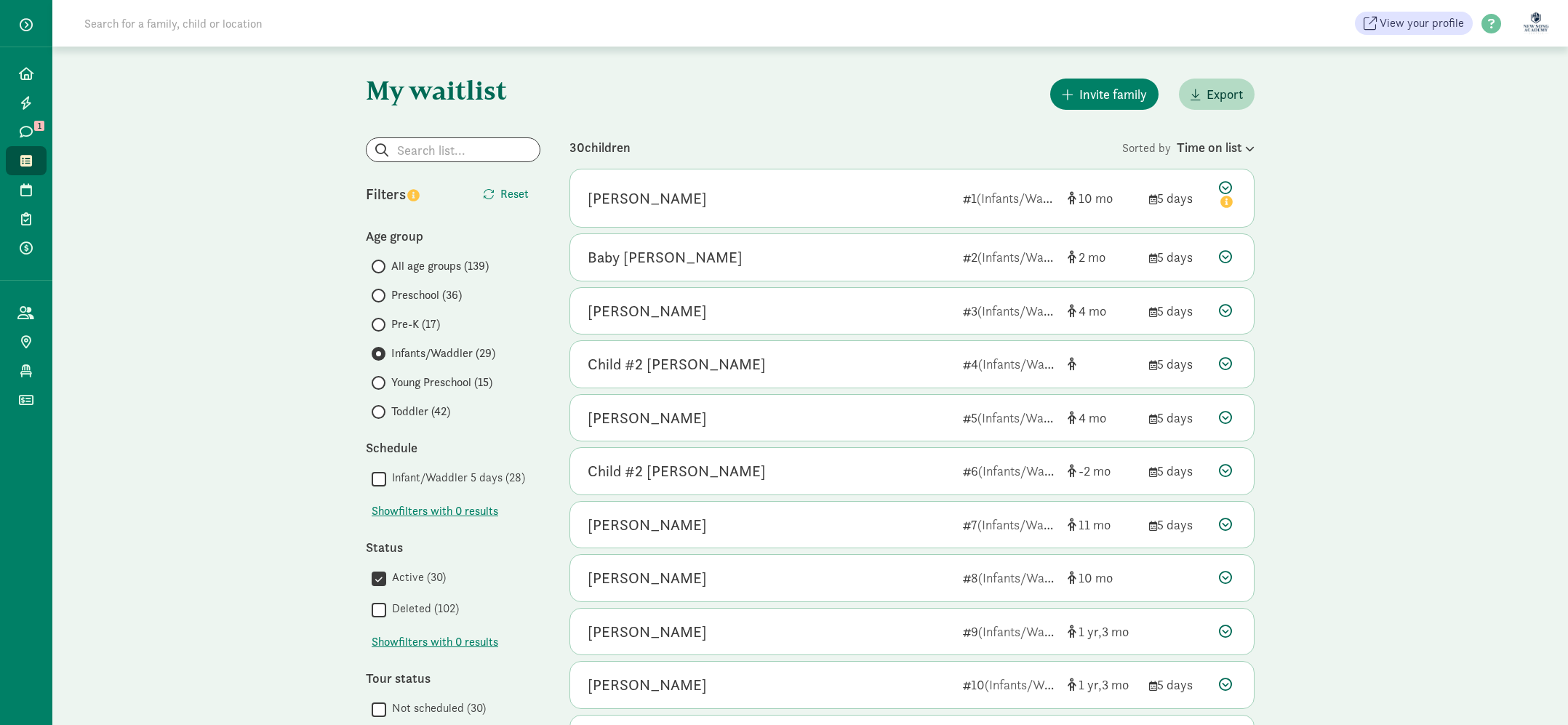
click at [161, 27] on input at bounding box center [279, 23] width 408 height 29
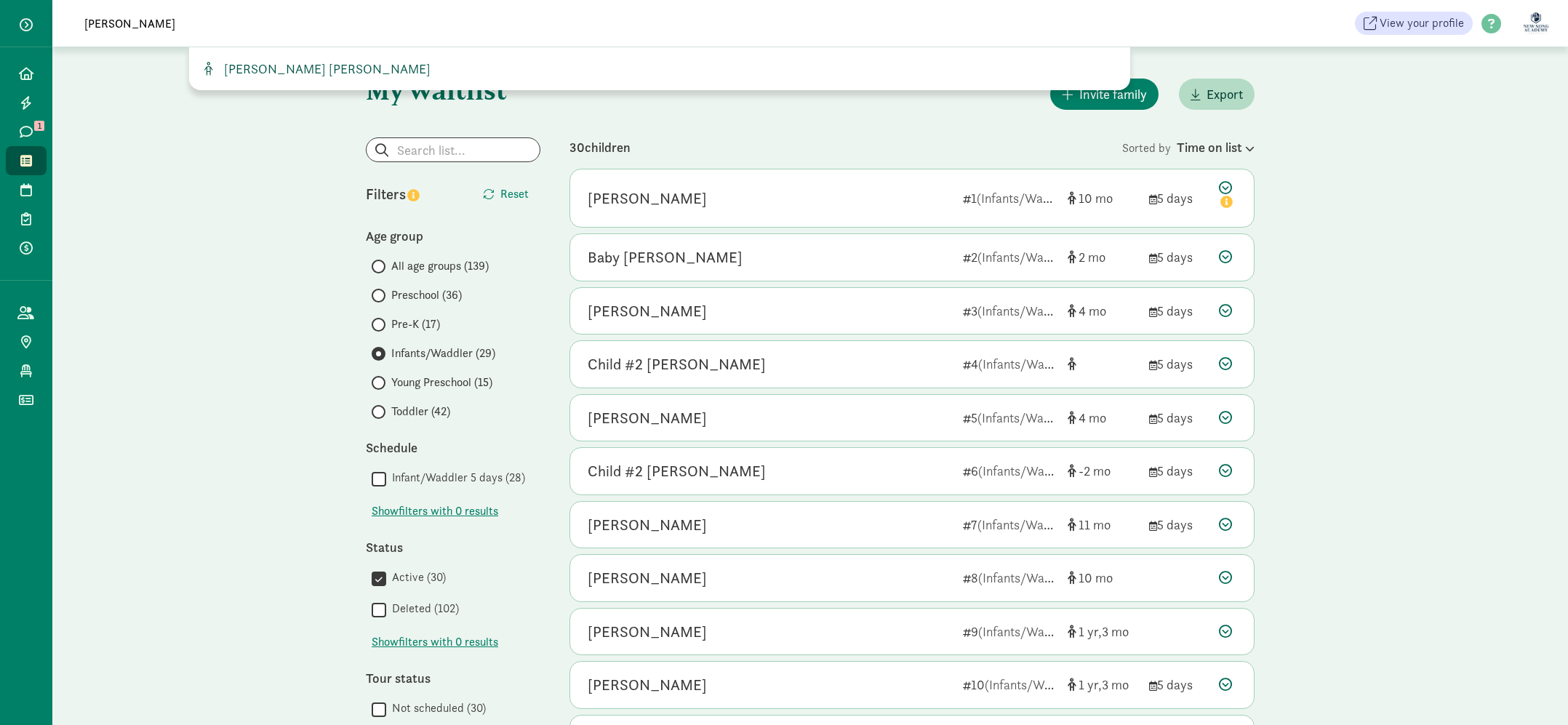
type input "santiago"
click at [317, 63] on span "[PERSON_NAME] [PERSON_NAME]" at bounding box center [324, 69] width 212 height 17
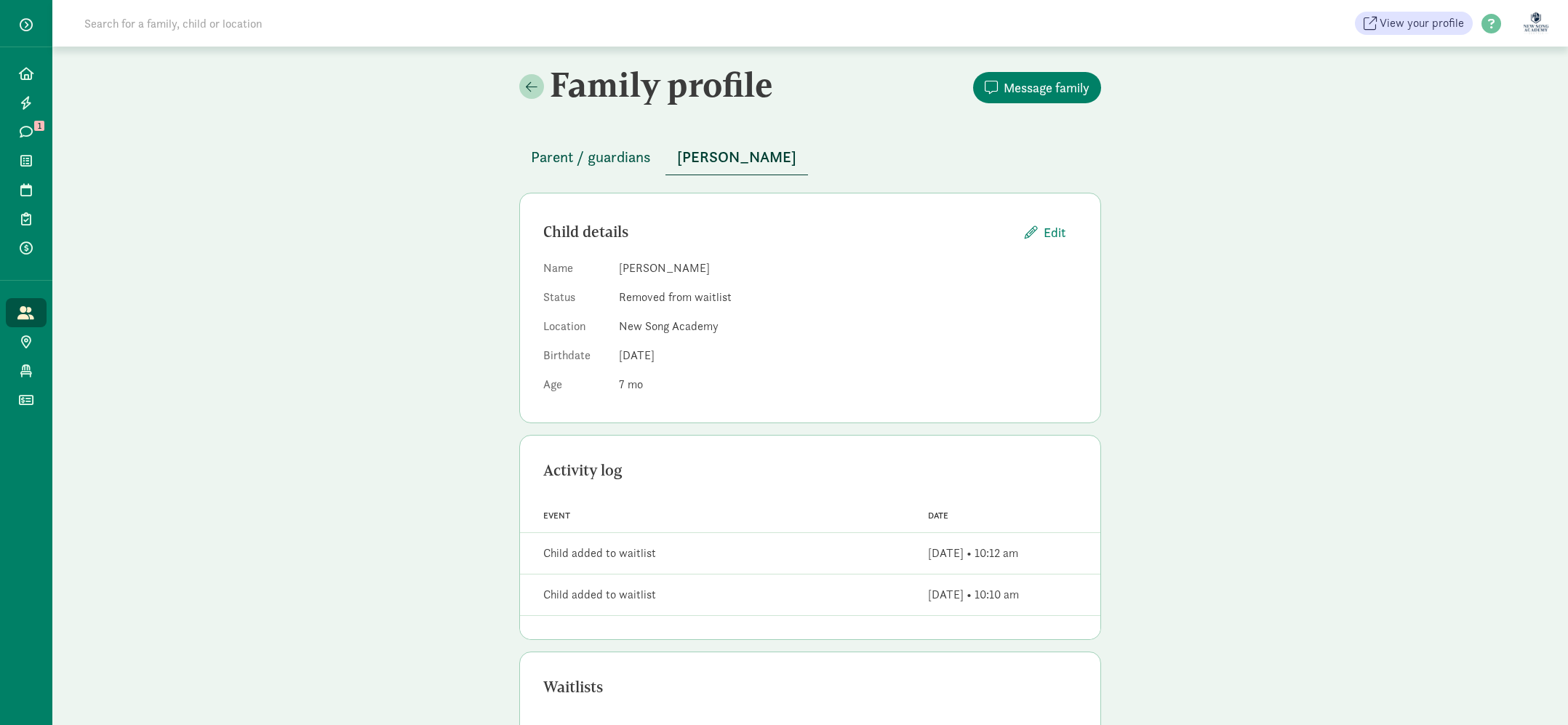
click at [585, 161] on span "Parent / guardians" at bounding box center [590, 157] width 120 height 23
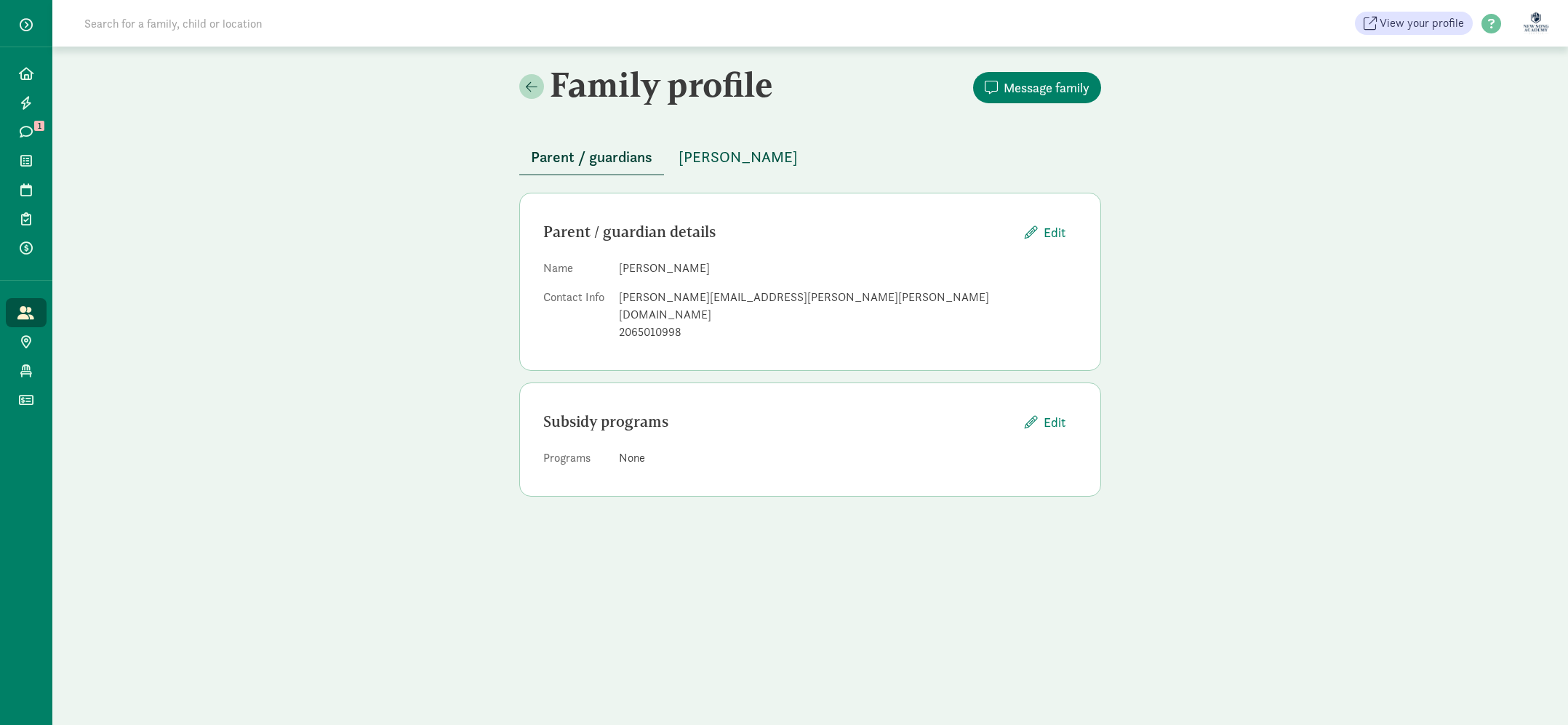
click at [690, 158] on span "Addison Tsuji" at bounding box center [738, 157] width 119 height 23
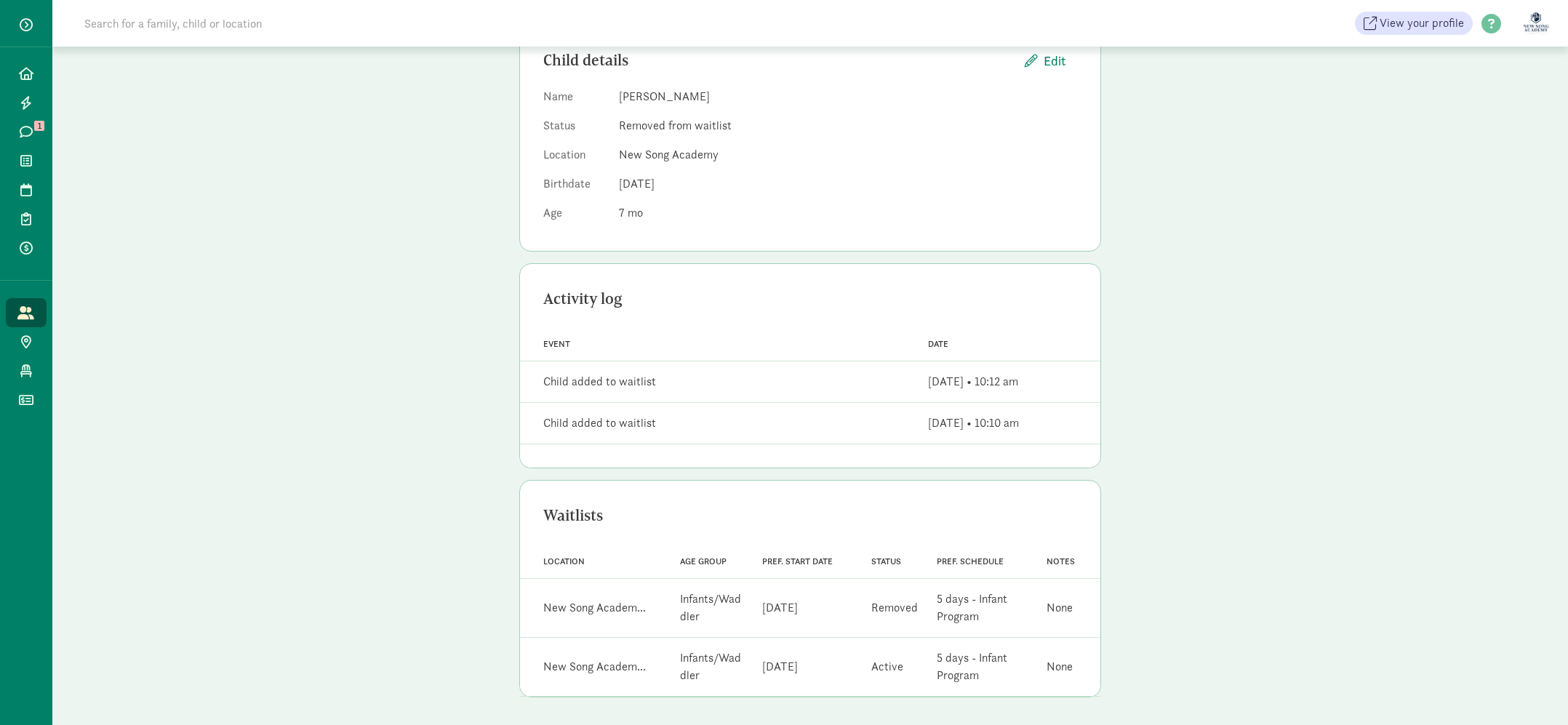
scroll to position [173, 0]
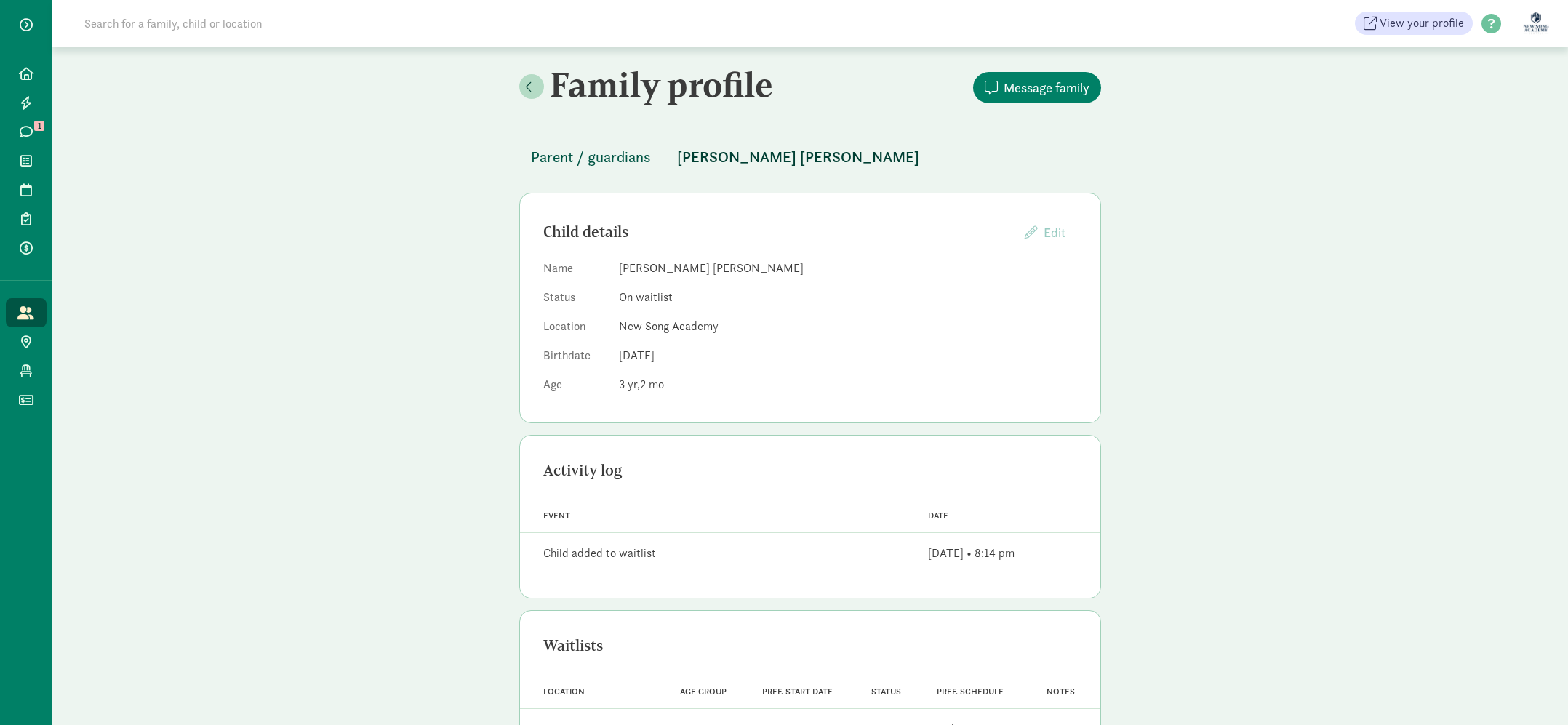
click at [625, 169] on button "Parent / guardians" at bounding box center [591, 157] width 144 height 35
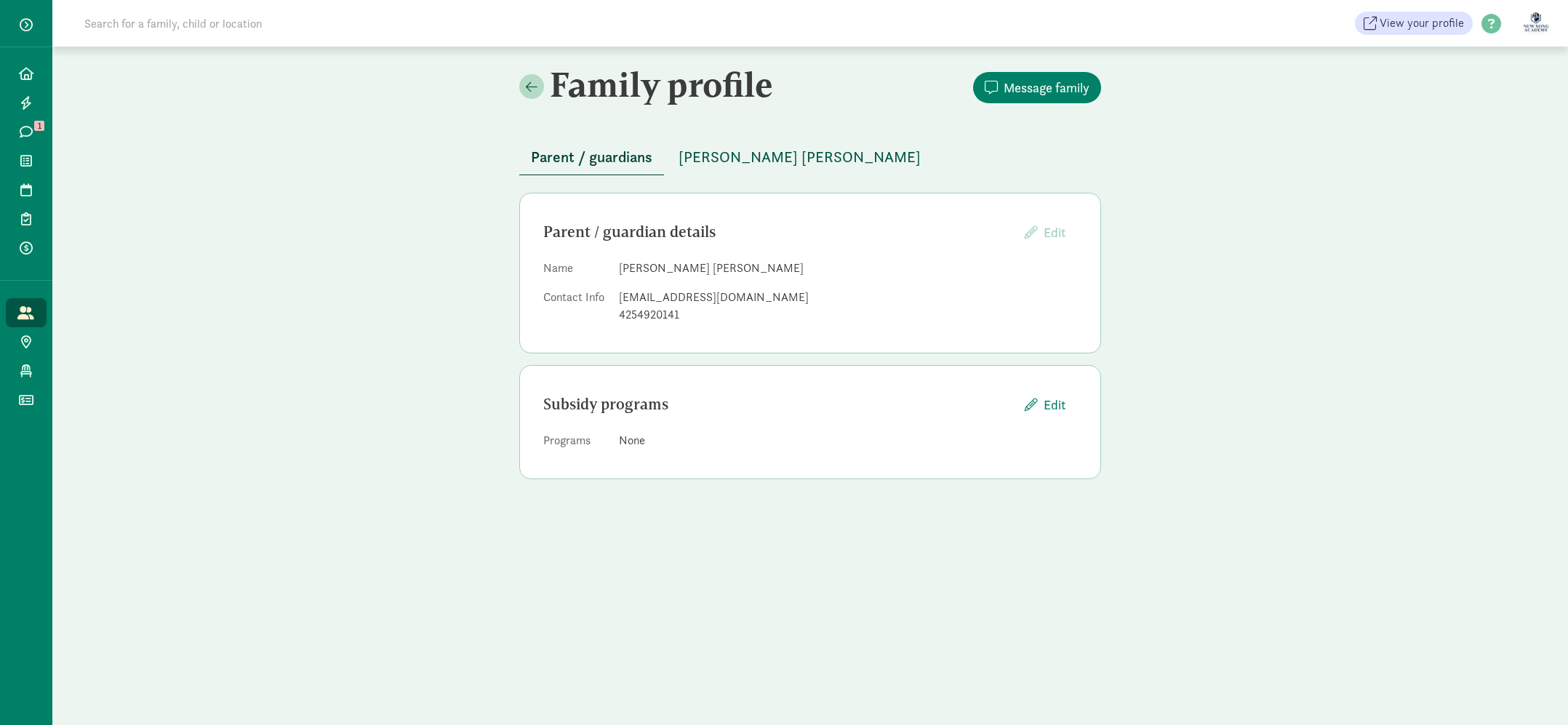
click at [744, 155] on span "[PERSON_NAME] [PERSON_NAME]" at bounding box center [799, 157] width 242 height 23
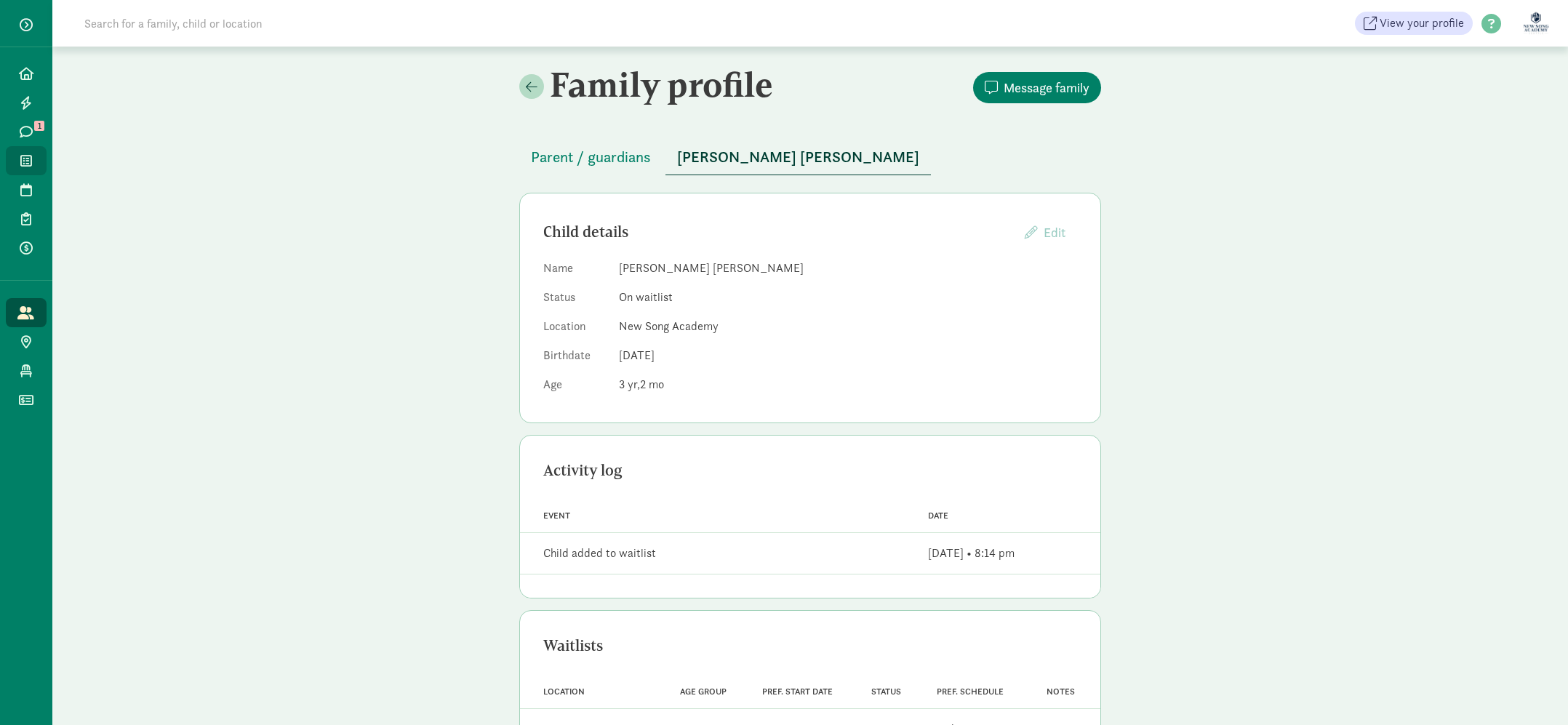
click at [28, 169] on link "Waitlist" at bounding box center [26, 161] width 41 height 29
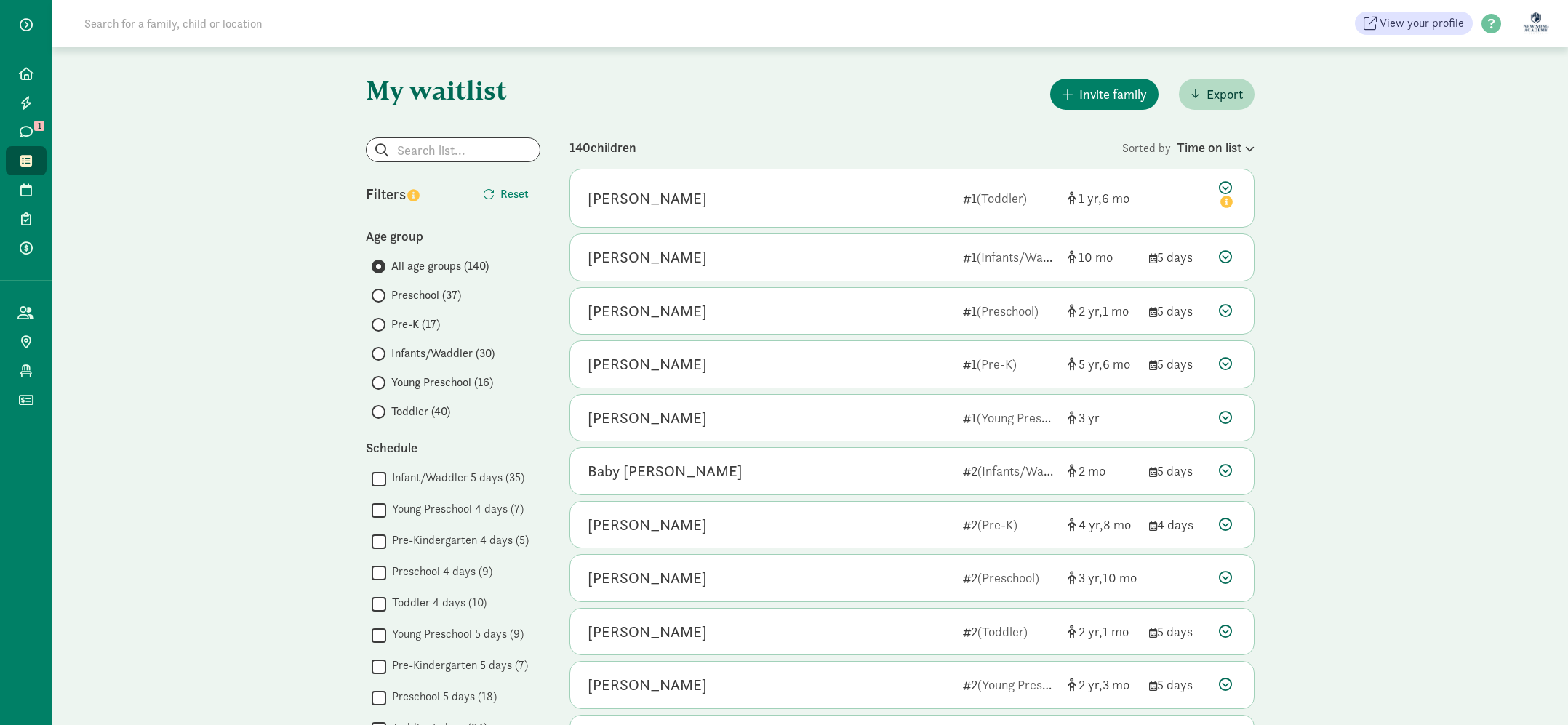
click at [383, 295] on span at bounding box center [378, 295] width 14 height 14
click at [381, 295] on input "Preschool (37)" at bounding box center [376, 295] width 10 height 10
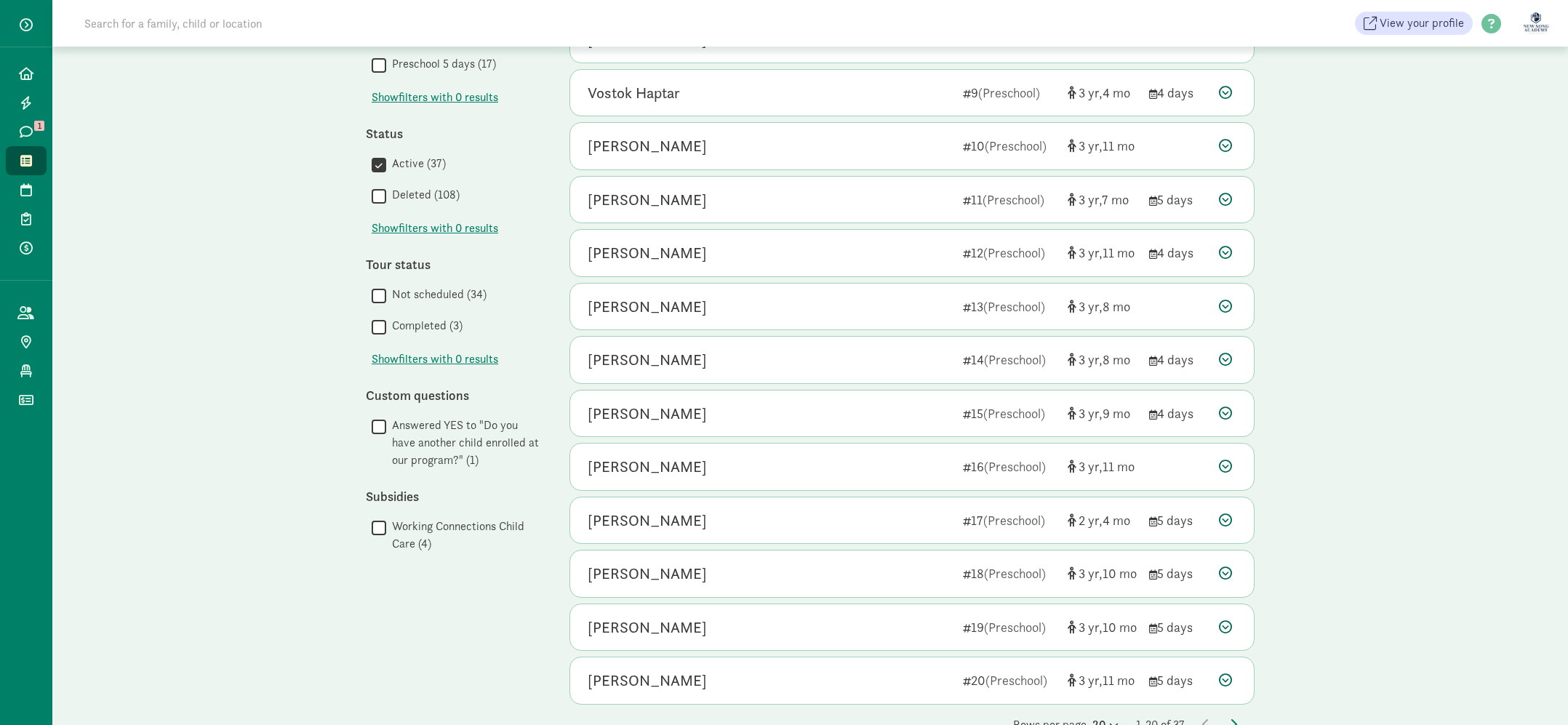
scroll to position [576, 0]
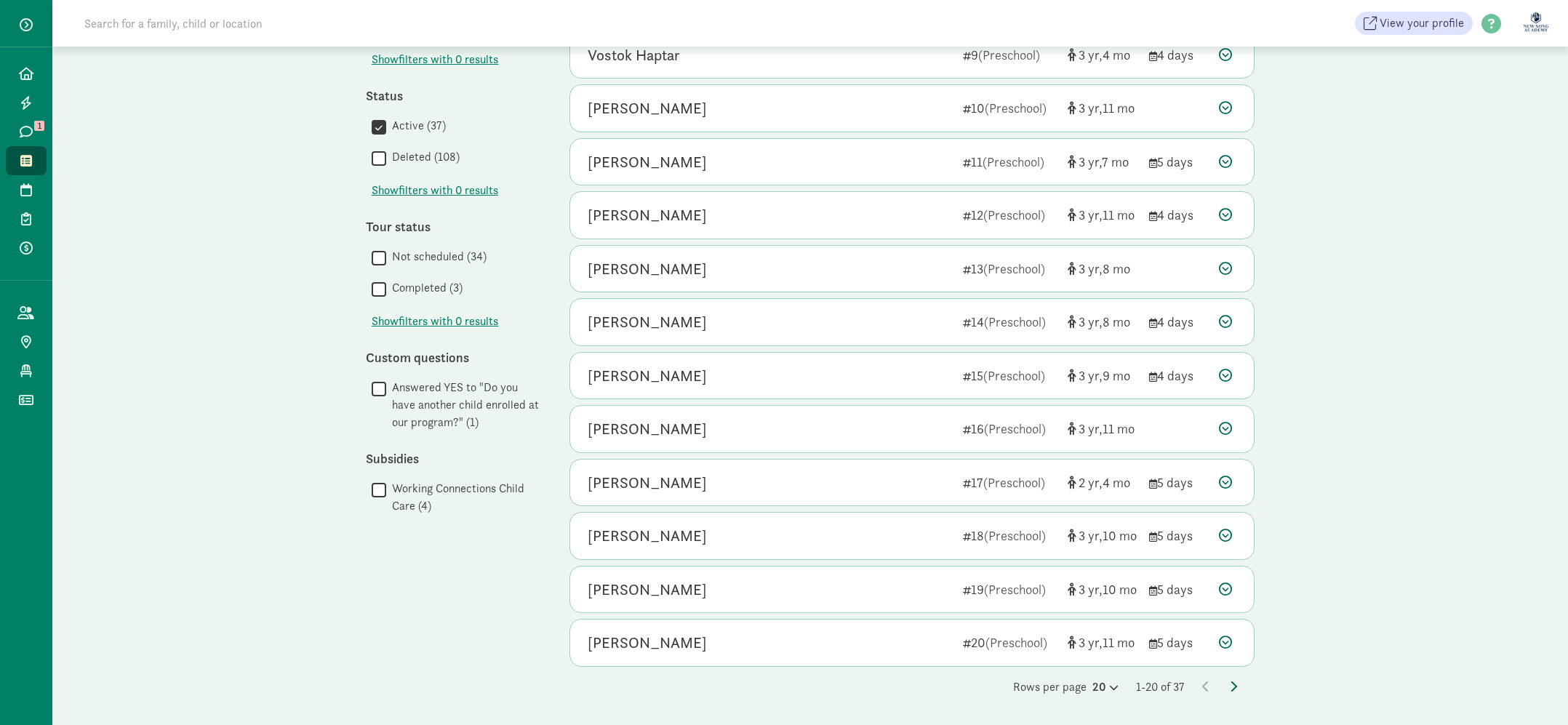
click at [1233, 685] on icon at bounding box center [1234, 687] width 7 height 12
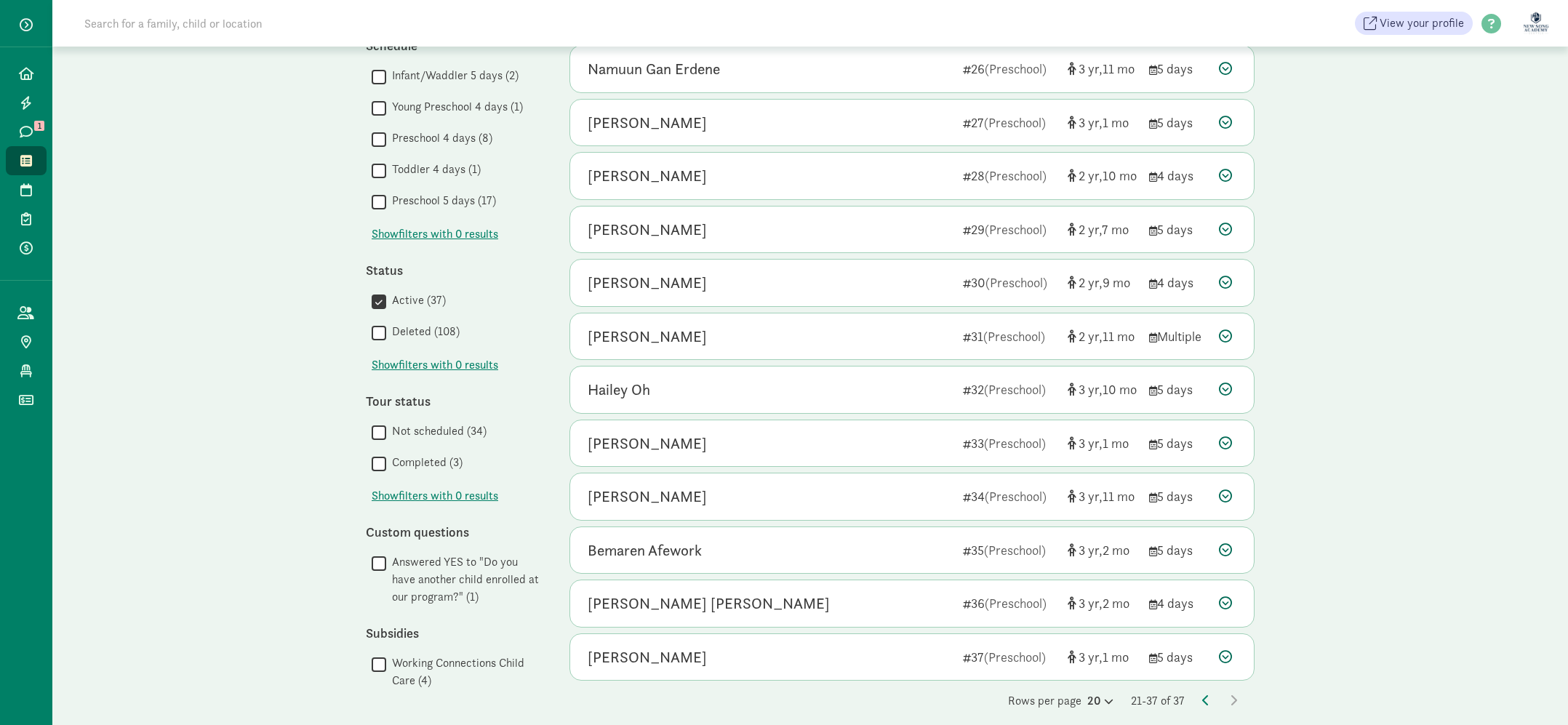
scroll to position [416, 0]
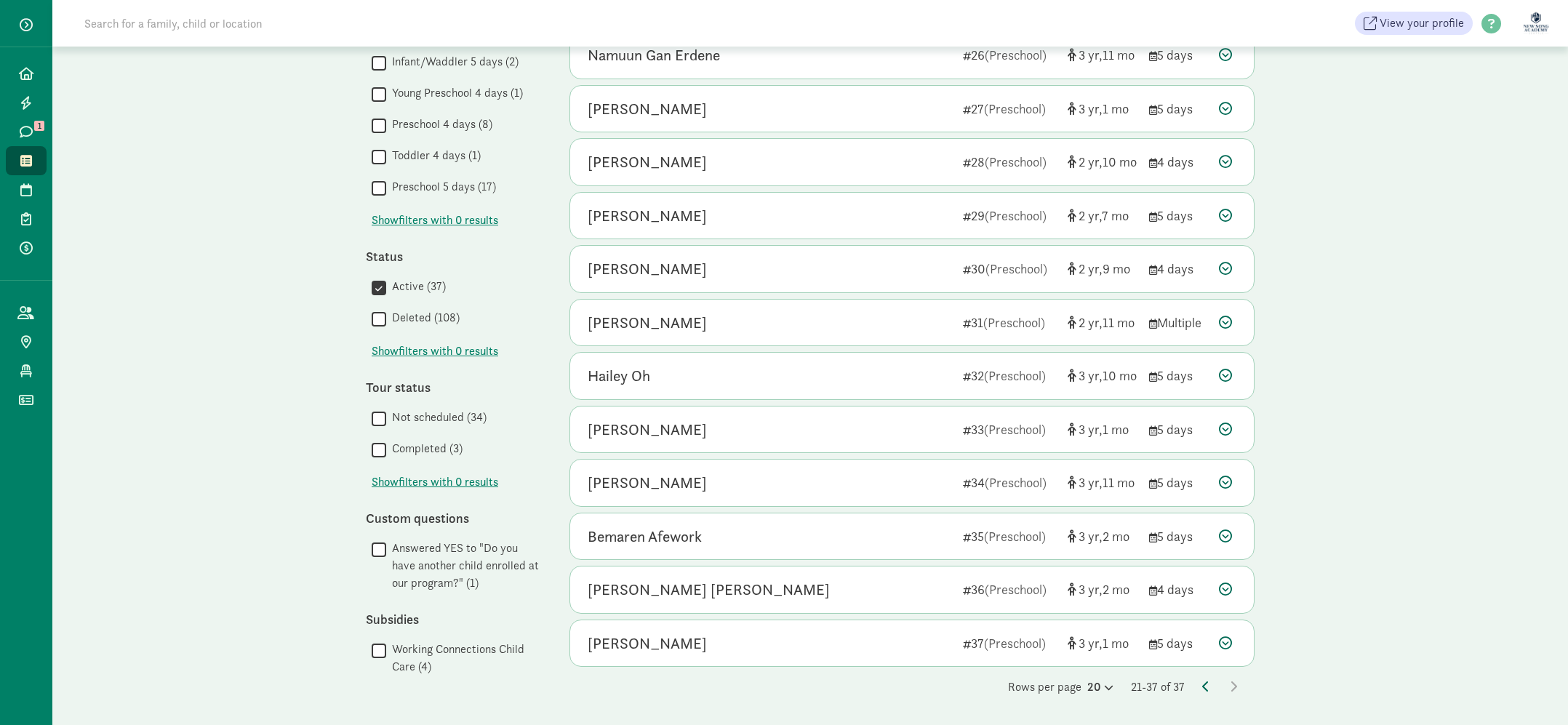
click at [1208, 685] on icon at bounding box center [1206, 687] width 7 height 12
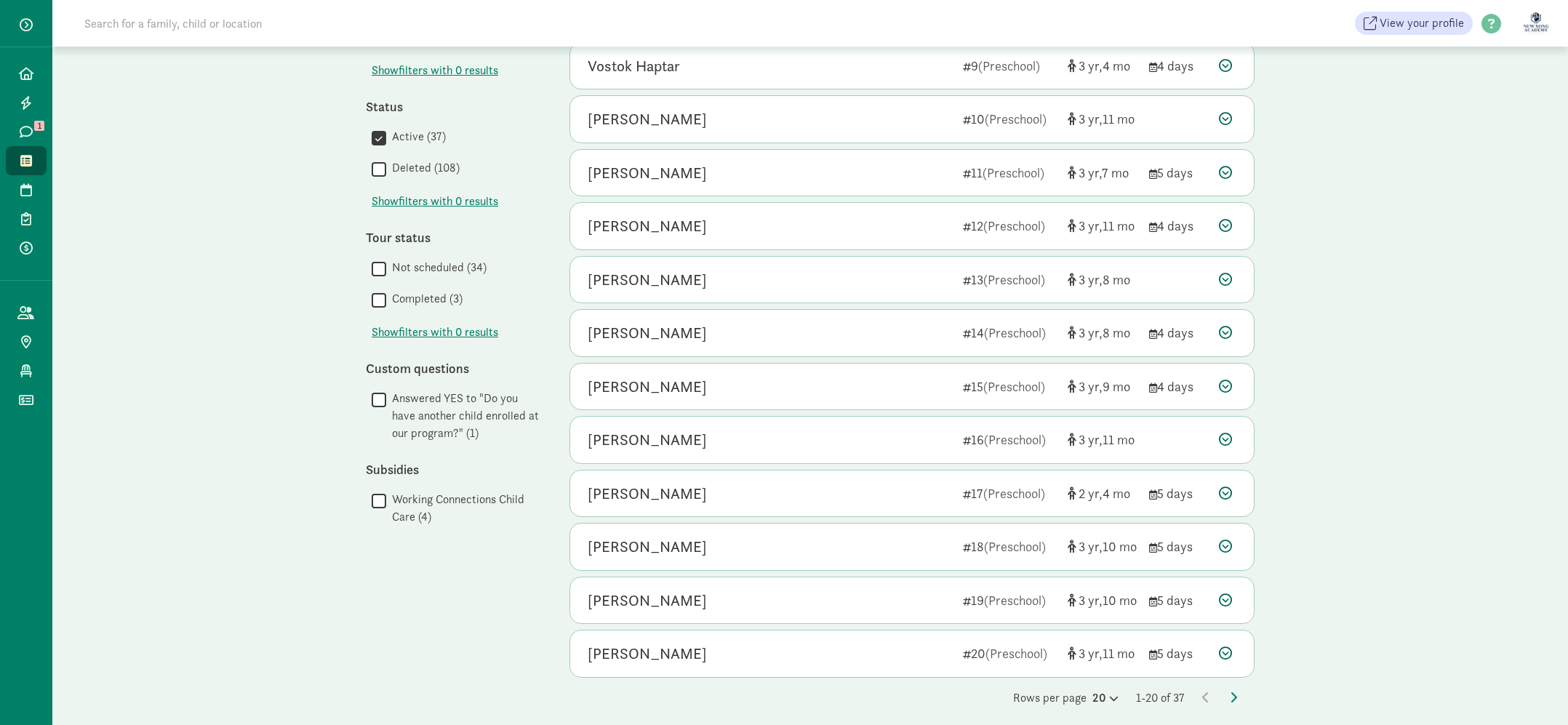
scroll to position [576, 0]
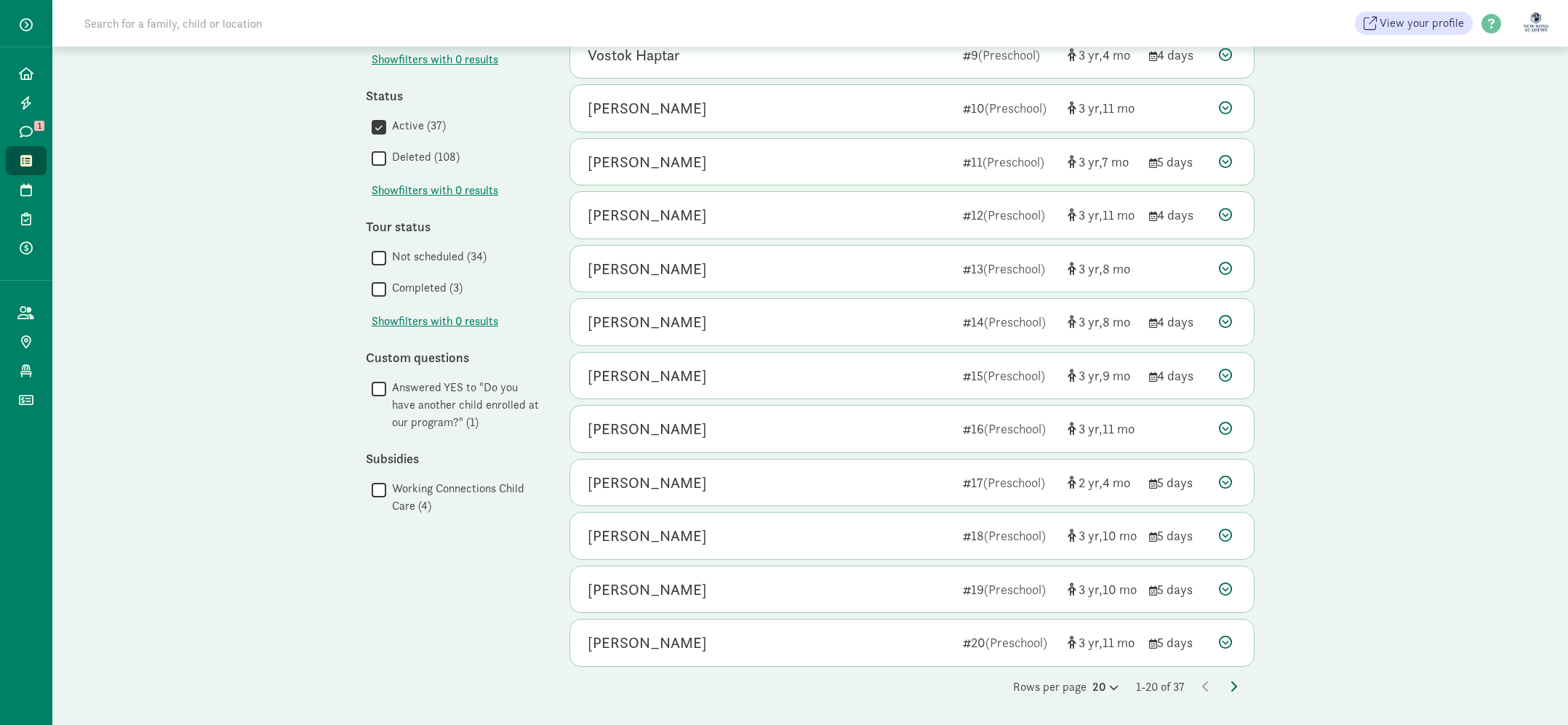
click at [1230, 688] on icon at bounding box center [1234, 687] width 7 height 12
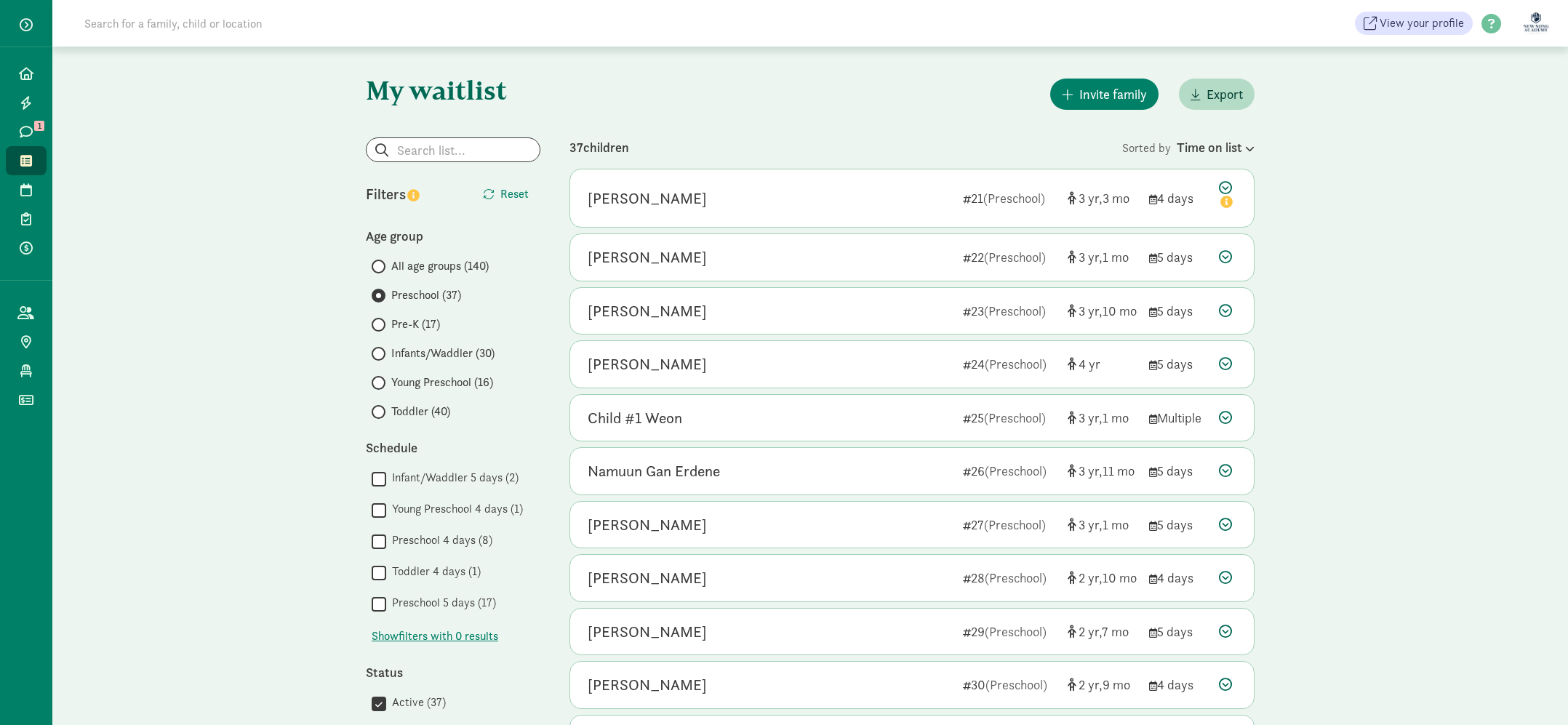
scroll to position [416, 0]
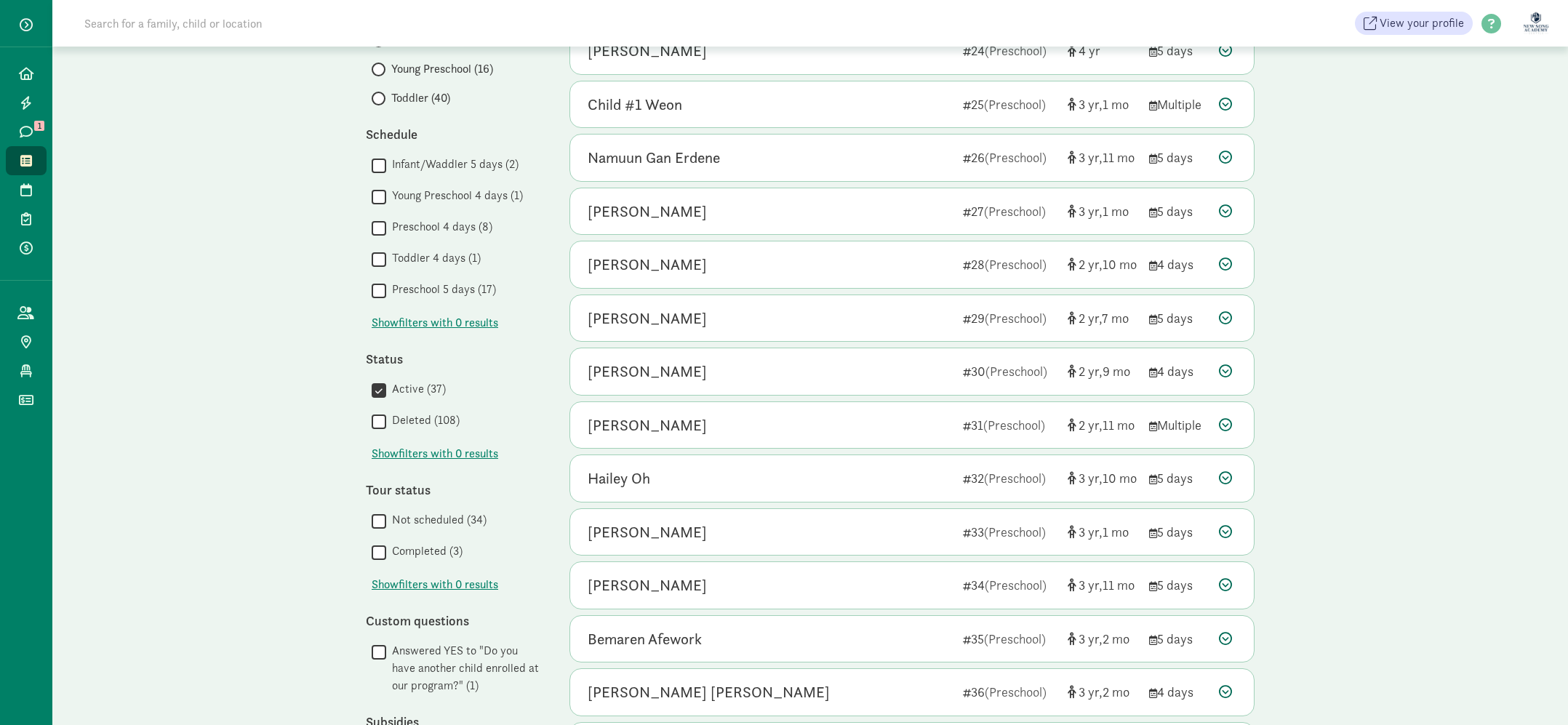
click at [1408, 519] on div "My waitlist Invite family Export Show filters Preschool Reset Filters Reset Age…" at bounding box center [810, 280] width 1515 height 1094
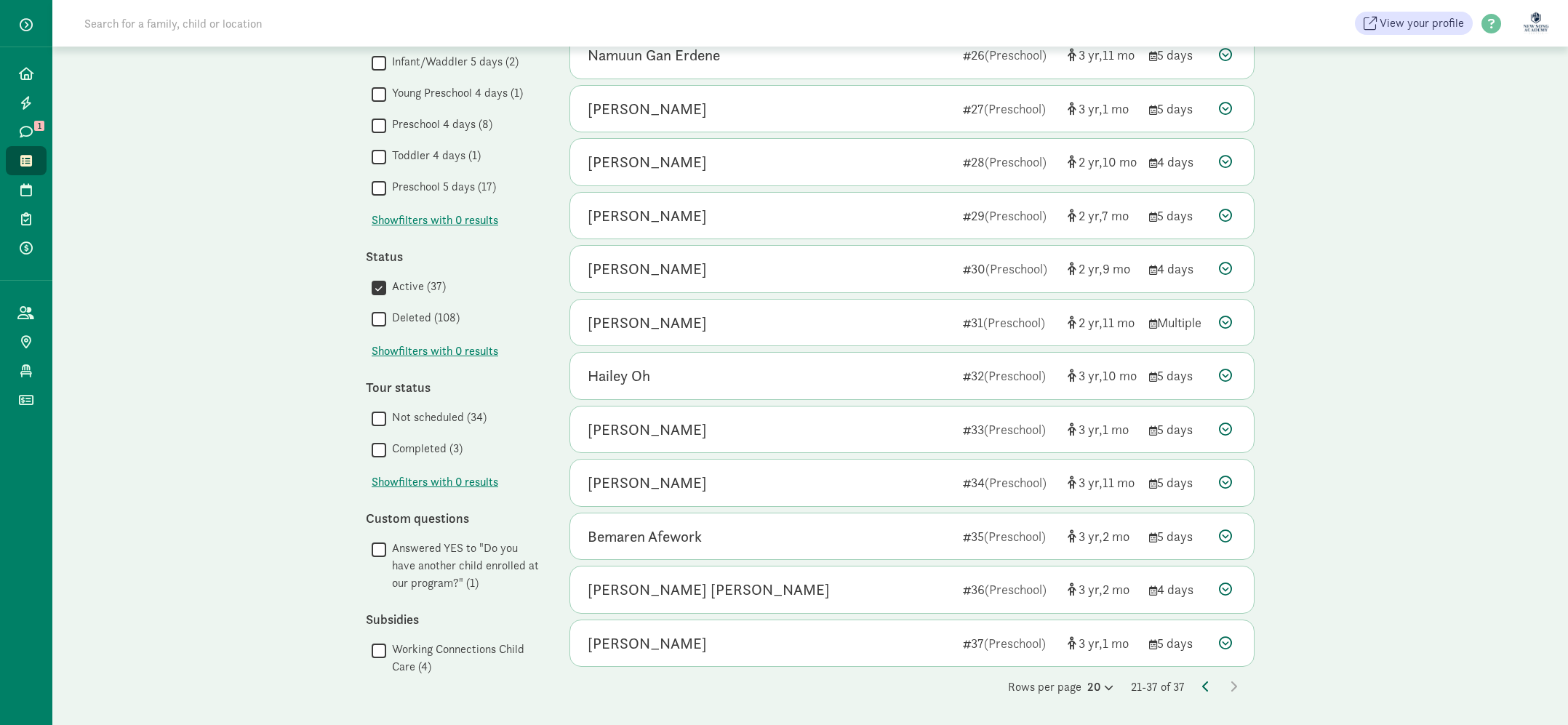
click at [1207, 686] on icon at bounding box center [1206, 687] width 7 height 12
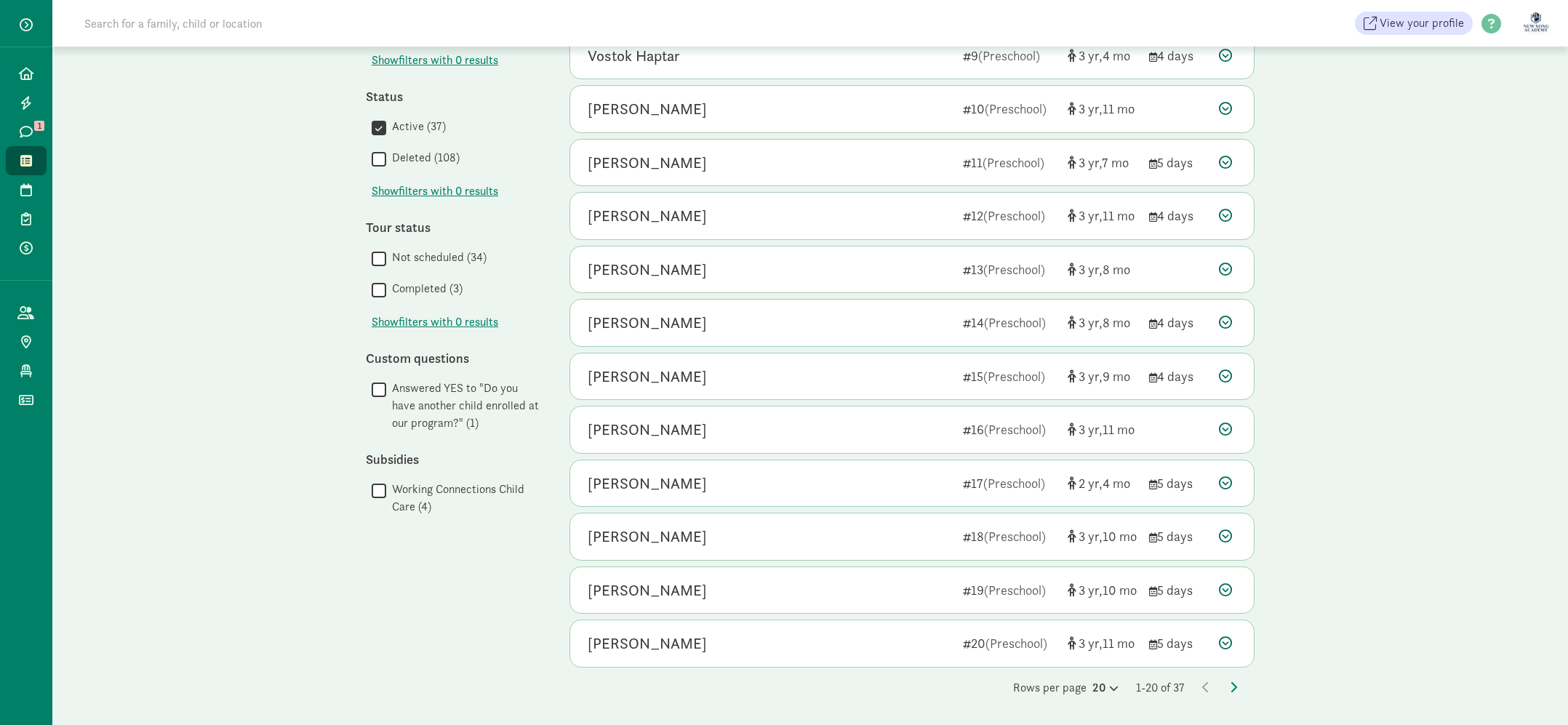
scroll to position [576, 0]
click at [1229, 686] on div "Rows per page 20 1-20 of 37" at bounding box center [912, 687] width 685 height 18
click at [1234, 684] on icon at bounding box center [1234, 687] width 7 height 12
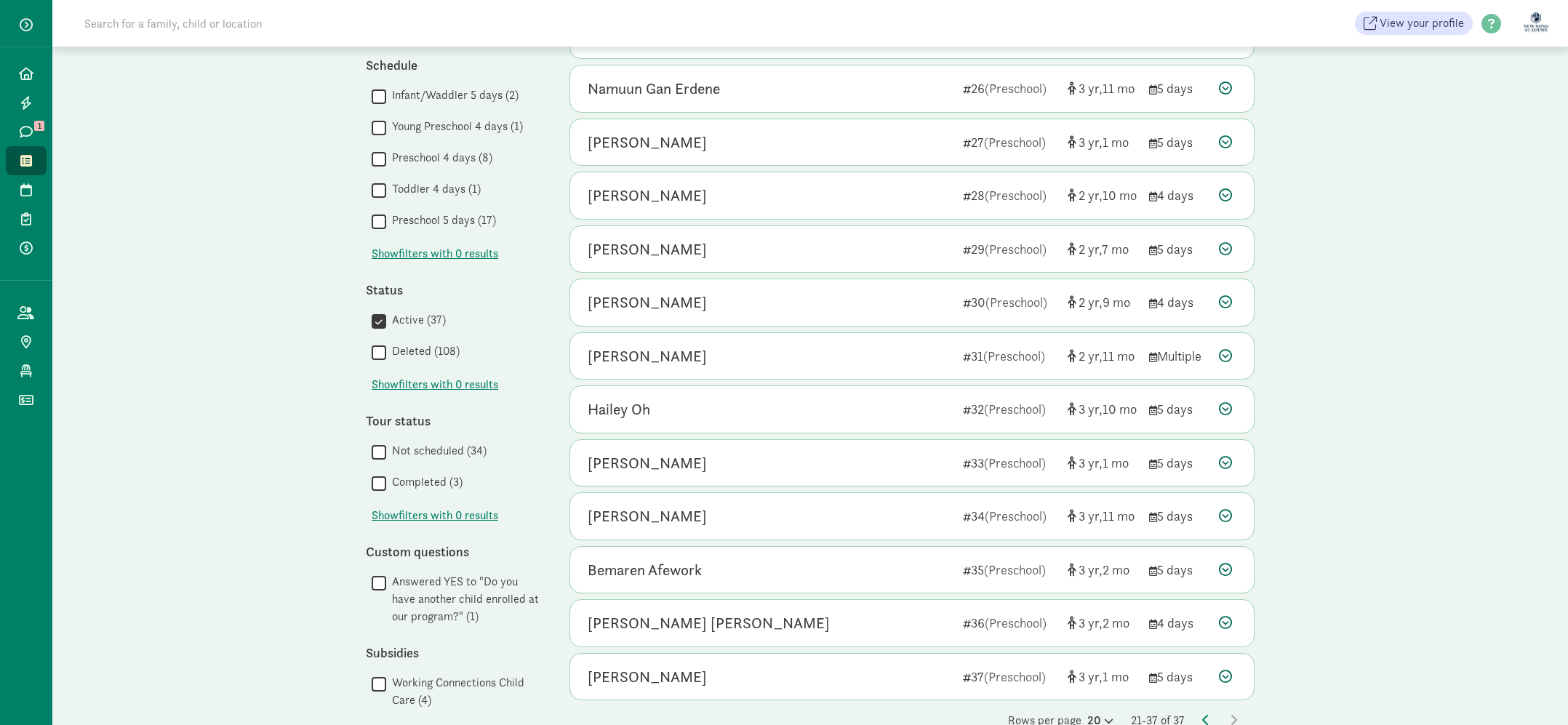
scroll to position [416, 0]
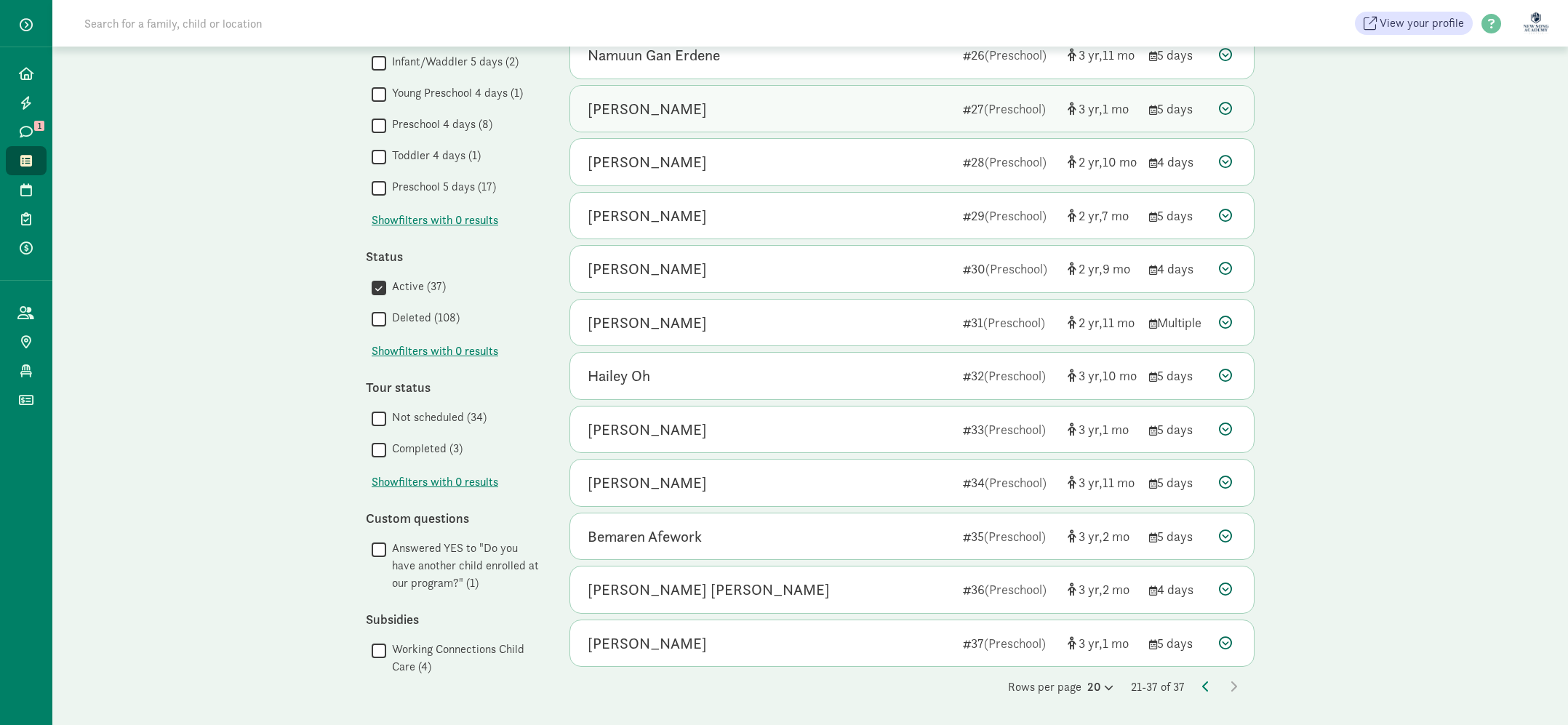
click at [820, 118] on div "Luca Encarnacion" at bounding box center [769, 109] width 363 height 23
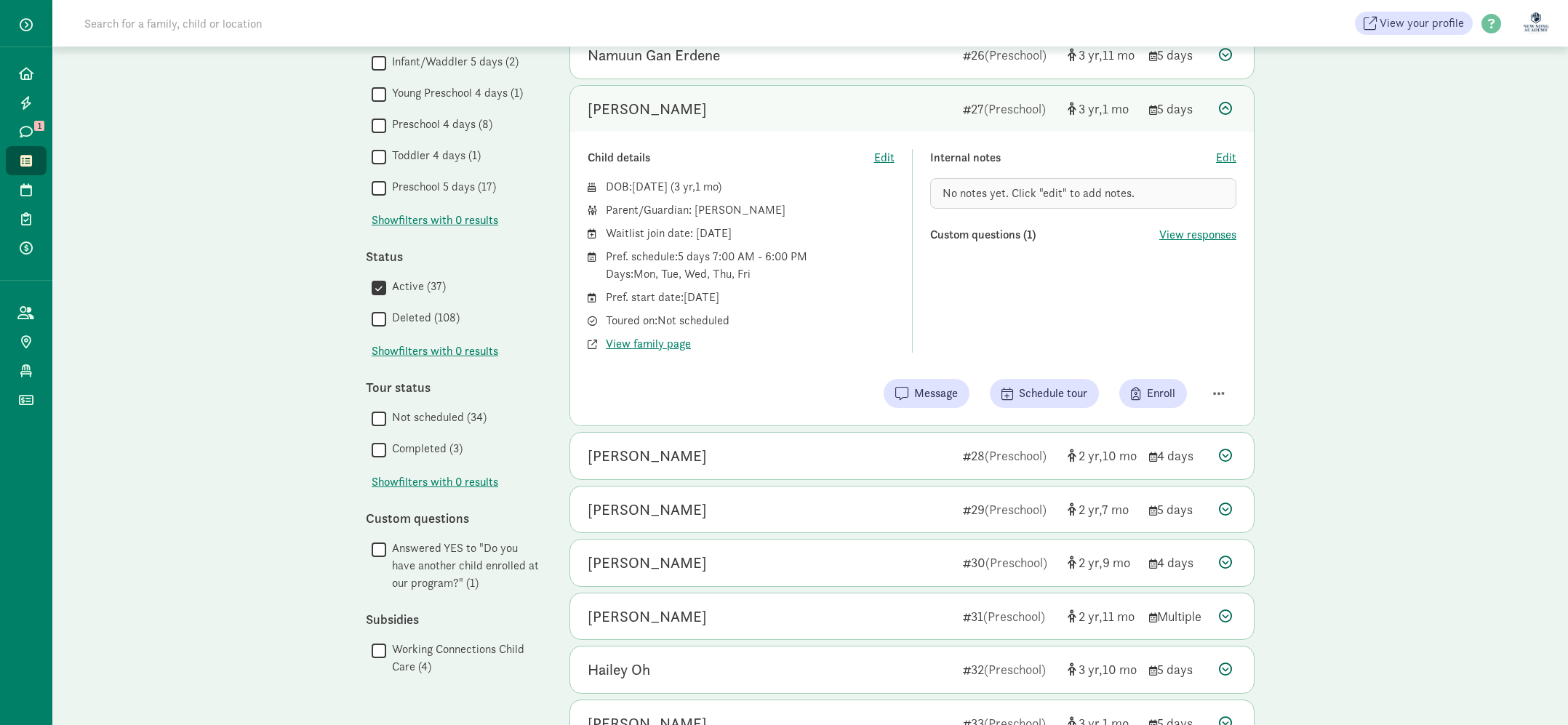
click at [1211, 366] on div "Child details Edit DOB: Jul 16, 2022 ( 3 1 ) Parent/Guardian: Darlene Mate Wait…" at bounding box center [912, 278] width 684 height 294
click at [1220, 397] on span "button" at bounding box center [1219, 394] width 12 height 13
click at [1171, 355] on div "Remove from list" at bounding box center [1168, 357] width 112 height 18
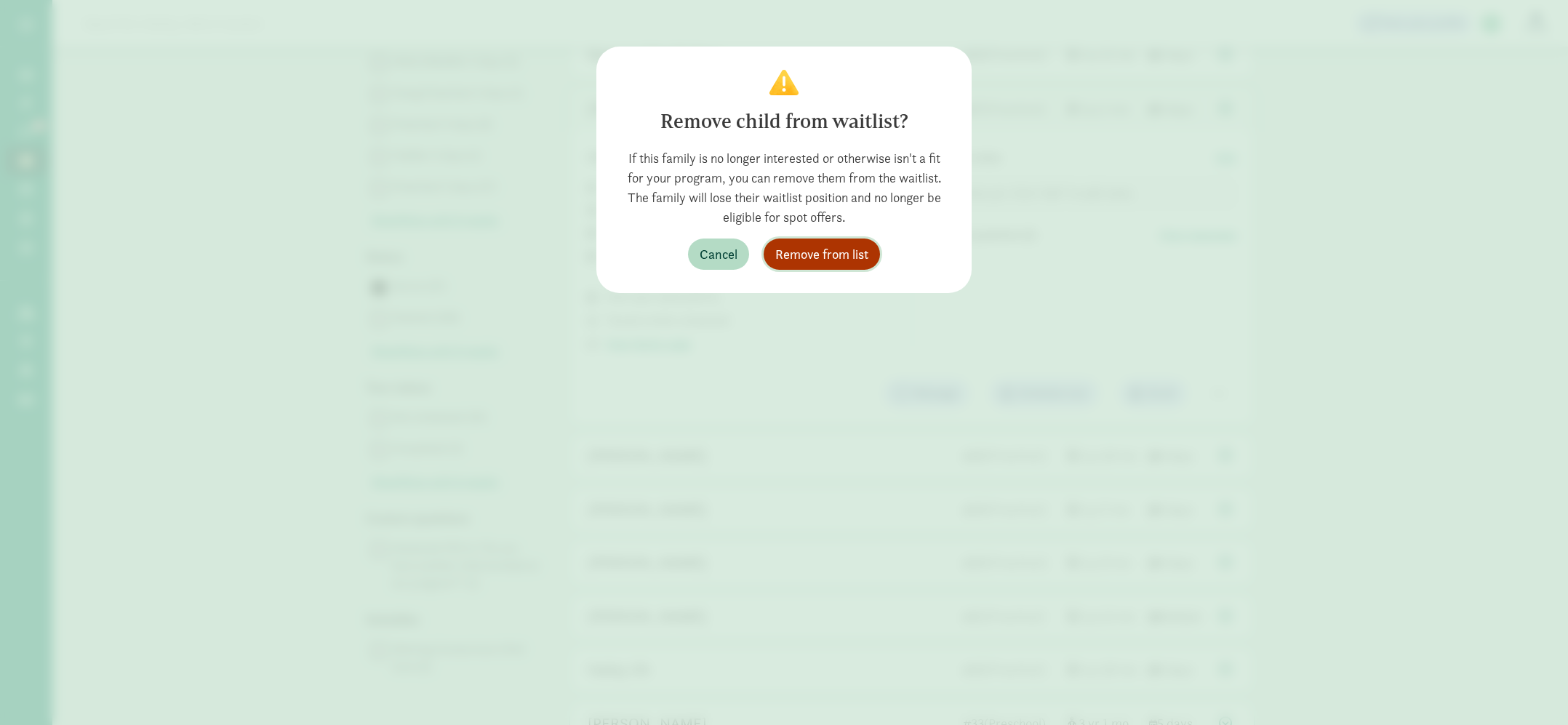
click at [849, 261] on span "Remove from list" at bounding box center [822, 254] width 93 height 20
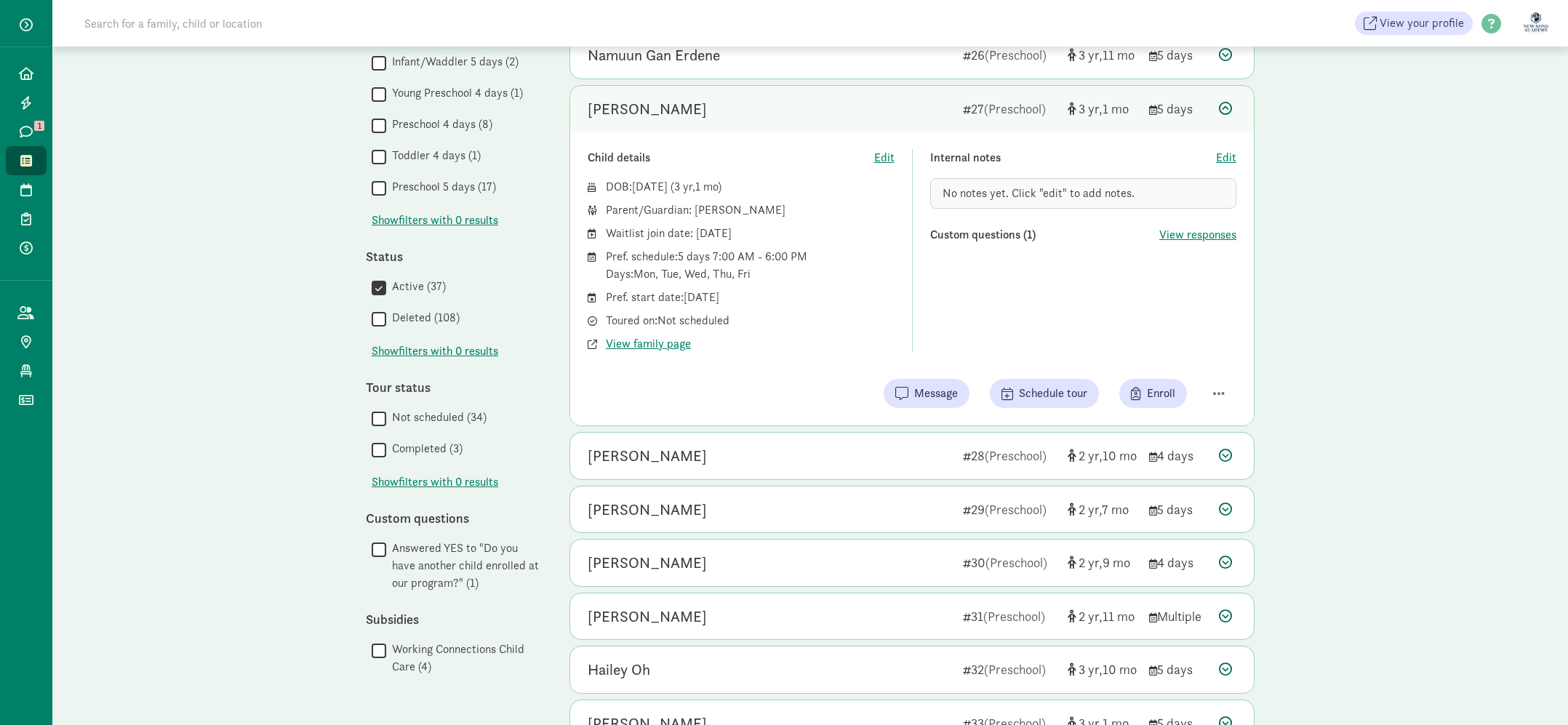
scroll to position [413, 0]
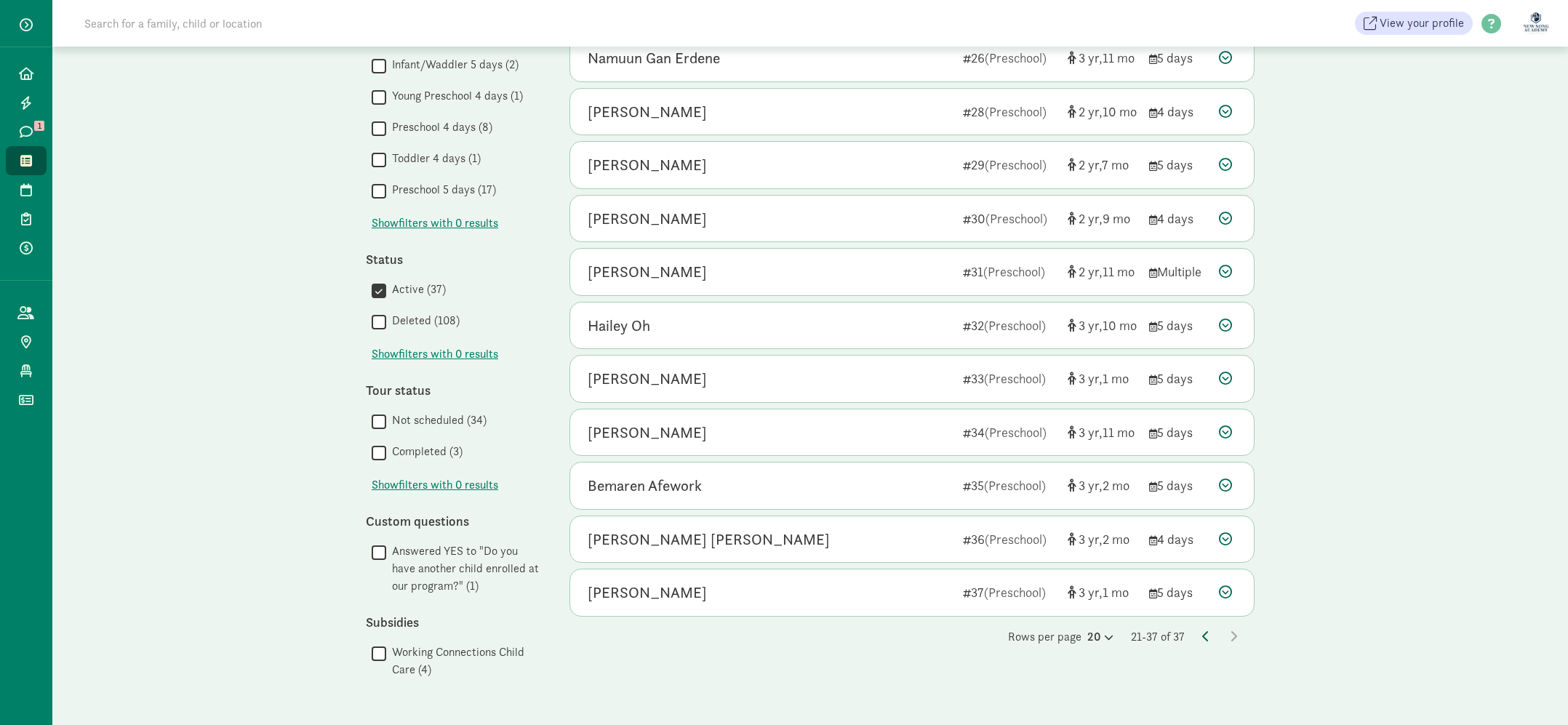
click at [1206, 631] on icon at bounding box center [1206, 636] width 7 height 12
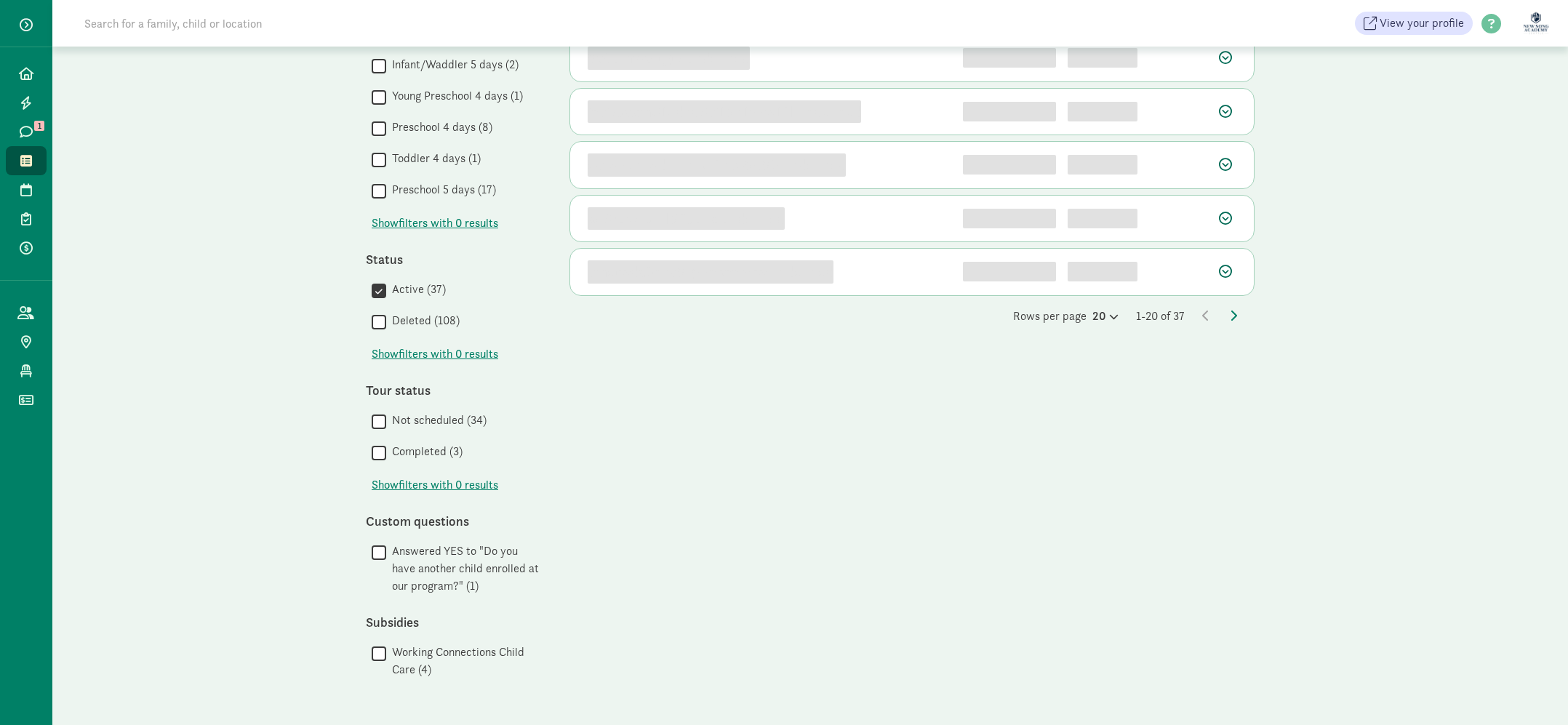
scroll to position [0, 0]
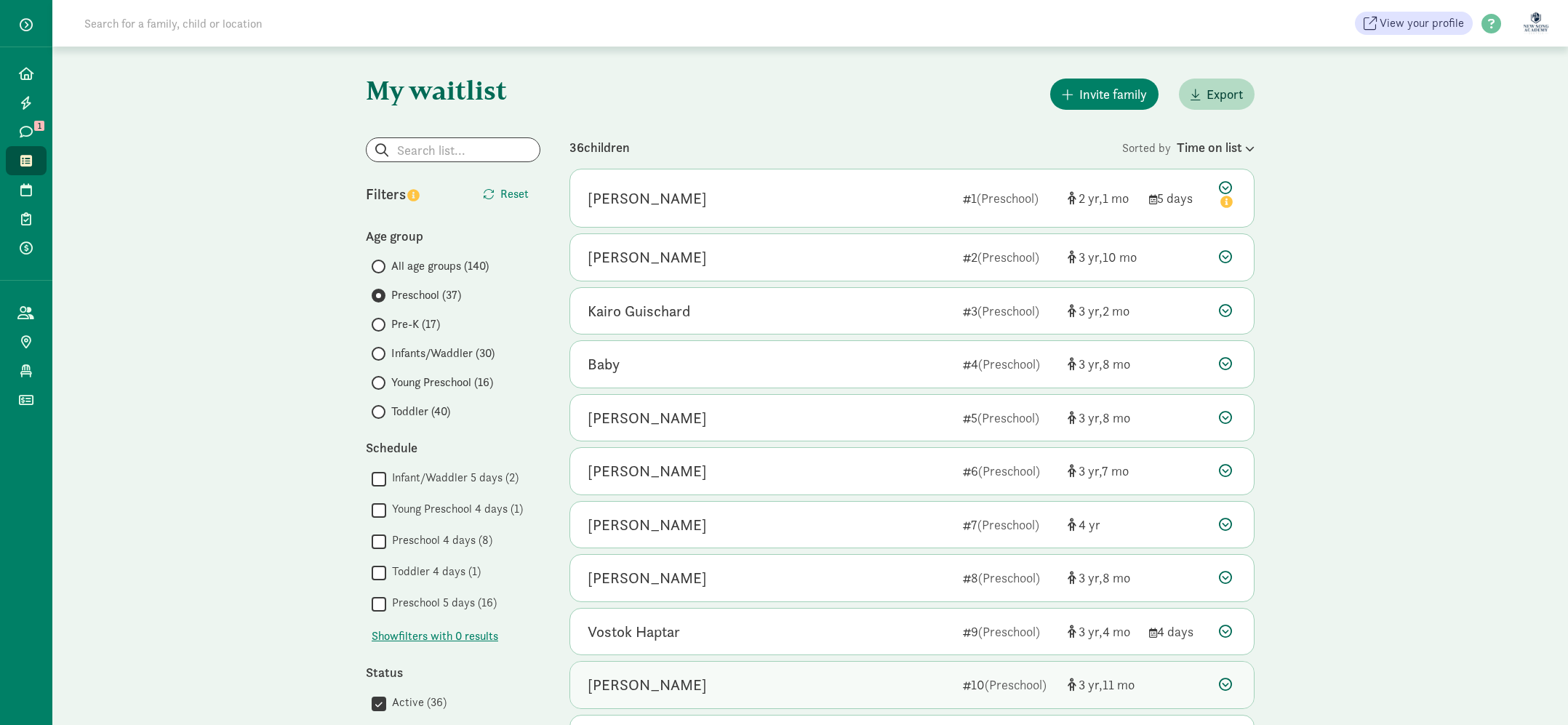
click at [772, 669] on div "Isaiah S 10 (Preschool) 3 11" at bounding box center [912, 684] width 684 height 47
click at [801, 672] on div "Isaiah S 10 (Preschool) 3 11" at bounding box center [912, 684] width 684 height 47
drag, startPoint x: 926, startPoint y: 681, endPoint x: 1379, endPoint y: 385, distance: 541.1
click at [1379, 385] on div "My waitlist Invite family Export Show filters Preschool Reset Filters Reset Age…" at bounding box center [810, 674] width 1515 height 1255
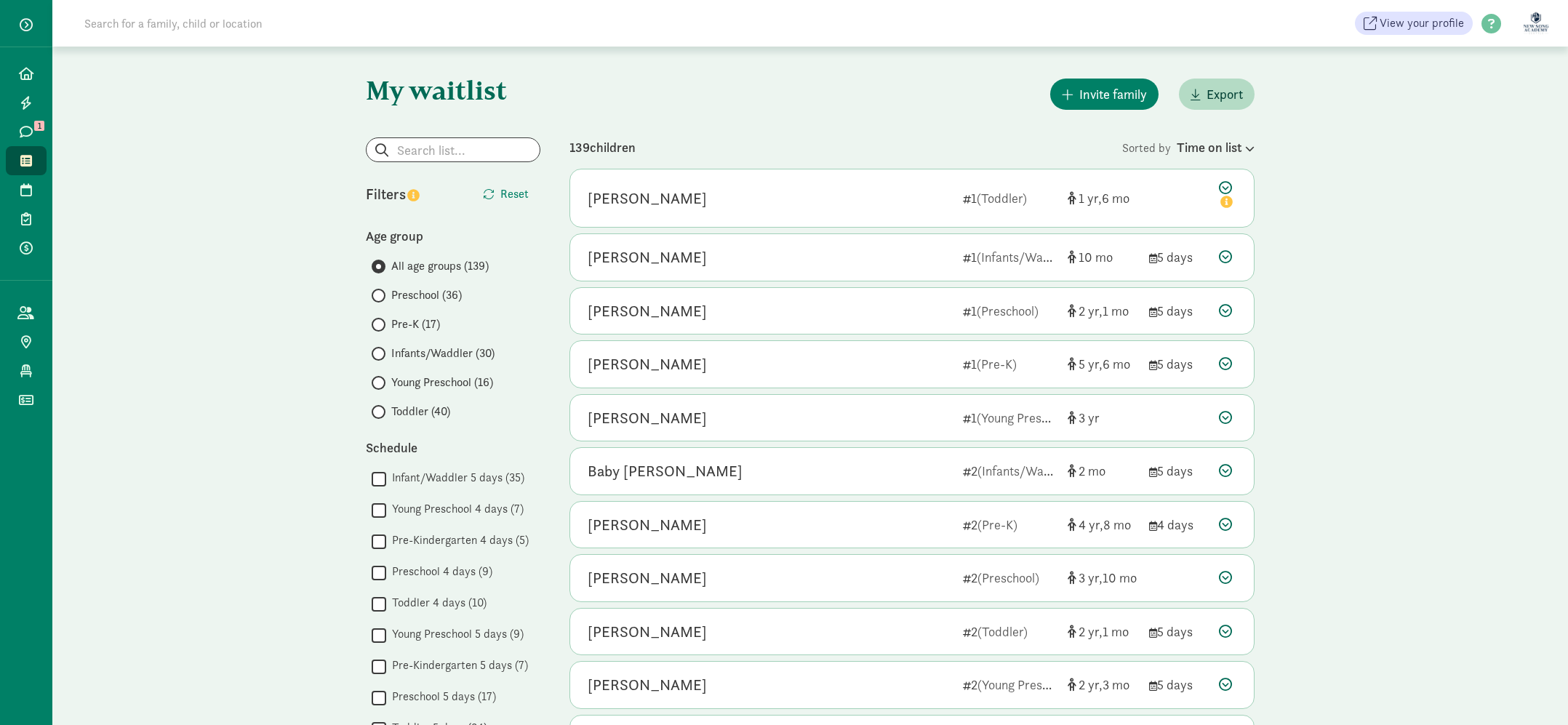
scroll to position [2, 0]
click at [378, 292] on input "Preschool (36)" at bounding box center [376, 293] width 10 height 10
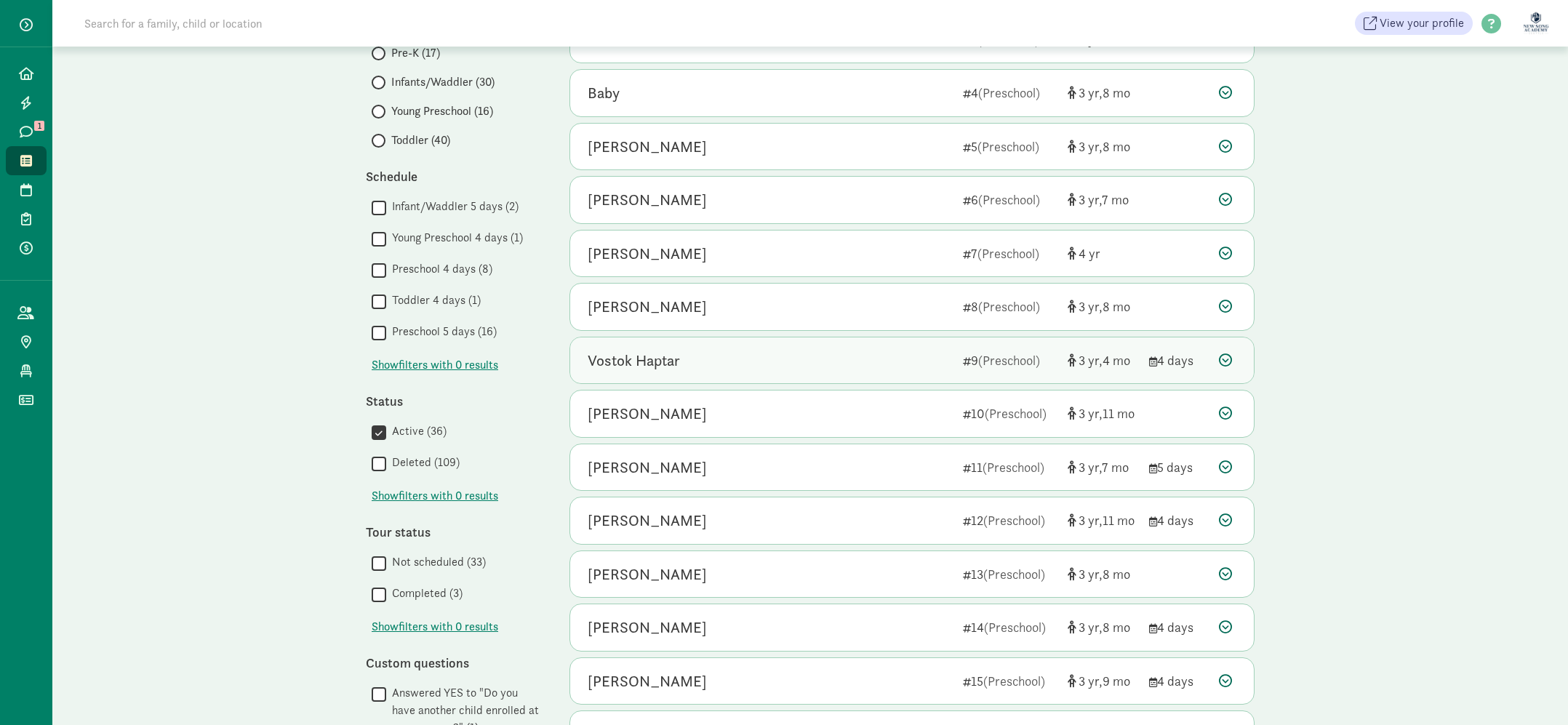
scroll to position [286, 0]
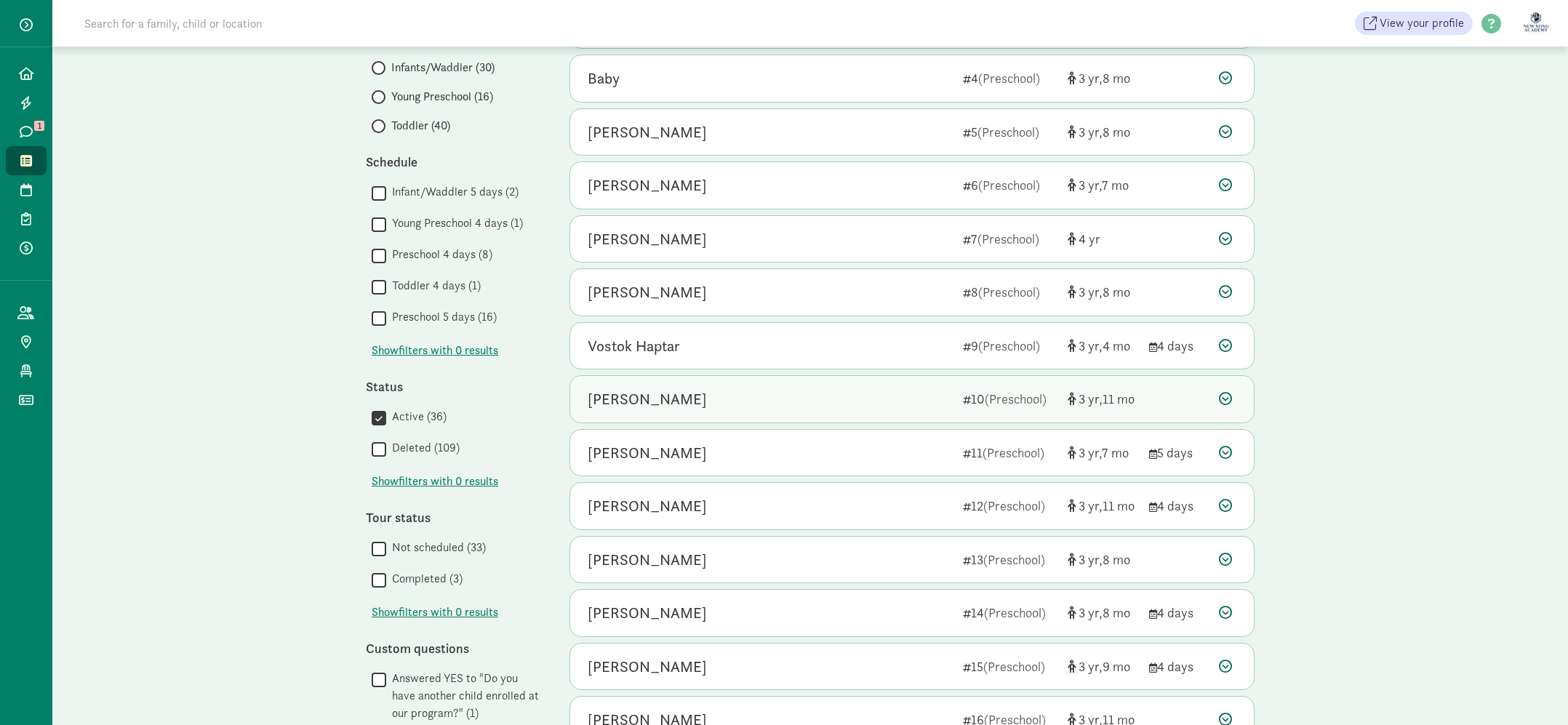
click at [1222, 388] on div "Isaiah S 10 (Preschool) 3 11" at bounding box center [912, 399] width 684 height 47
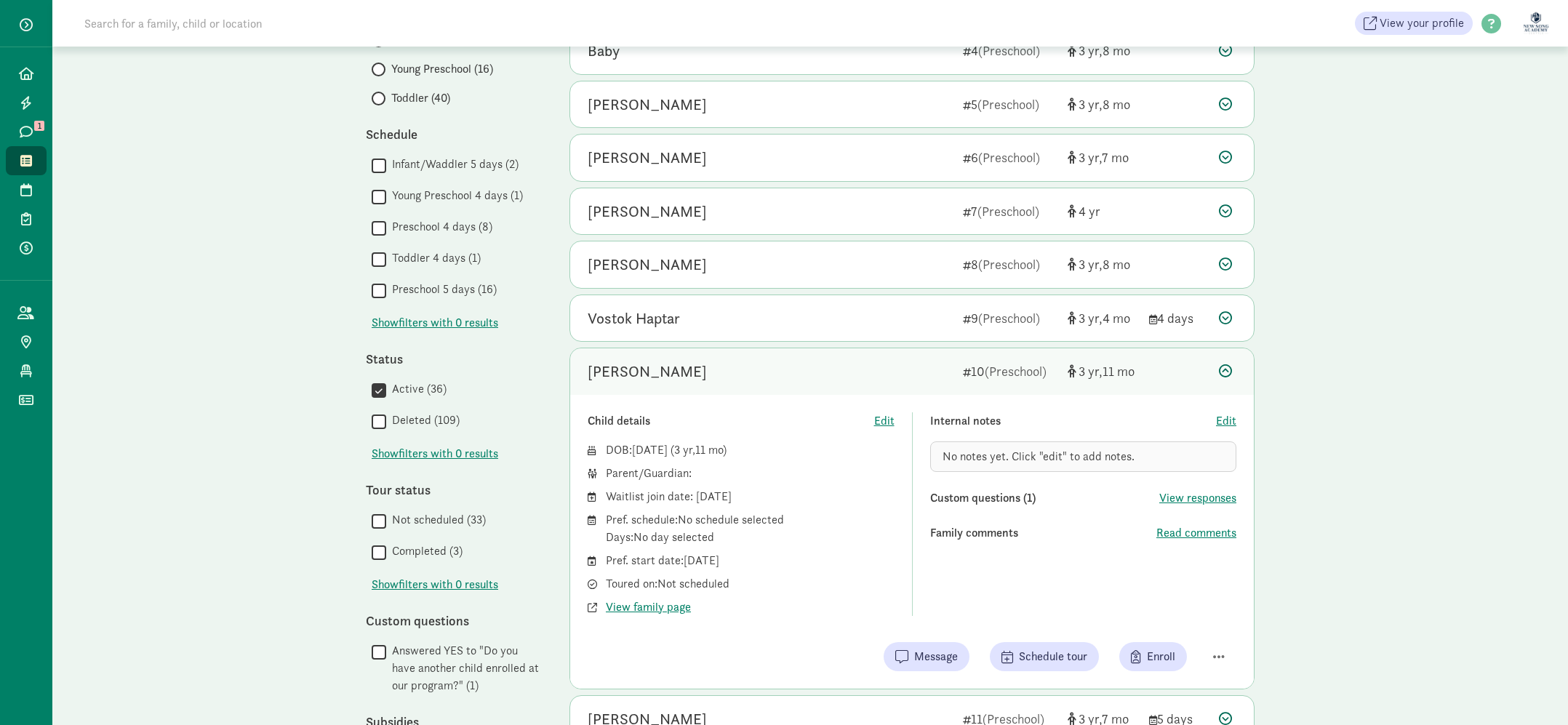
scroll to position [326, 0]
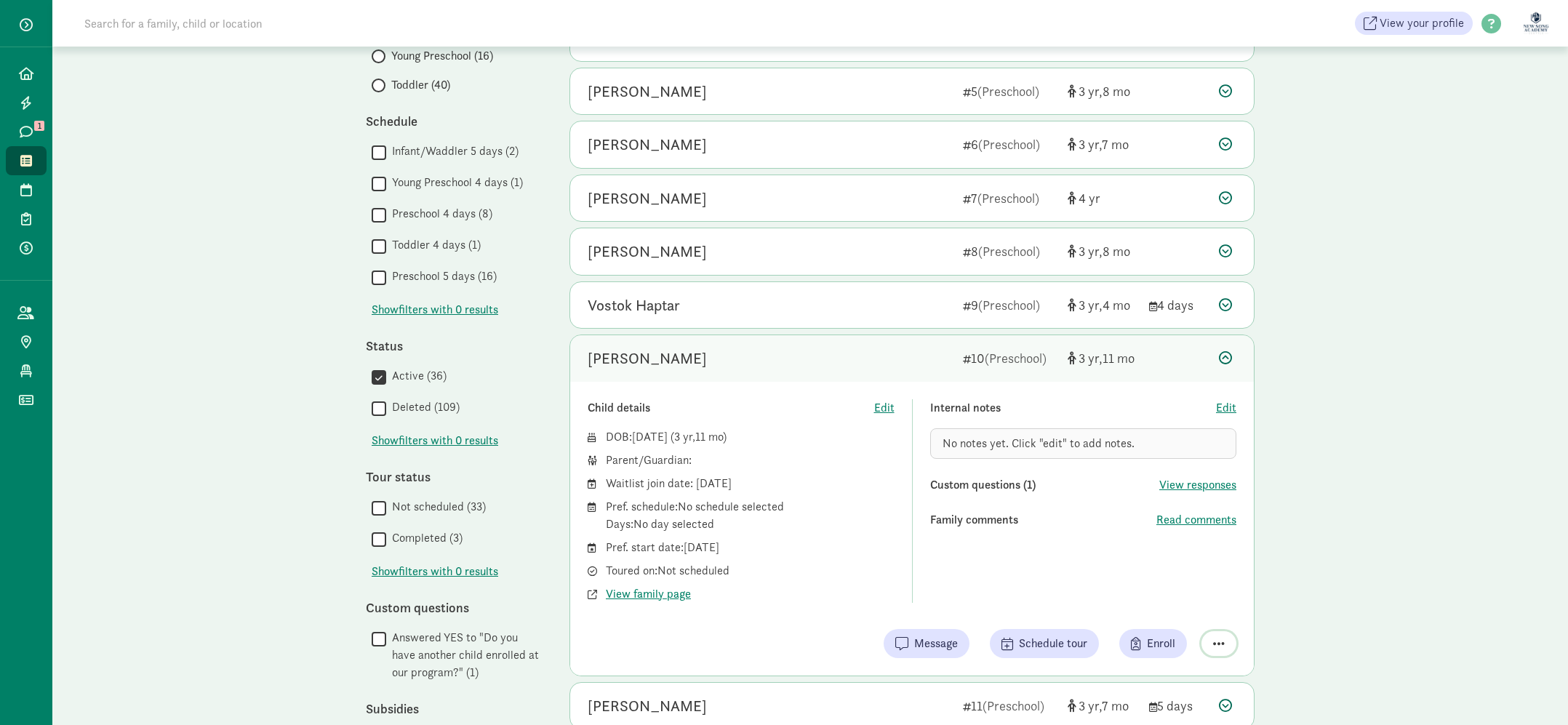
click at [1226, 642] on button "button" at bounding box center [1219, 643] width 35 height 24
click at [1154, 609] on div "Remove from list" at bounding box center [1168, 607] width 112 height 18
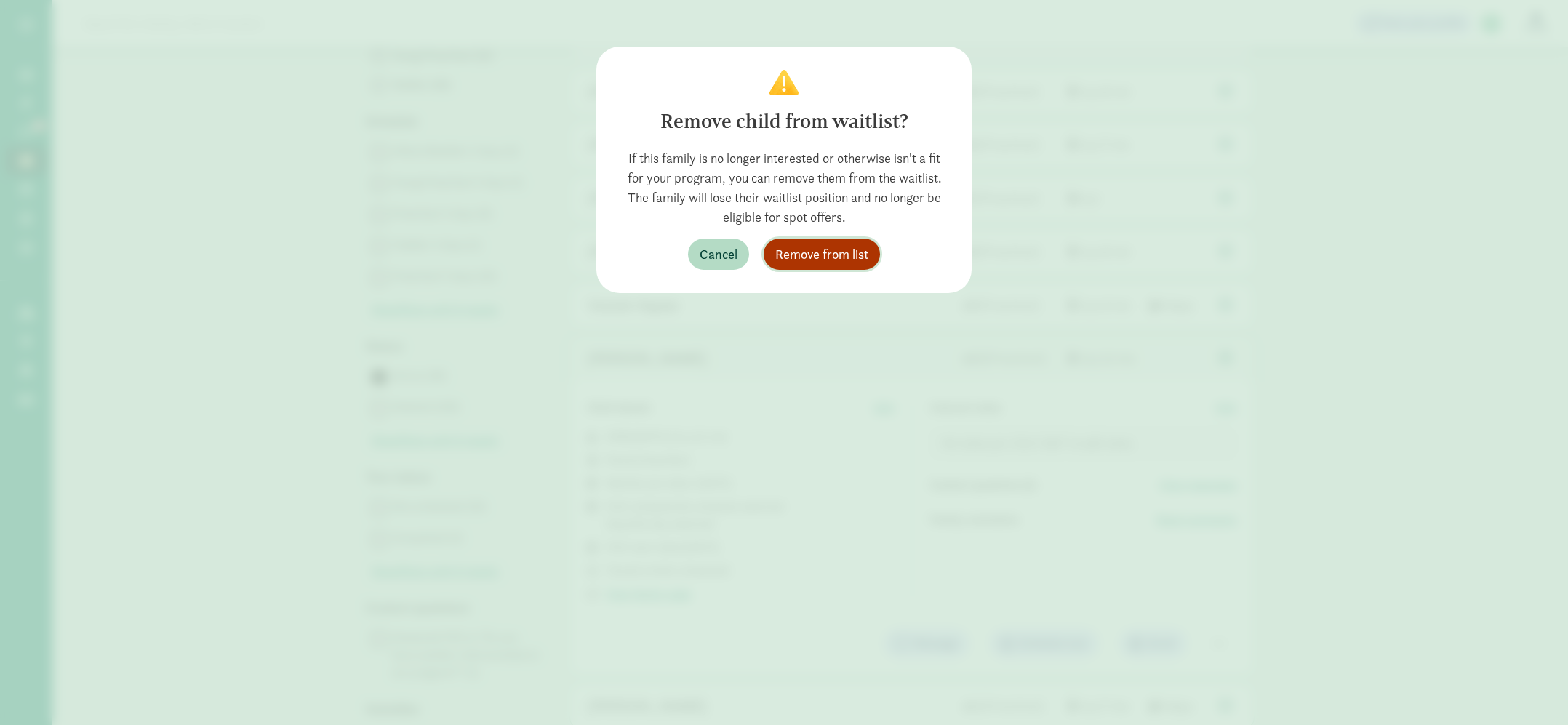
click at [847, 259] on span "Remove from list" at bounding box center [822, 254] width 93 height 20
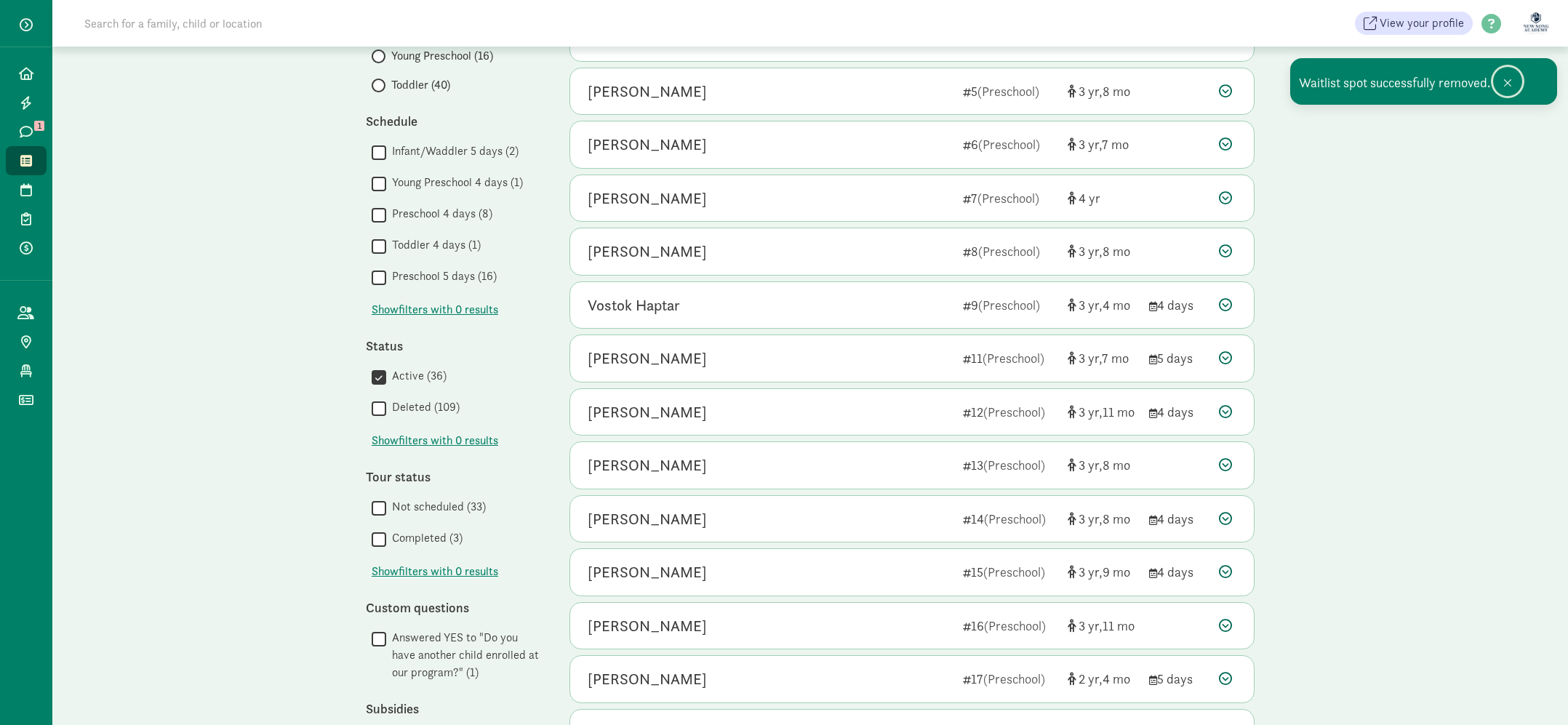
click at [1512, 84] on button at bounding box center [1507, 81] width 29 height 29
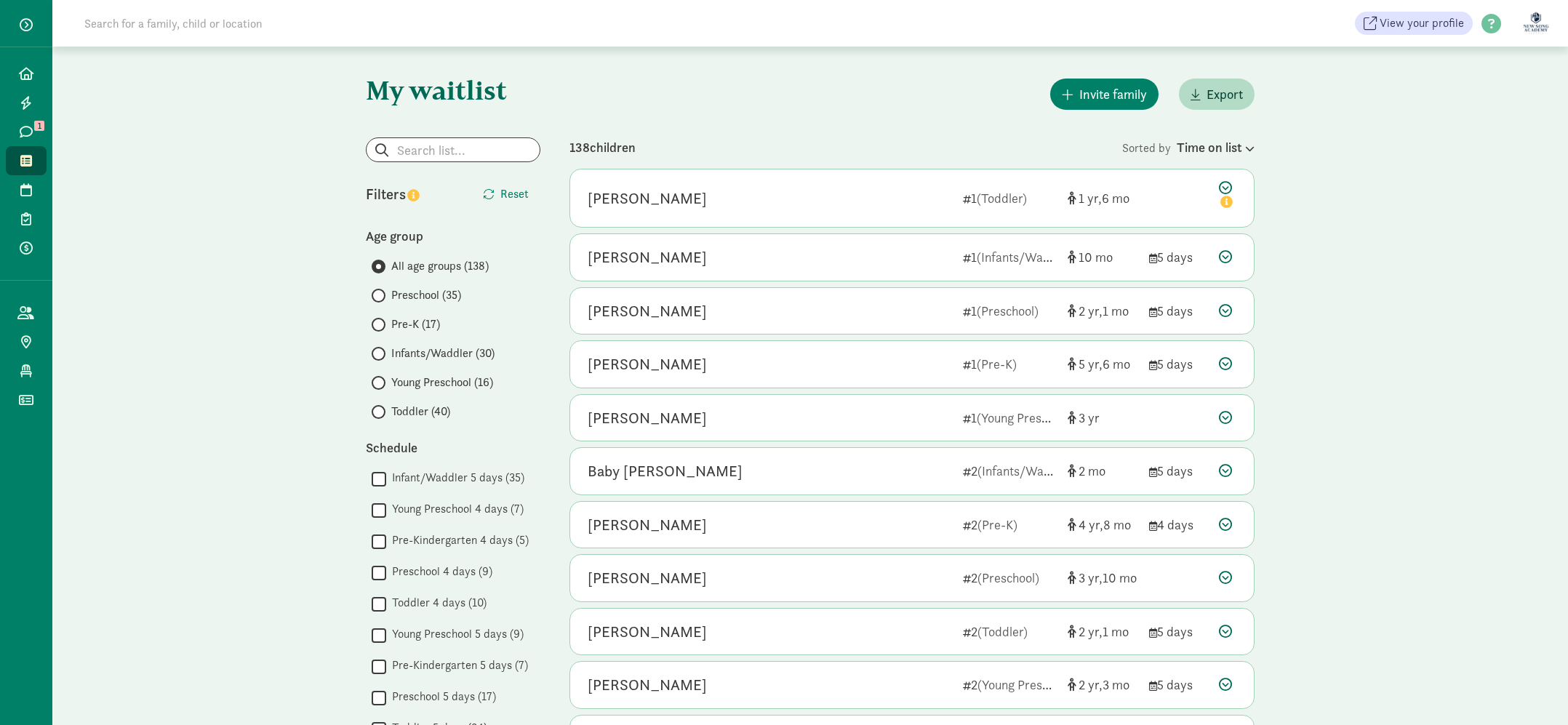
click at [386, 298] on label "Preschool (35)" at bounding box center [456, 295] width 169 height 18
click at [381, 298] on input "Preschool (35)" at bounding box center [376, 295] width 10 height 10
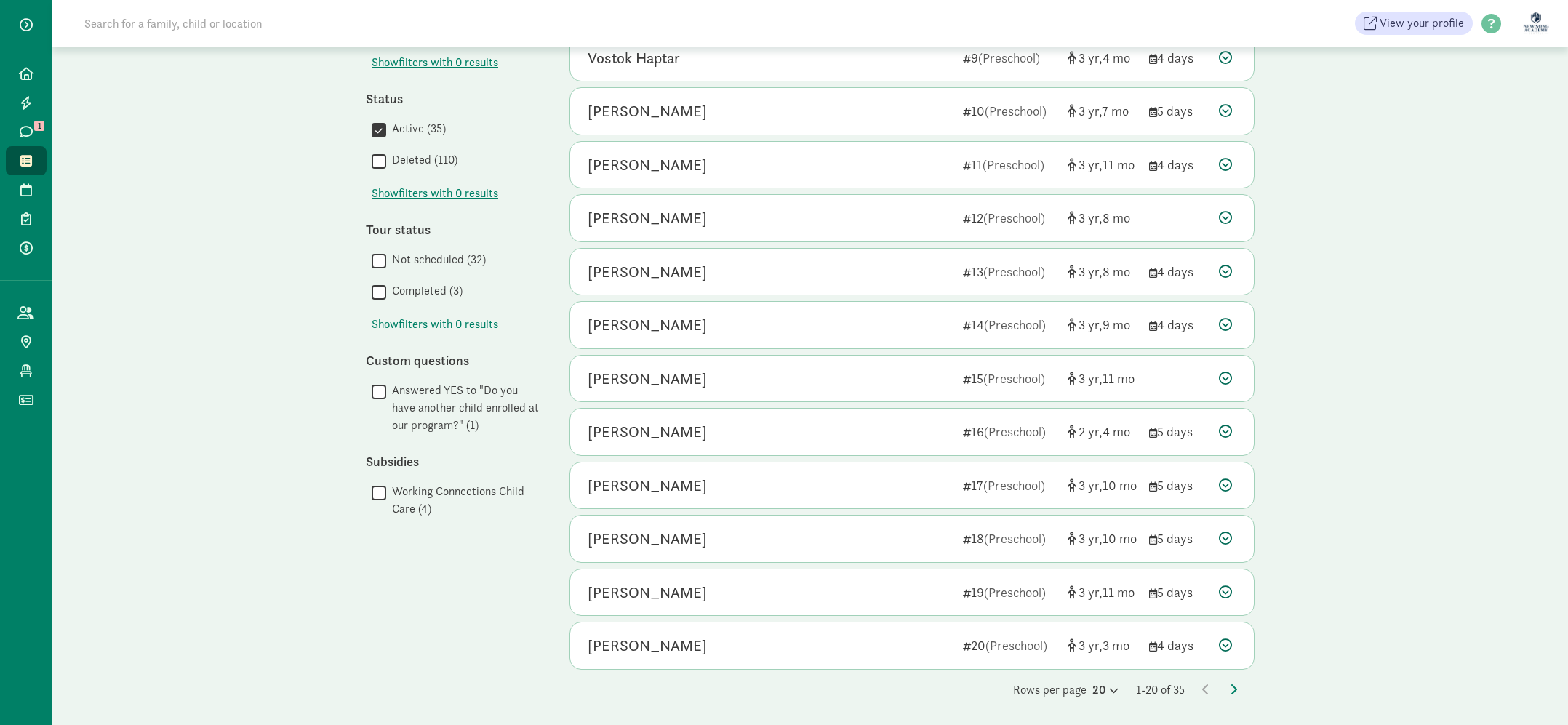
scroll to position [576, 0]
click at [1239, 689] on div "Rows per page 20 1-20 of 35" at bounding box center [912, 687] width 685 height 18
click at [1235, 687] on icon at bounding box center [1234, 687] width 7 height 12
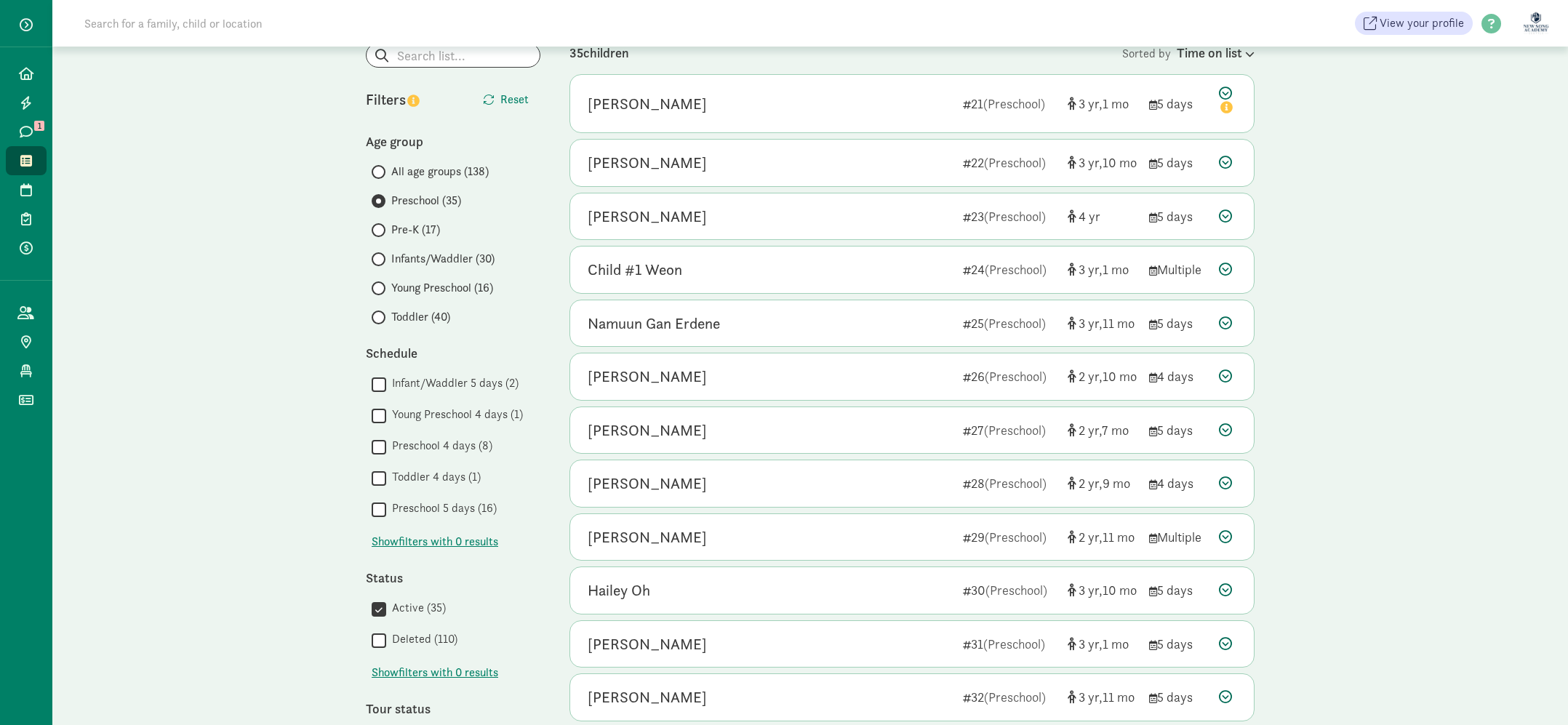
scroll to position [0, 0]
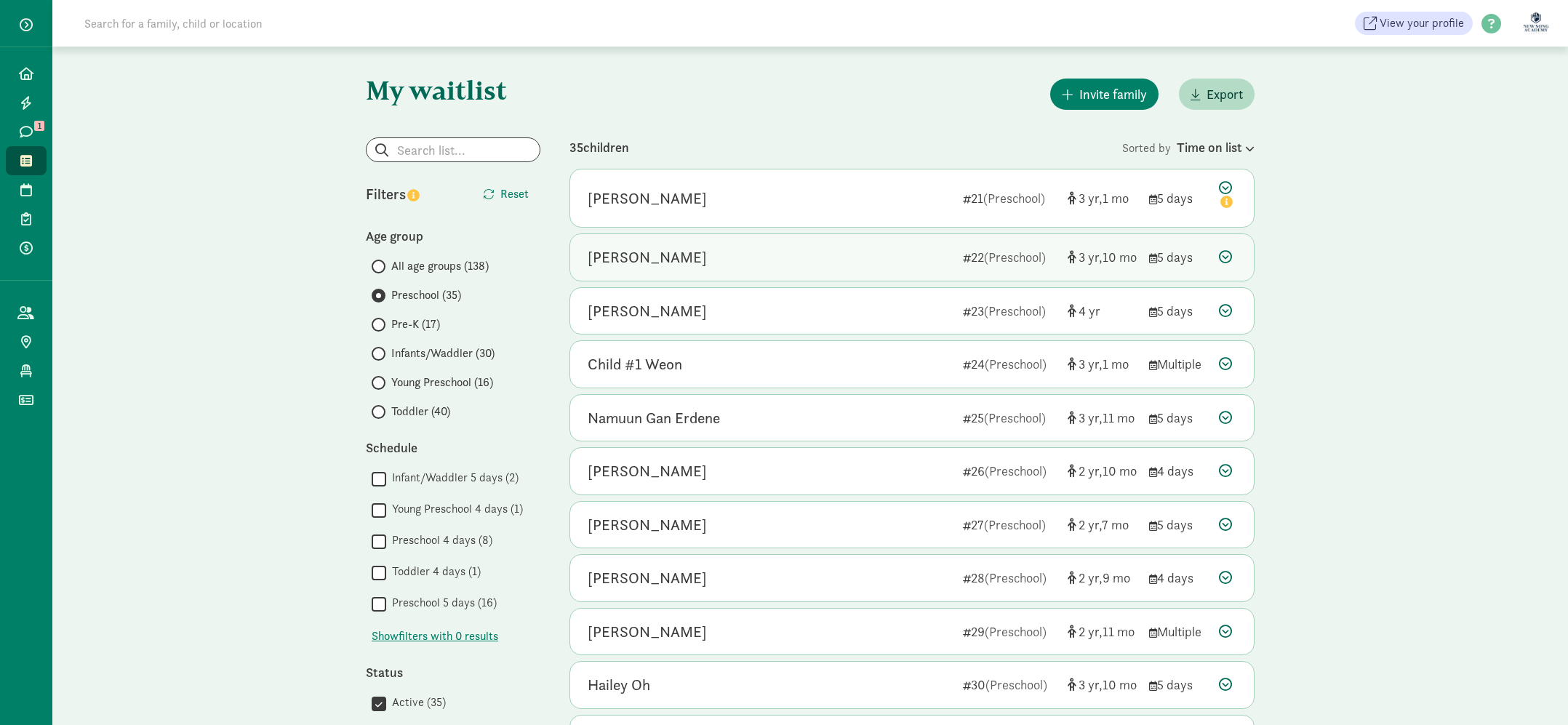
click at [830, 250] on div "[PERSON_NAME]" at bounding box center [769, 257] width 363 height 23
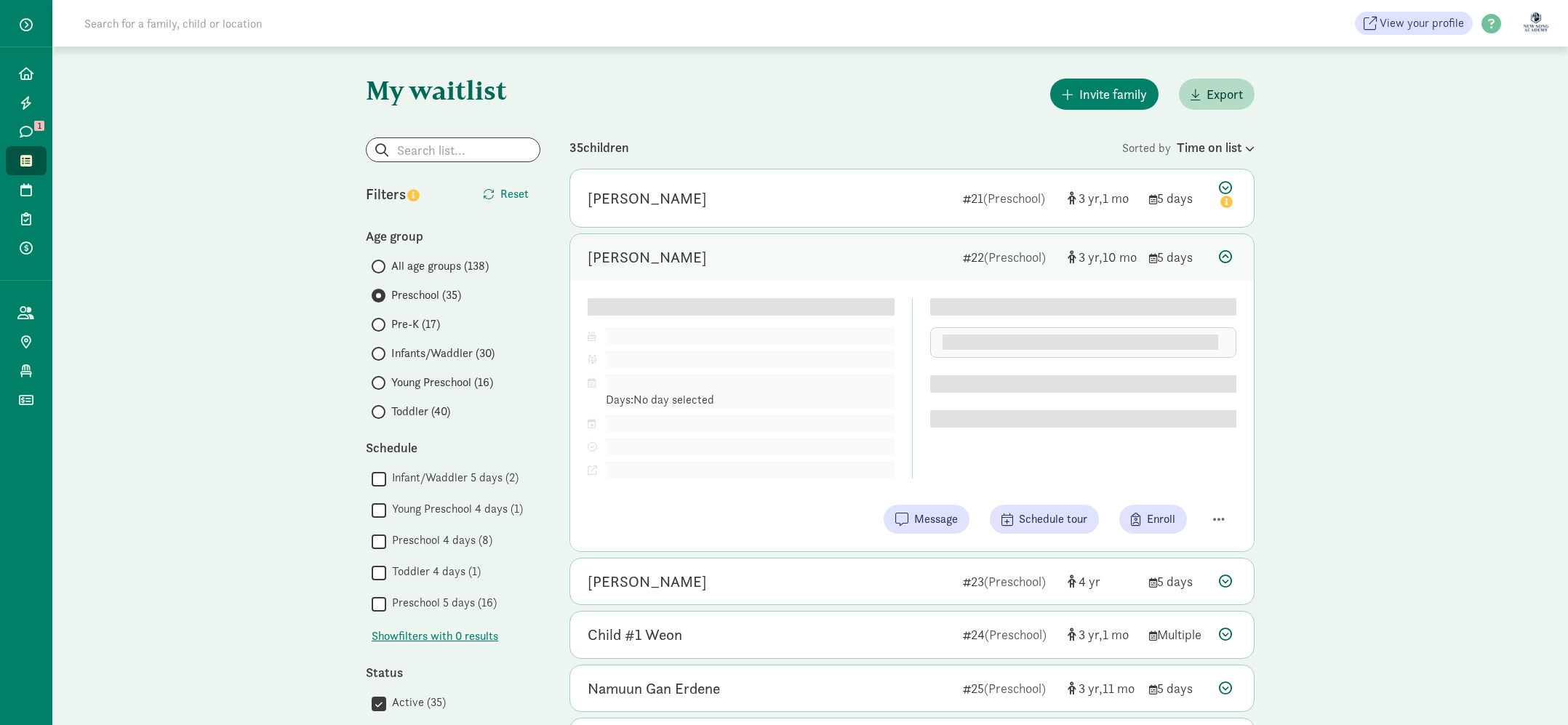
click at [830, 250] on div "[PERSON_NAME]" at bounding box center [769, 257] width 363 height 23
